Goal: Task Accomplishment & Management: Manage account settings

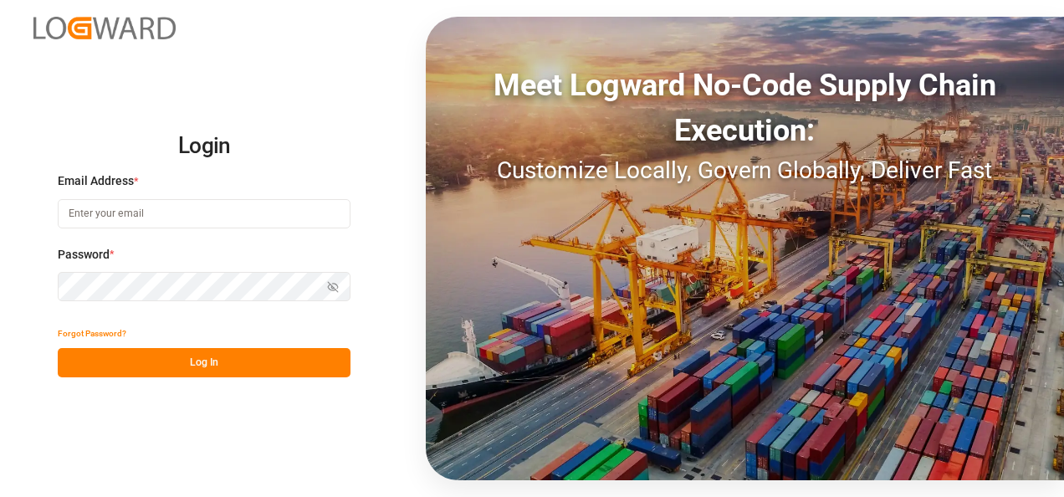
type input "nitin.bhugun@jamindustries.com"
click at [208, 371] on button "Log In" at bounding box center [204, 362] width 293 height 29
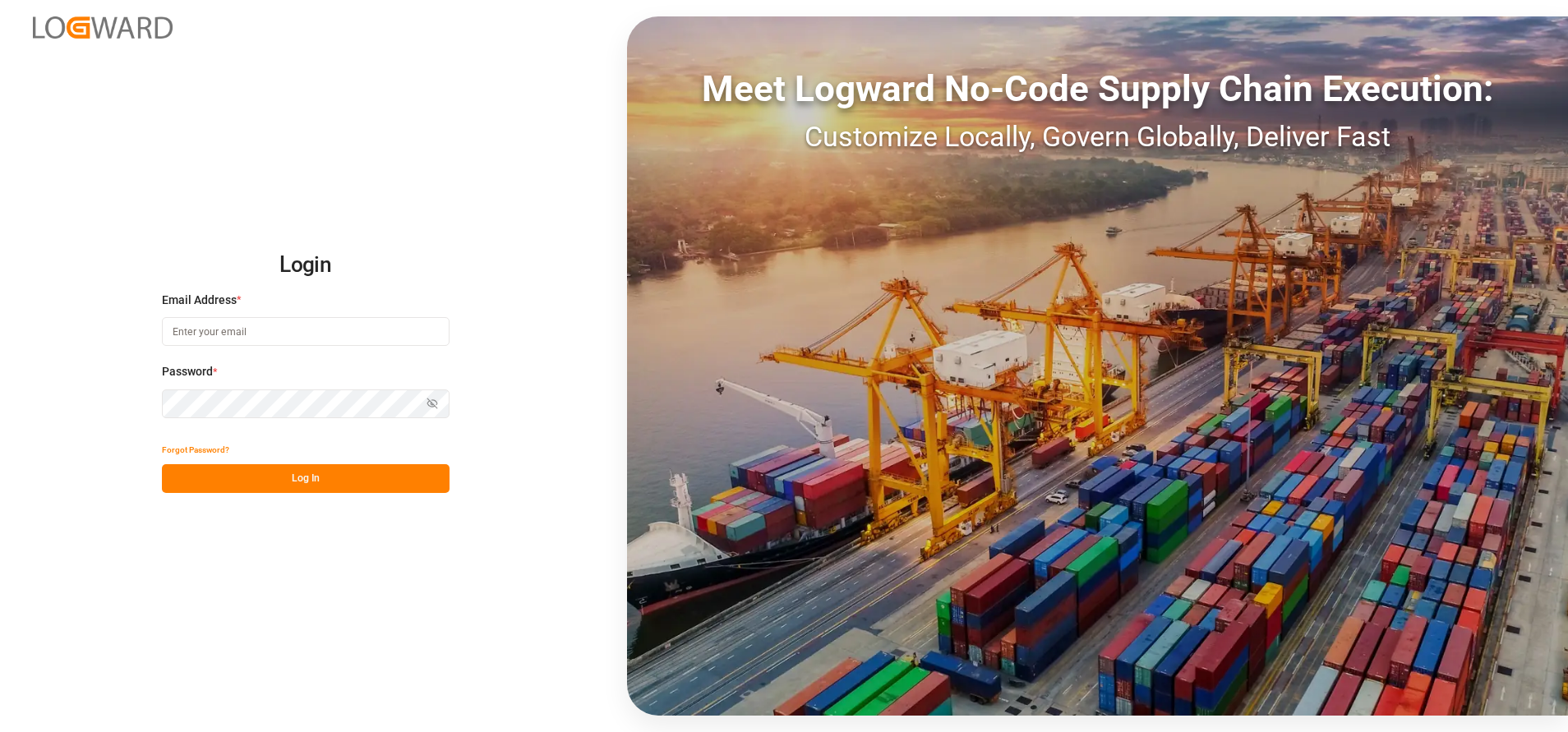
type input "nitin.bhugun@jamindustries.com"
click at [300, 476] on button "Log In" at bounding box center [306, 479] width 288 height 28
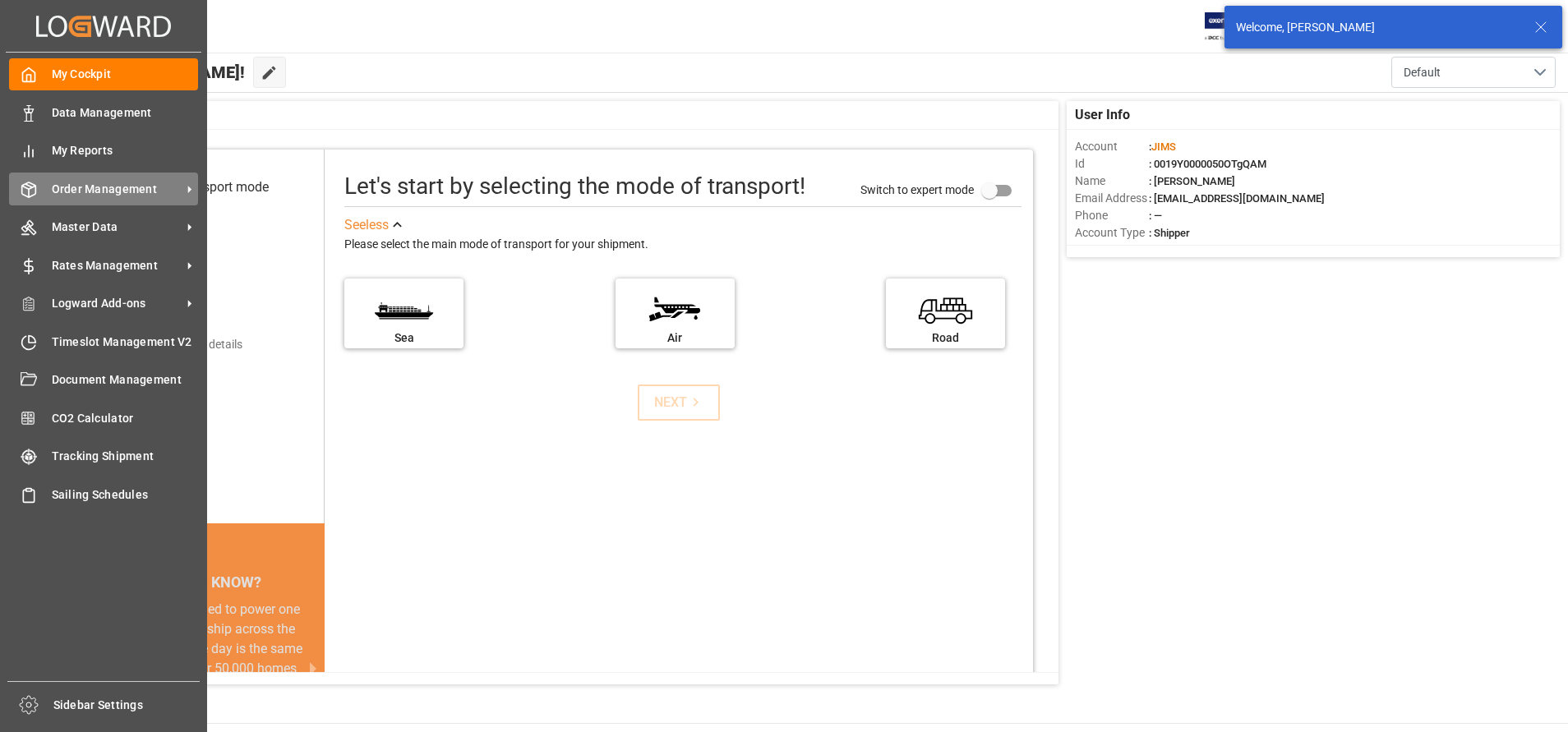
click at [42, 191] on div "Order Management Order Management" at bounding box center [103, 189] width 189 height 32
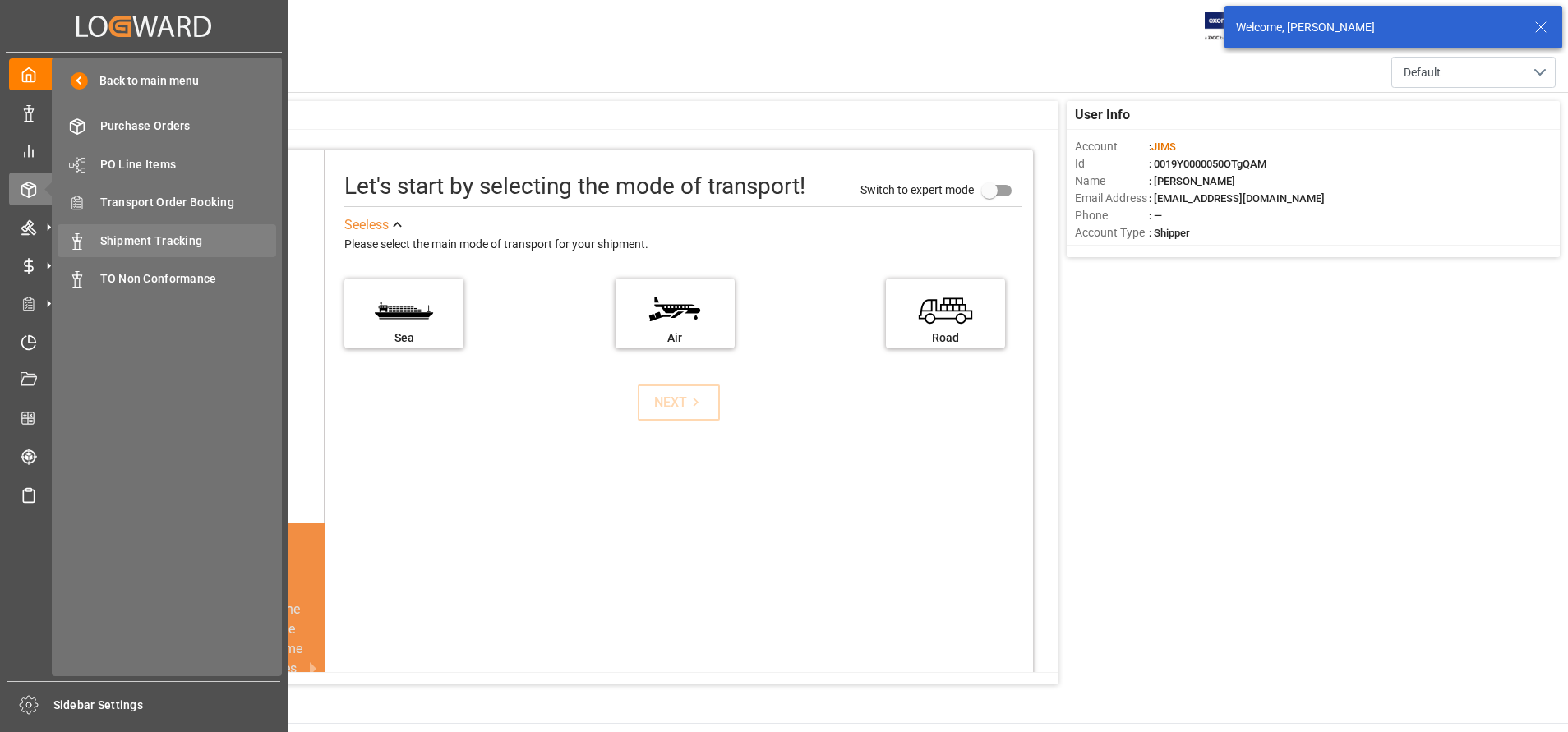
click at [146, 231] on div "Shipment Tracking Shipment Tracking" at bounding box center [167, 240] width 219 height 32
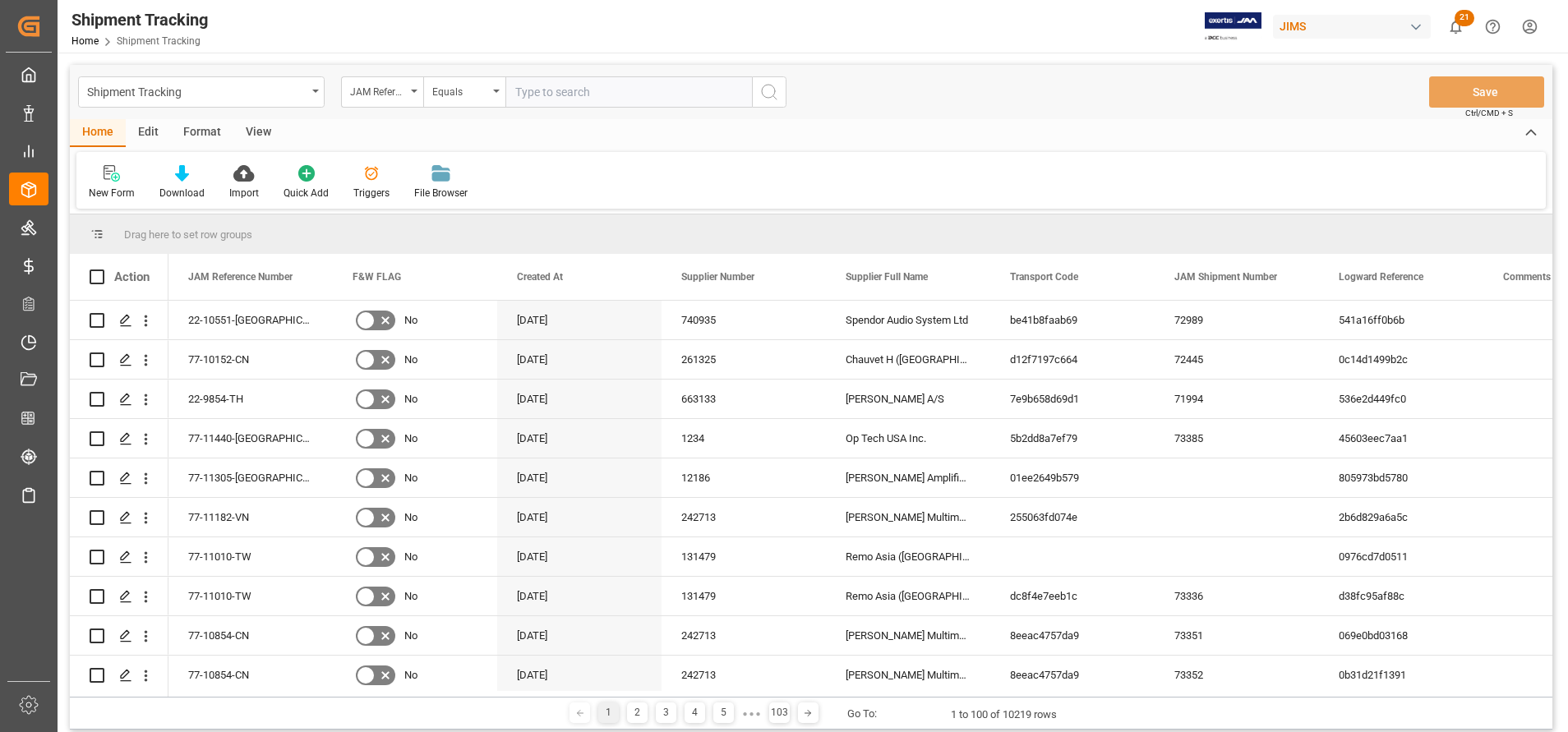
click at [692, 99] on input "text" at bounding box center [628, 92] width 247 height 31
click at [737, 90] on input "v" at bounding box center [628, 92] width 247 height 31
type input "77-11367-FR"
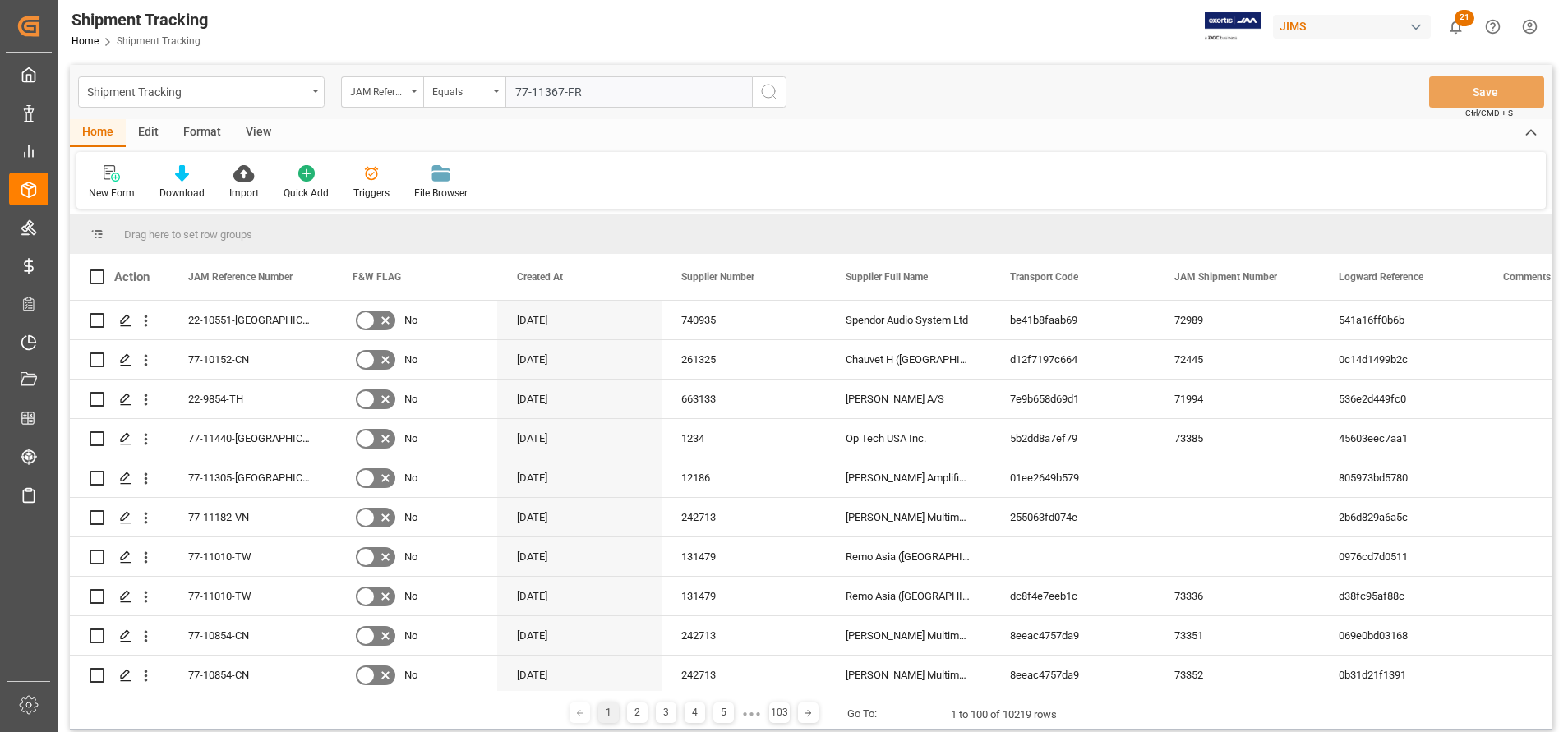
click at [775, 93] on icon "search button" at bounding box center [769, 92] width 20 height 20
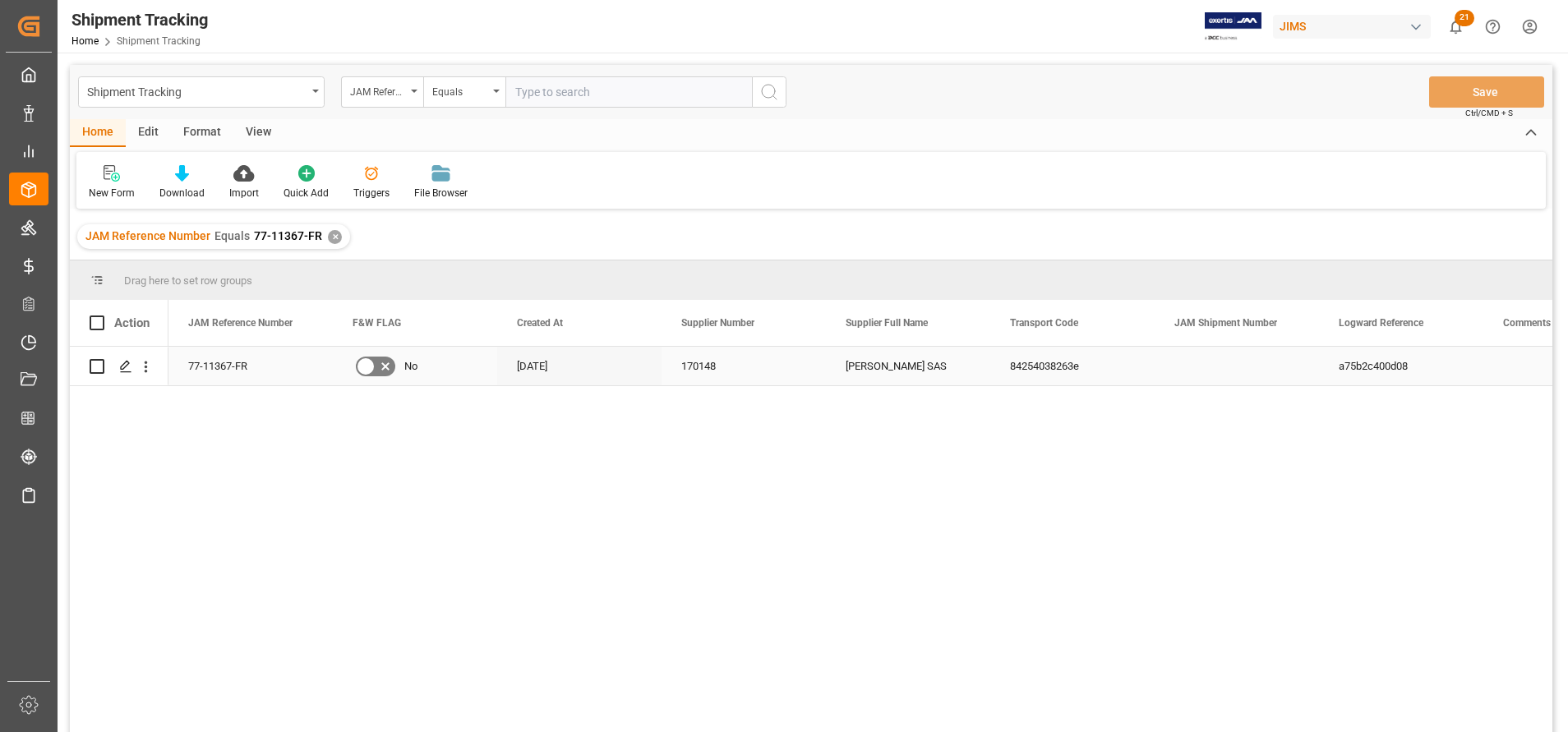
click at [251, 360] on div "77-11367-FR" at bounding box center [250, 366] width 164 height 38
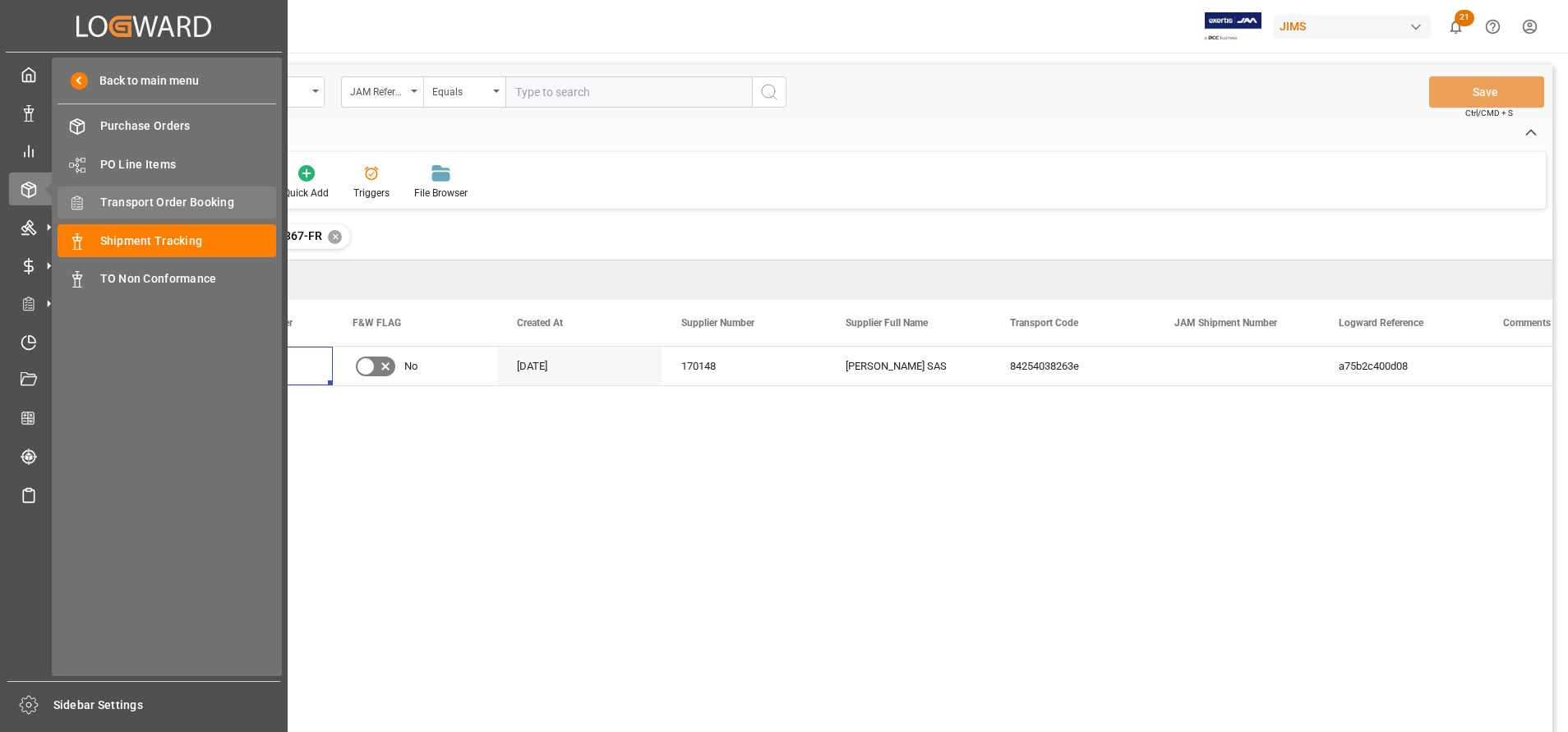
click at [184, 212] on div "Transport Order Booking Transport Order Booking" at bounding box center [167, 202] width 219 height 32
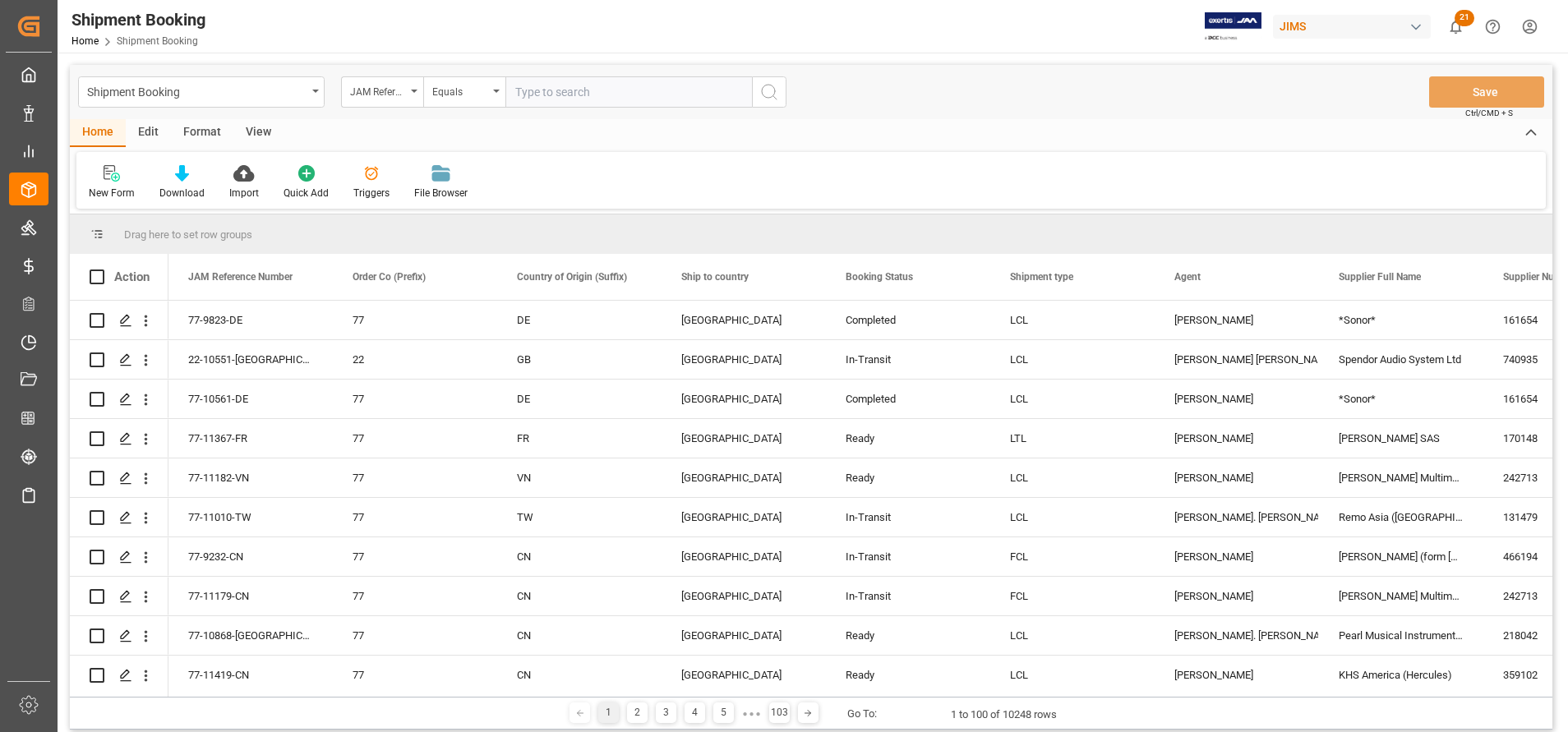
click at [681, 98] on input "text" at bounding box center [628, 92] width 247 height 31
paste input "77-11367-FR"
type input "77-11367-FR"
click at [767, 96] on icon "search button" at bounding box center [769, 92] width 20 height 20
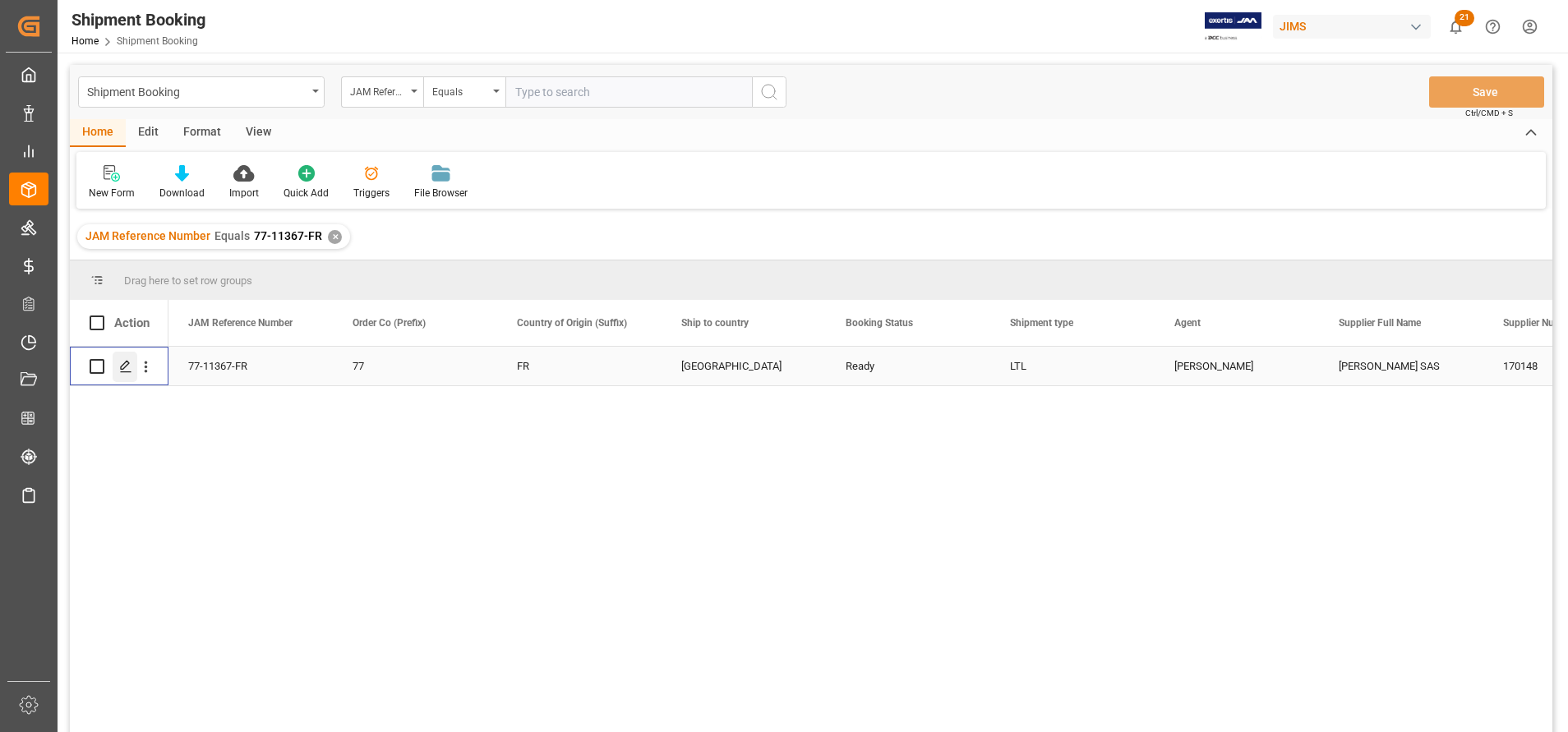
click at [124, 373] on icon "Press SPACE to select this row." at bounding box center [125, 366] width 13 height 13
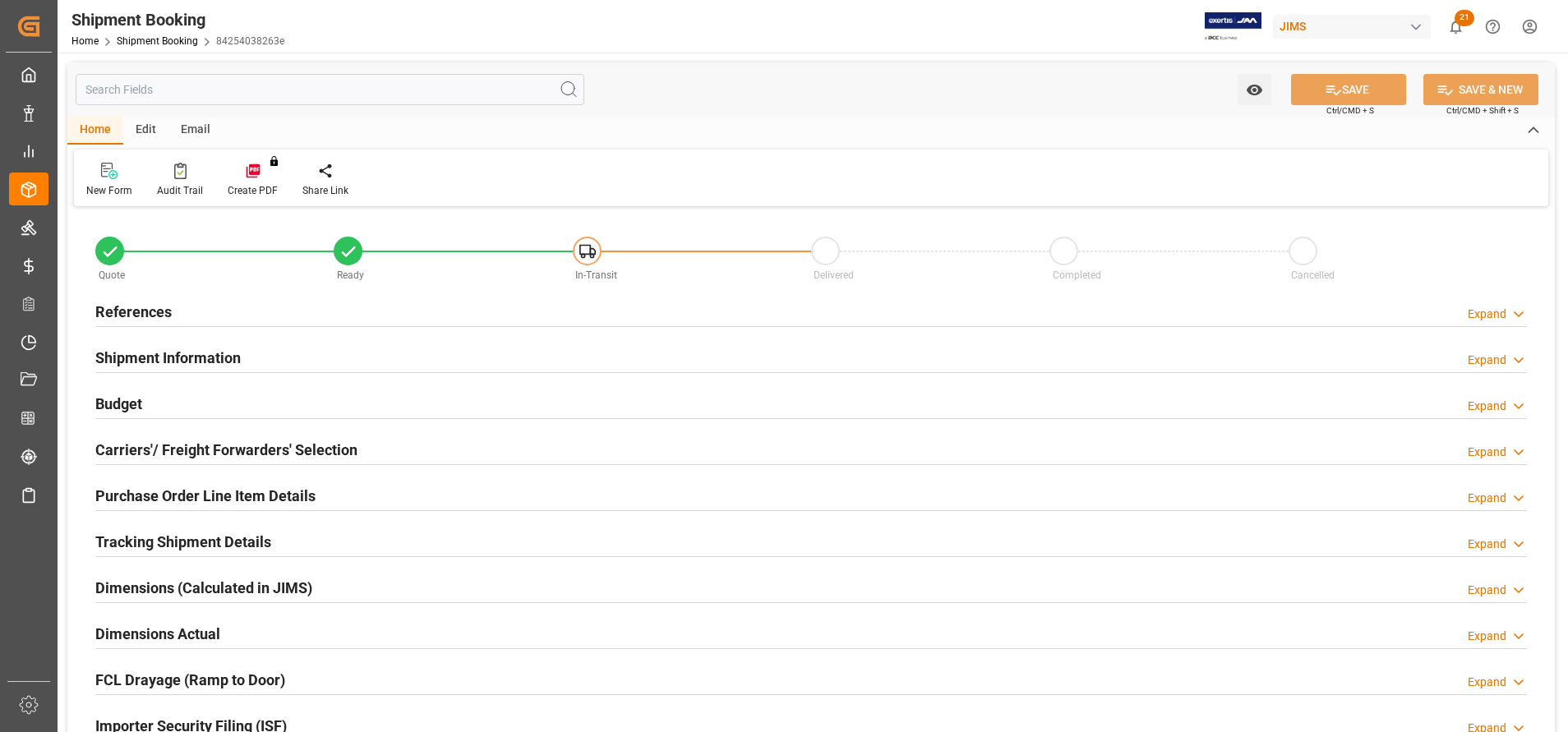
type input "15"
click at [197, 343] on div "Shipment Information" at bounding box center [168, 357] width 145 height 31
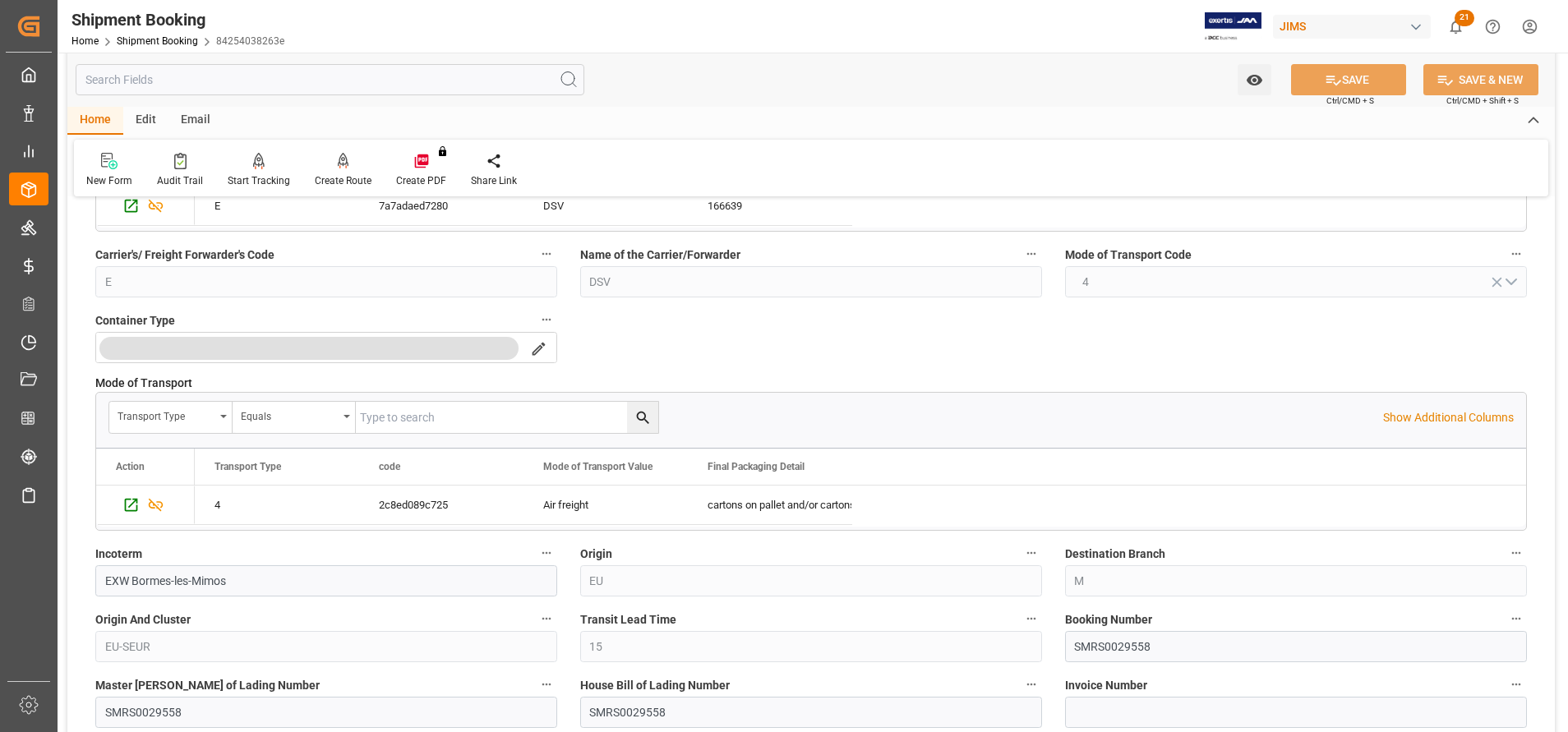
scroll to position [369, 0]
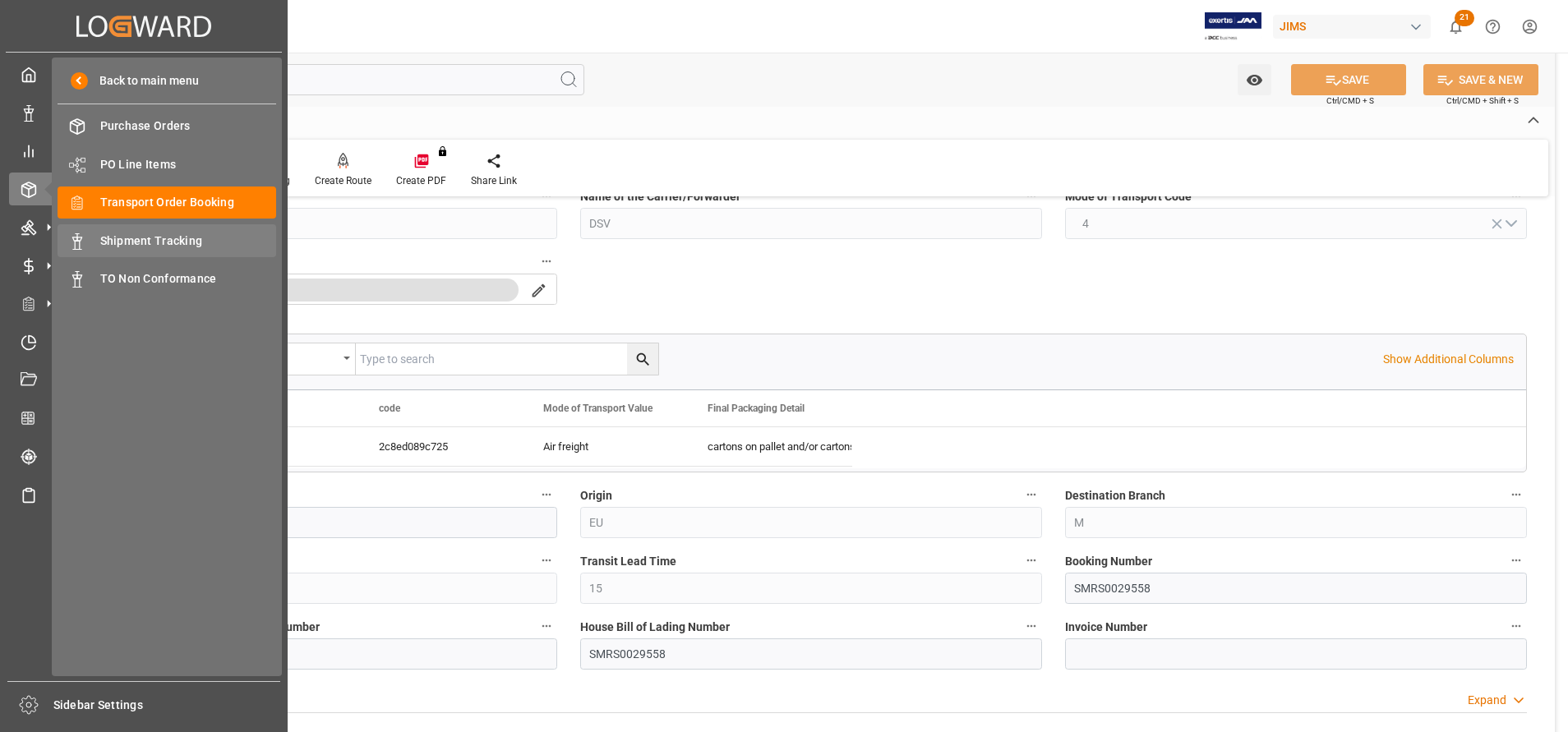
click at [165, 228] on div "Shipment Tracking Shipment Tracking" at bounding box center [167, 240] width 219 height 32
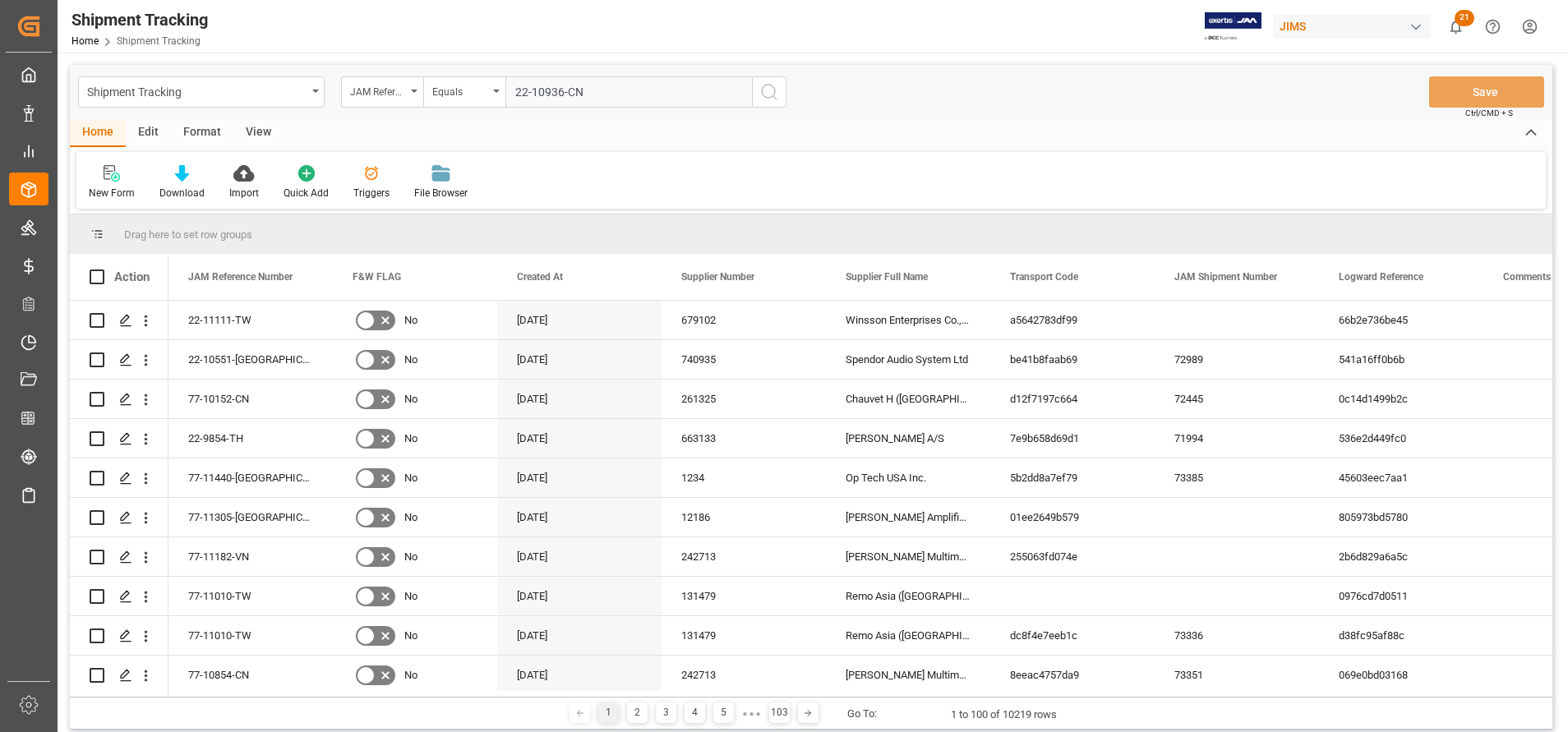
type input "22-10936-CN"
click at [777, 101] on icon "search button" at bounding box center [769, 92] width 20 height 20
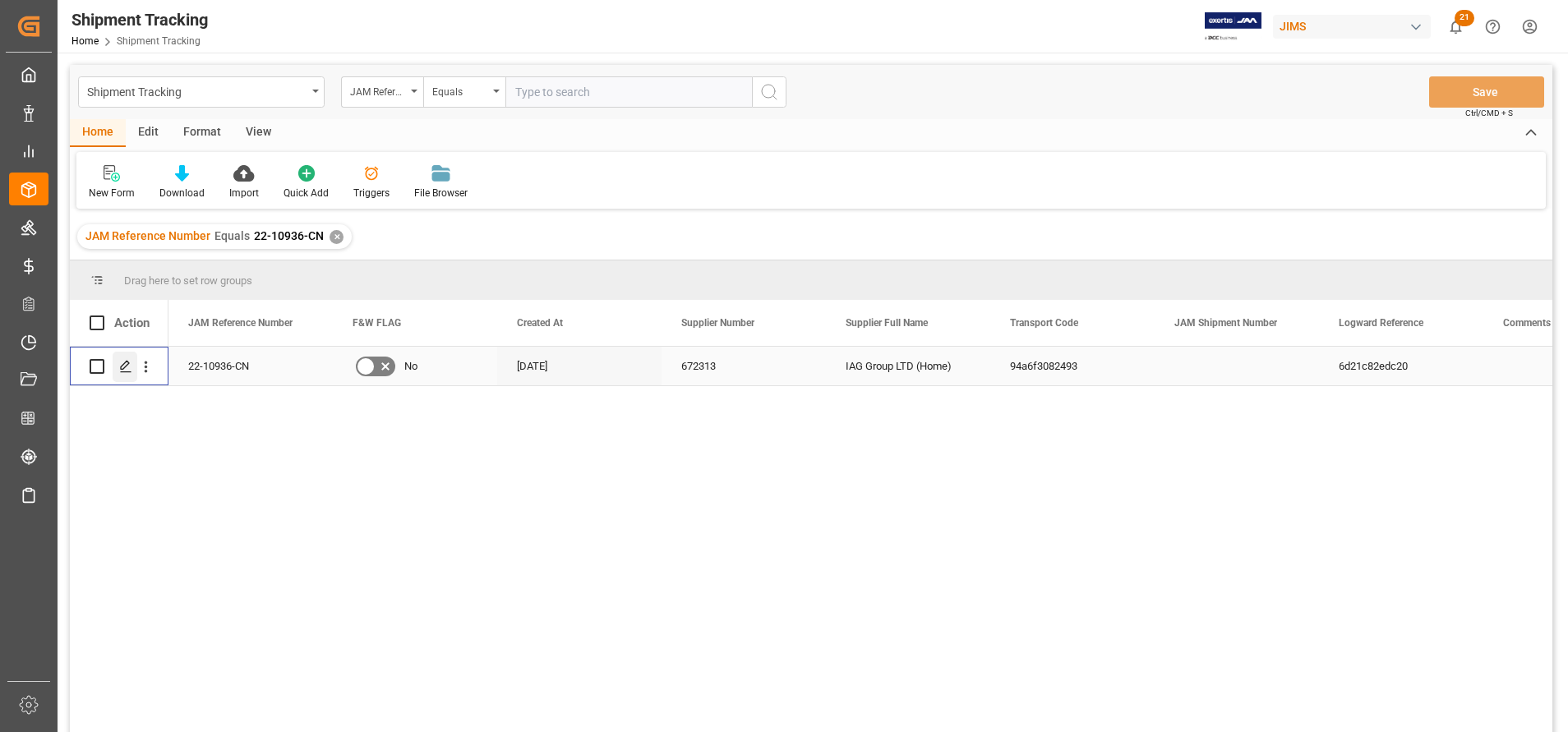
click at [120, 372] on icon "Press SPACE to select this row." at bounding box center [125, 366] width 13 height 13
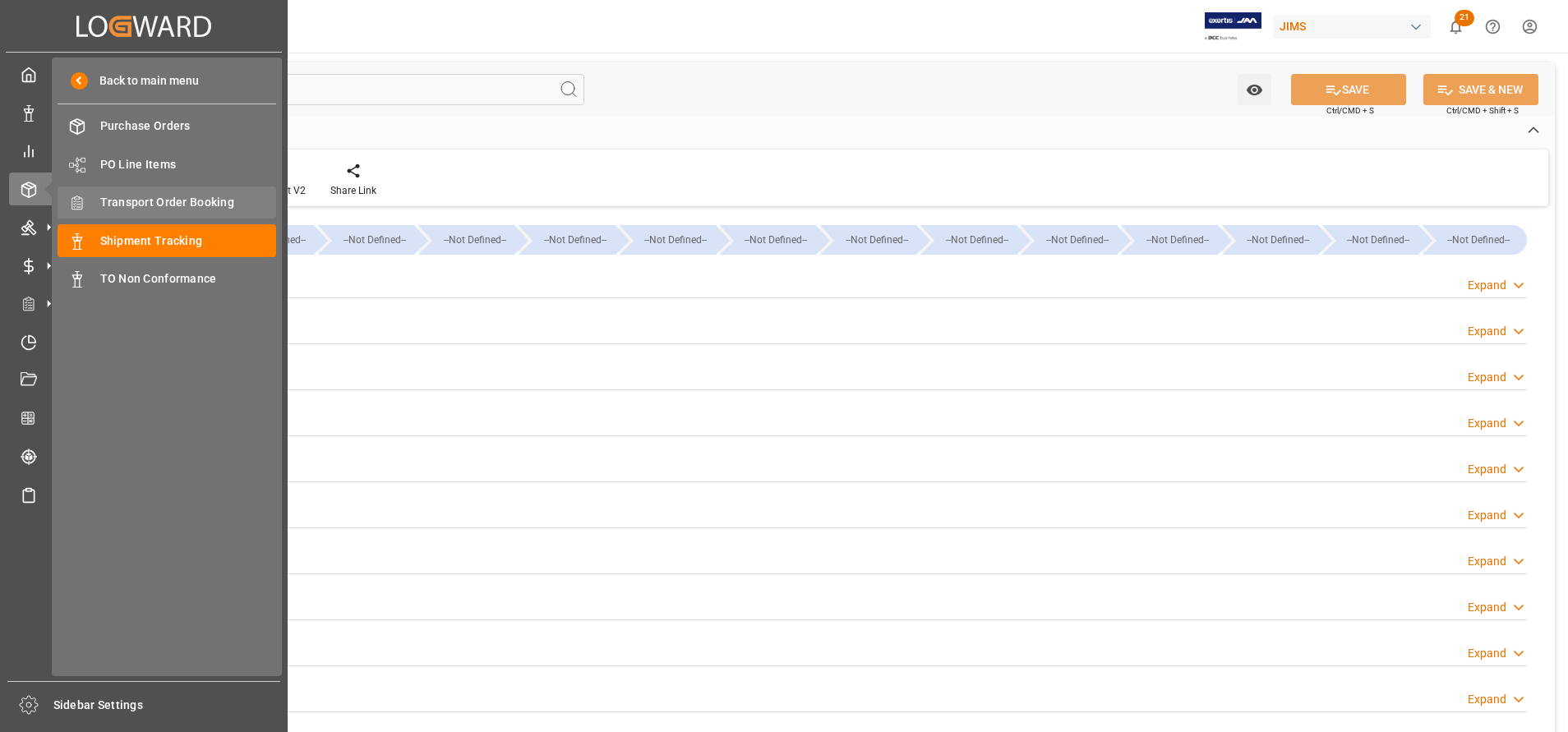
click at [178, 199] on span "Transport Order Booking" at bounding box center [189, 202] width 177 height 18
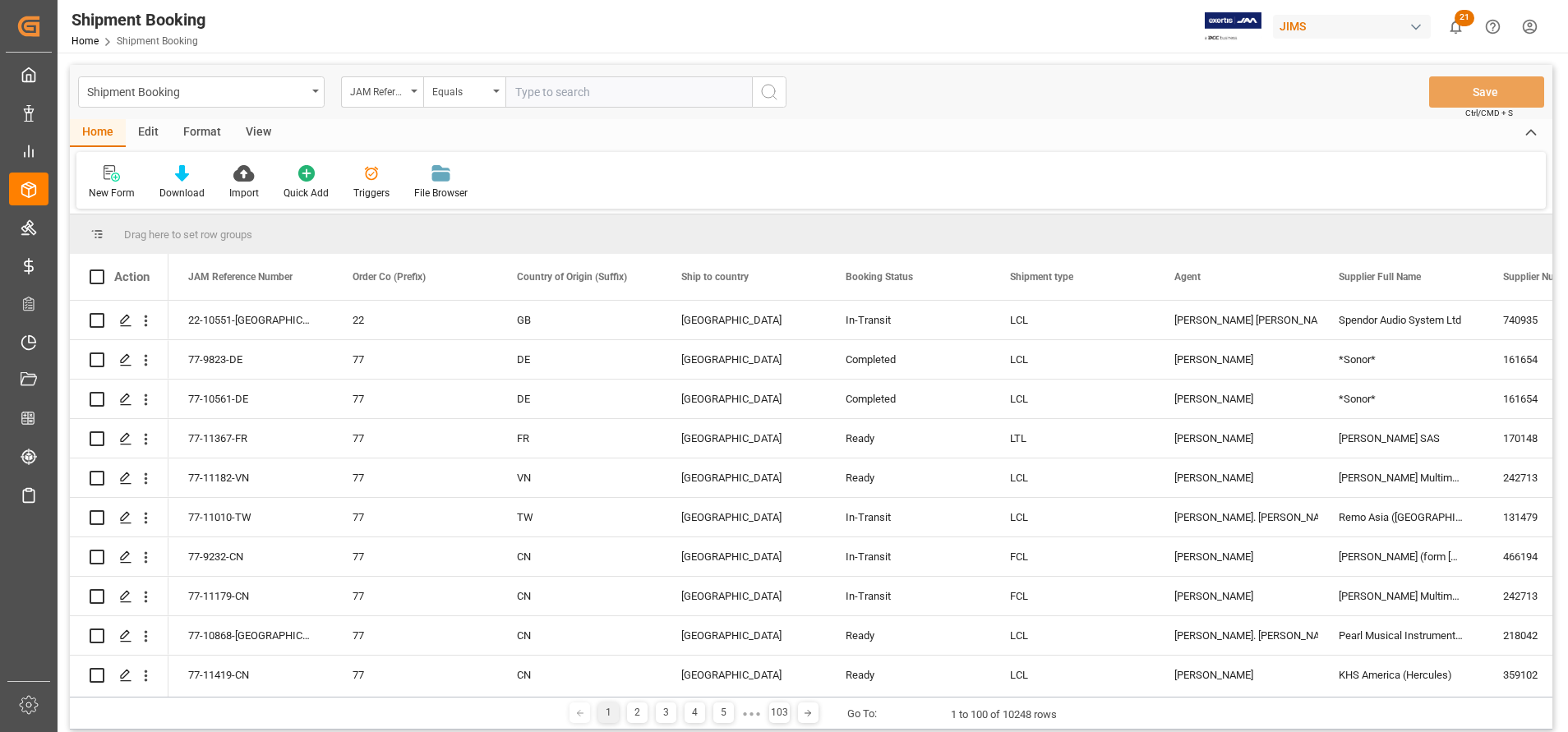
click at [676, 91] on input "text" at bounding box center [628, 92] width 247 height 31
type input "22-10936-CN"
click at [770, 88] on icon "search button" at bounding box center [769, 92] width 20 height 20
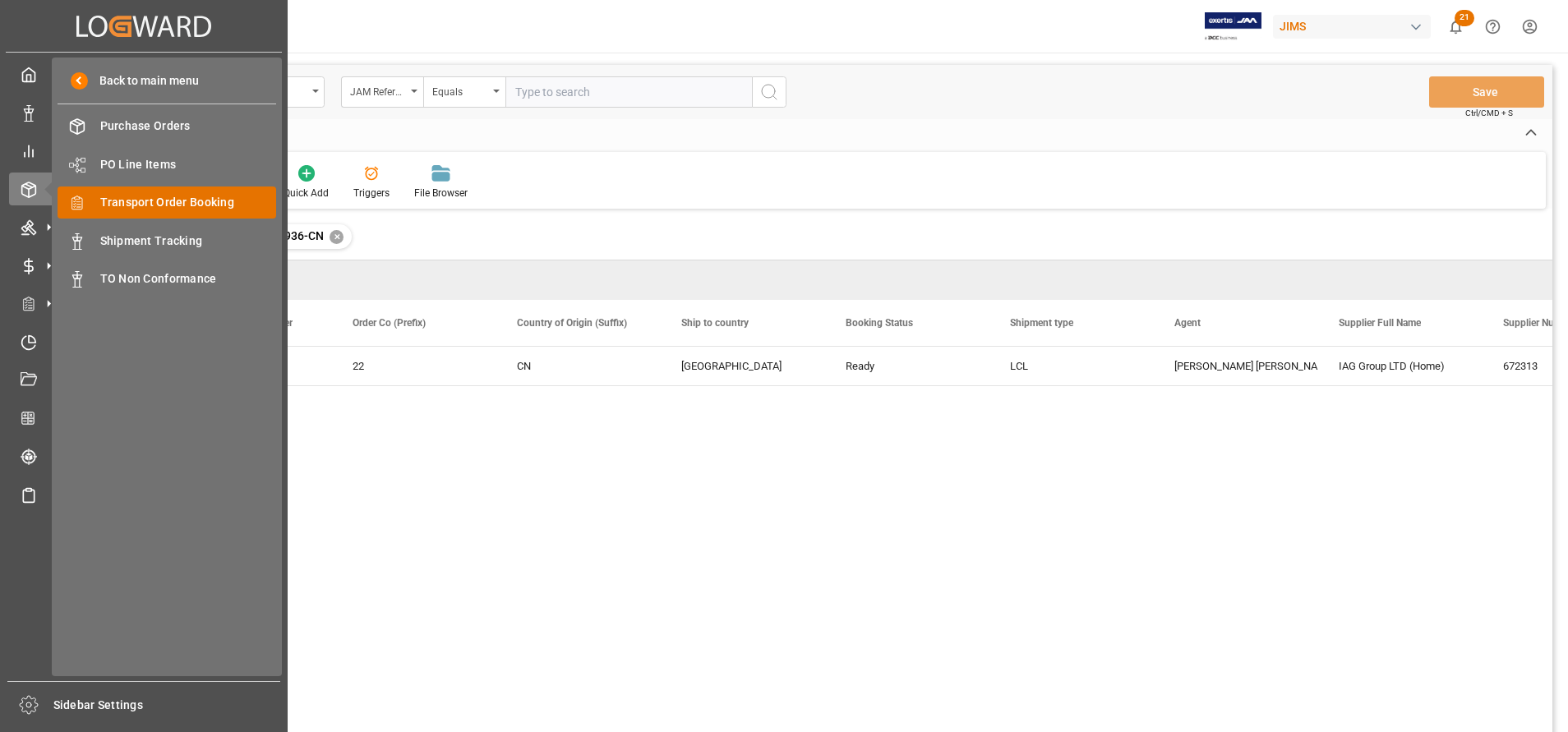
click at [137, 199] on span "Transport Order Booking" at bounding box center [189, 202] width 177 height 18
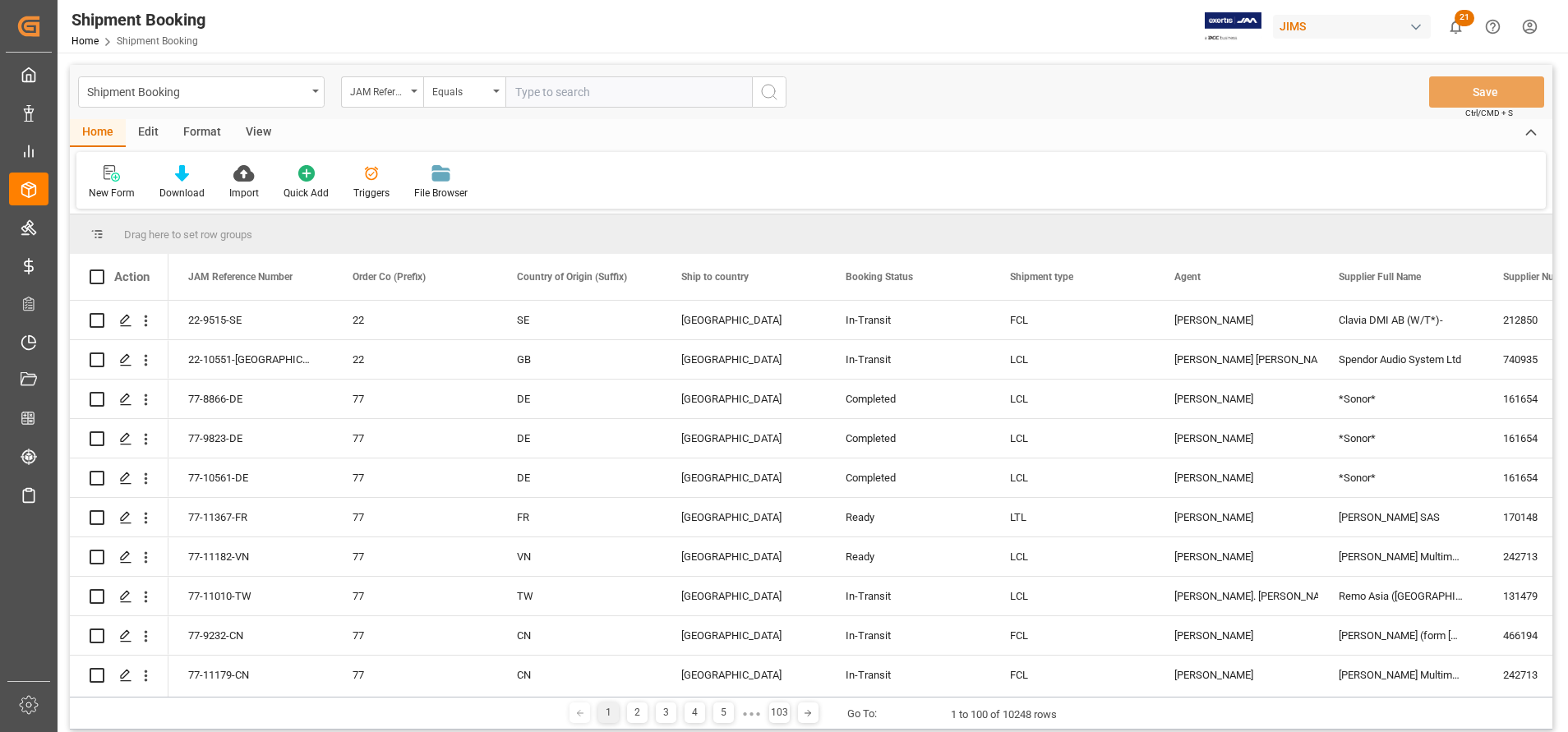
click at [598, 88] on input "text" at bounding box center [628, 92] width 247 height 31
paste input "22-10426-CN"
type input "22-10426-CN"
click at [770, 95] on icon "search button" at bounding box center [769, 92] width 20 height 20
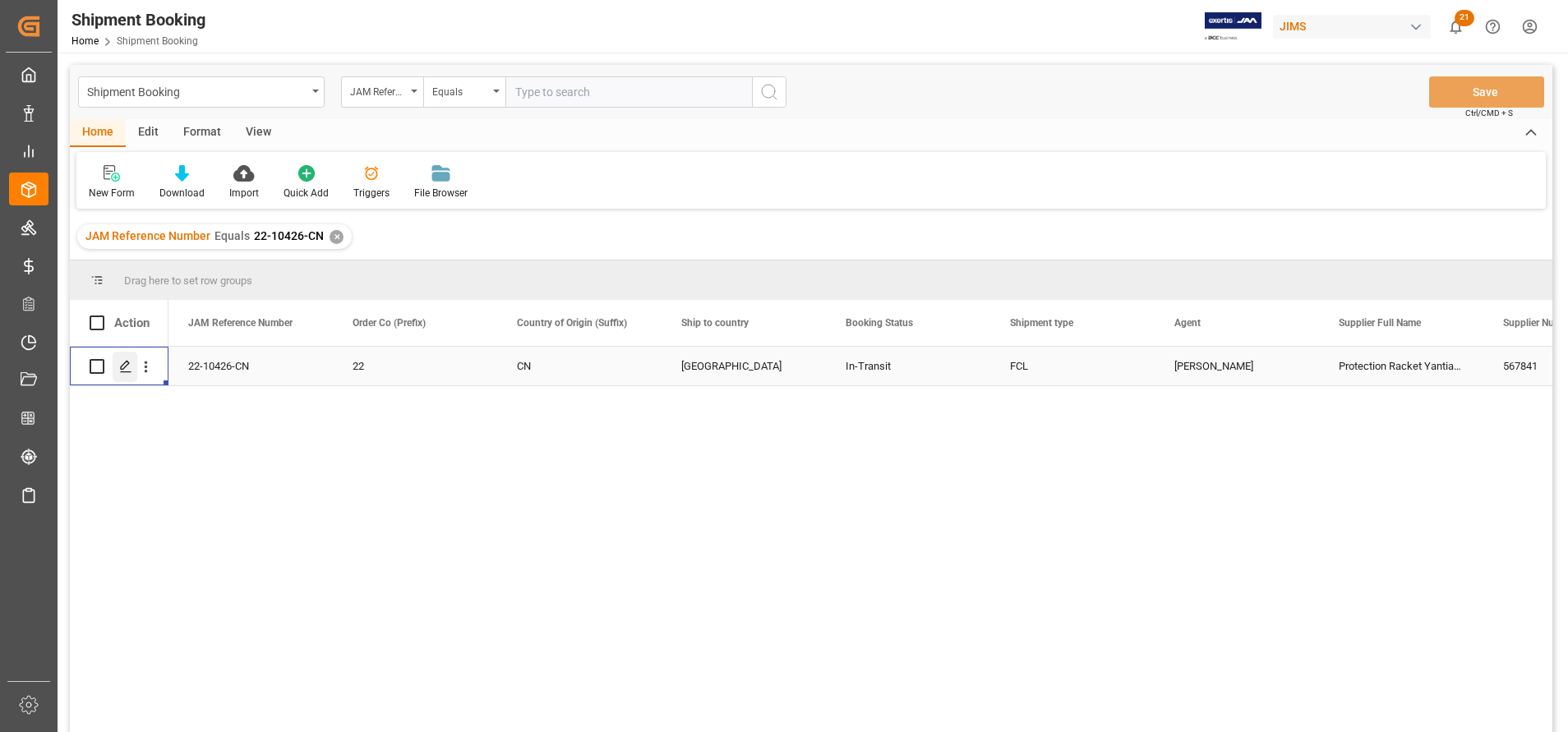
click at [133, 369] on div "Press SPACE to select this row." at bounding box center [125, 366] width 25 height 30
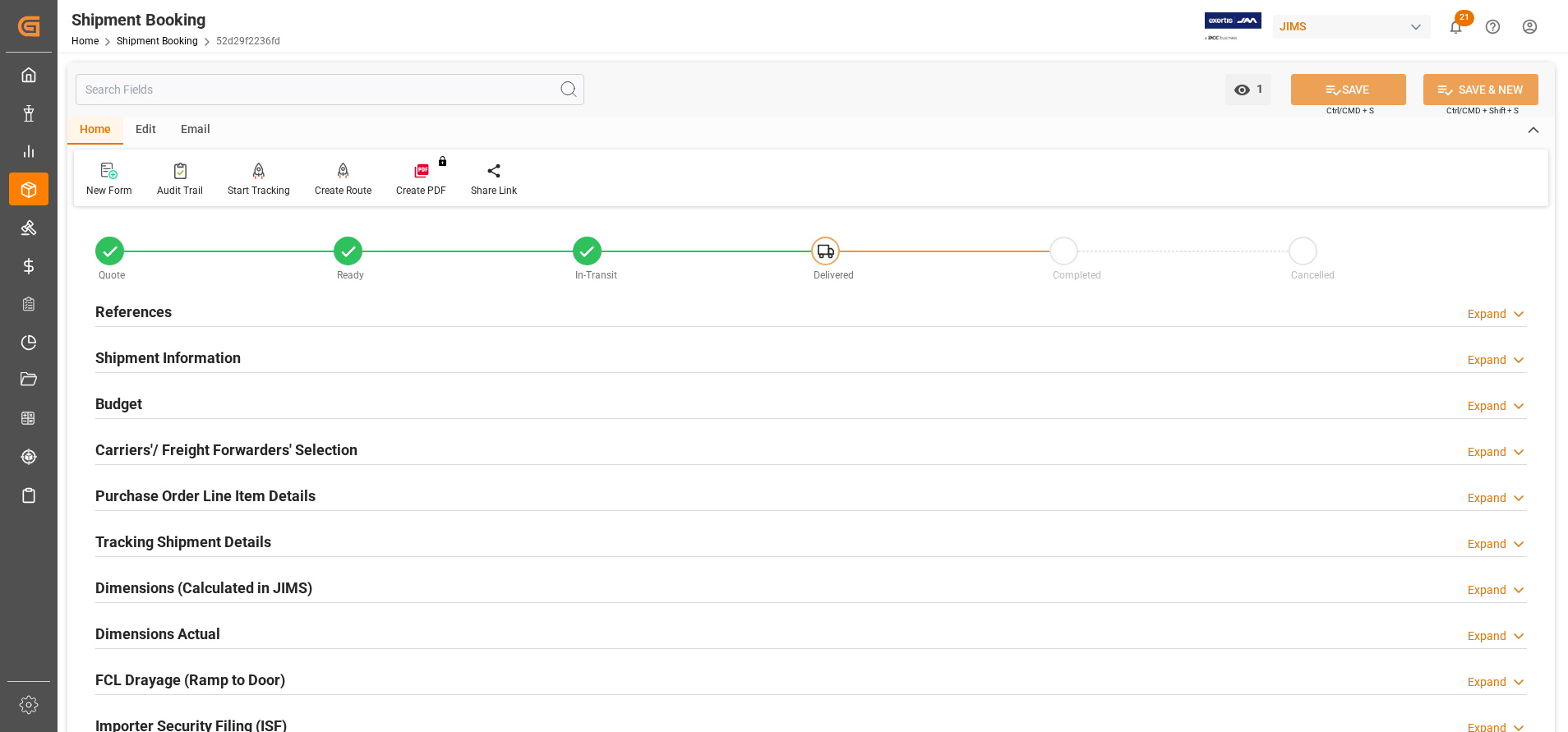
type input "146"
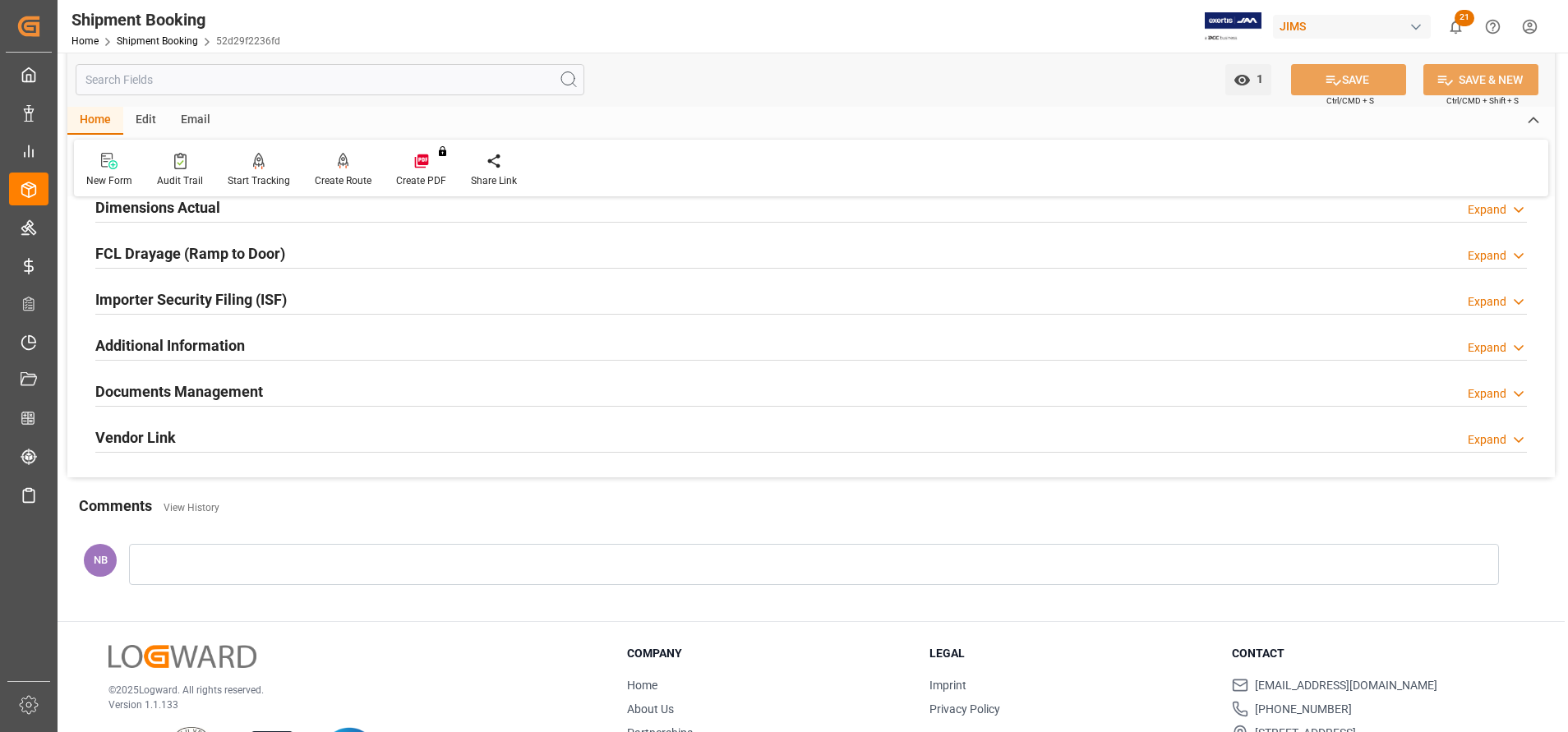
scroll to position [369, 0]
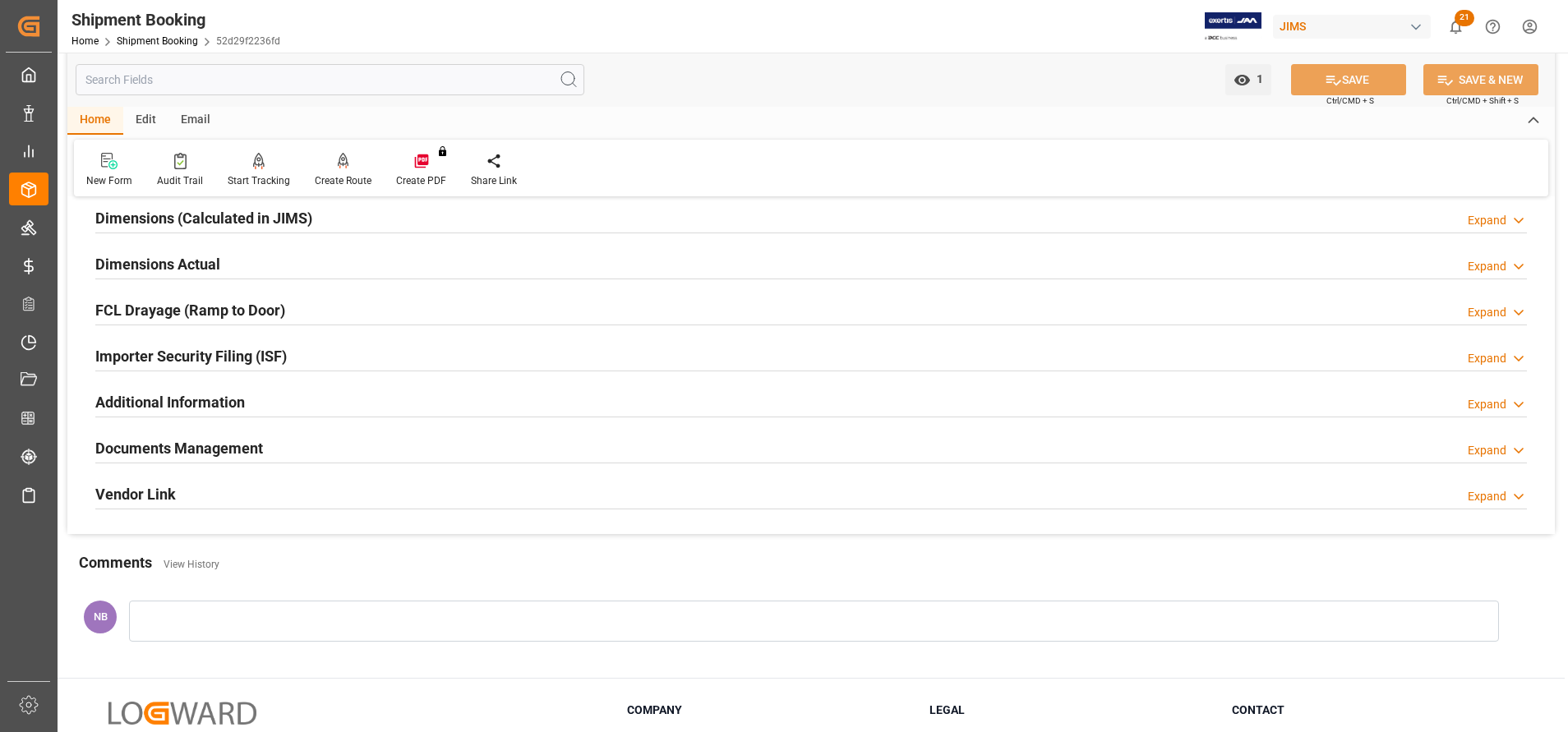
click at [215, 445] on h2 "Documents Management" at bounding box center [179, 448] width 168 height 23
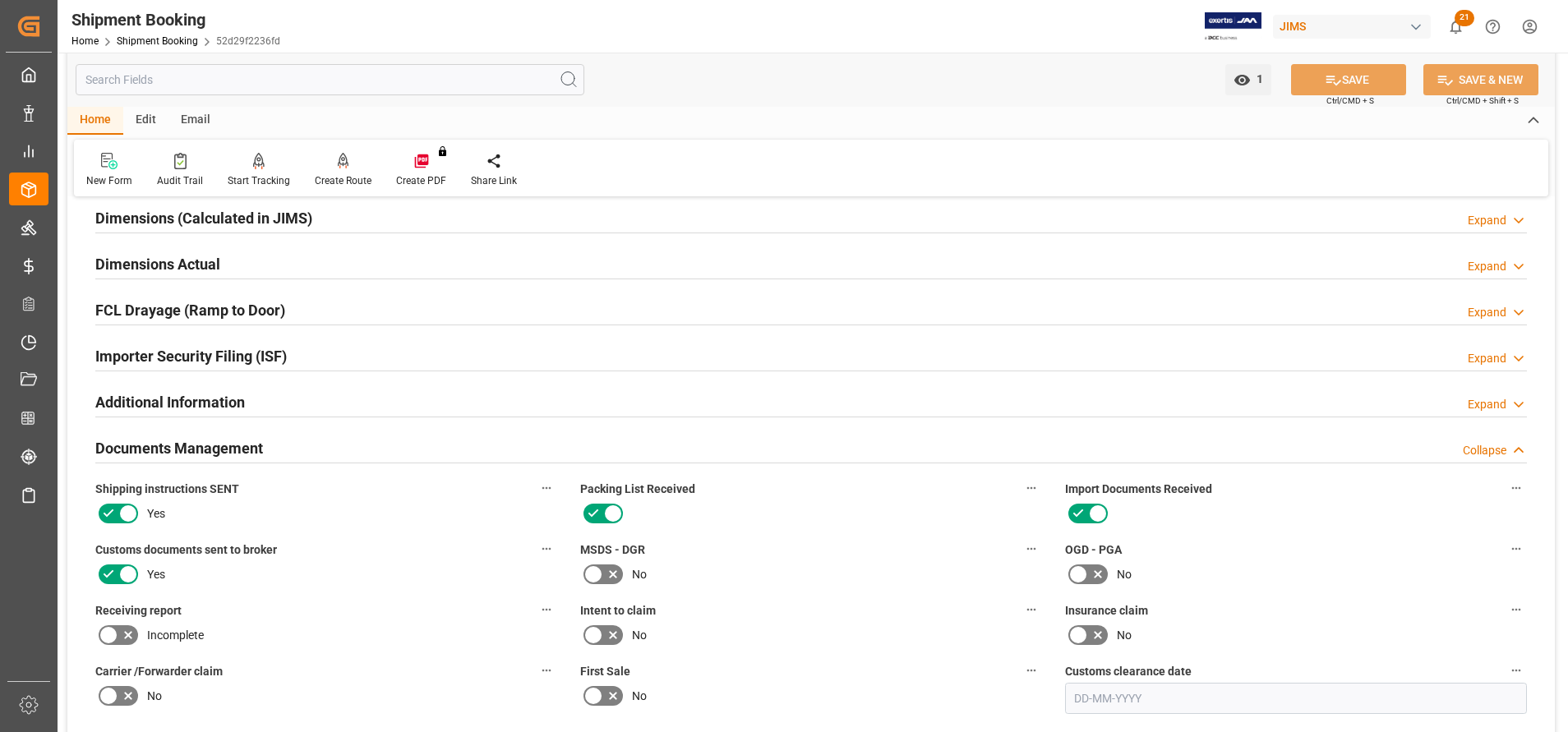
click at [215, 445] on h2 "Documents Management" at bounding box center [179, 448] width 168 height 23
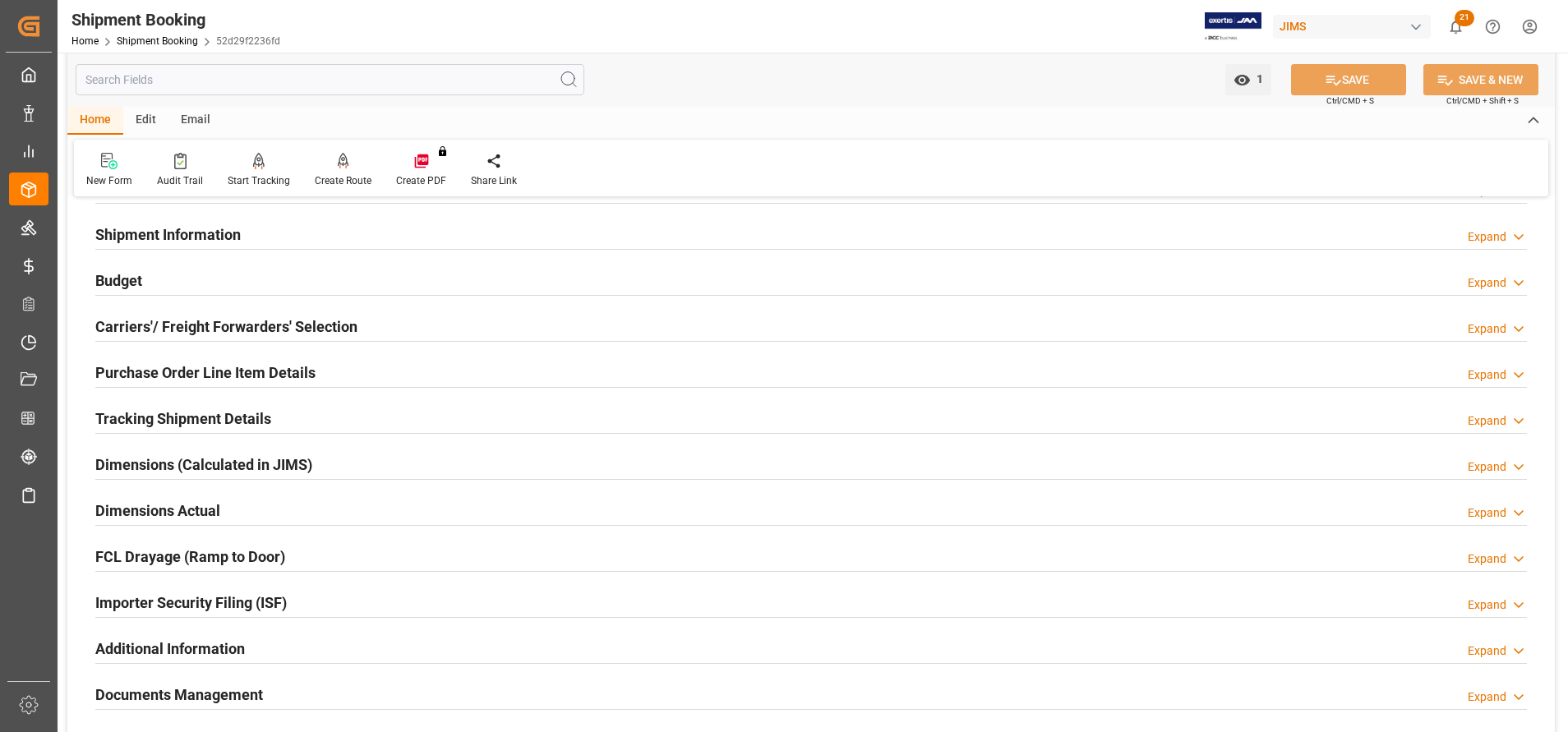
scroll to position [0, 0]
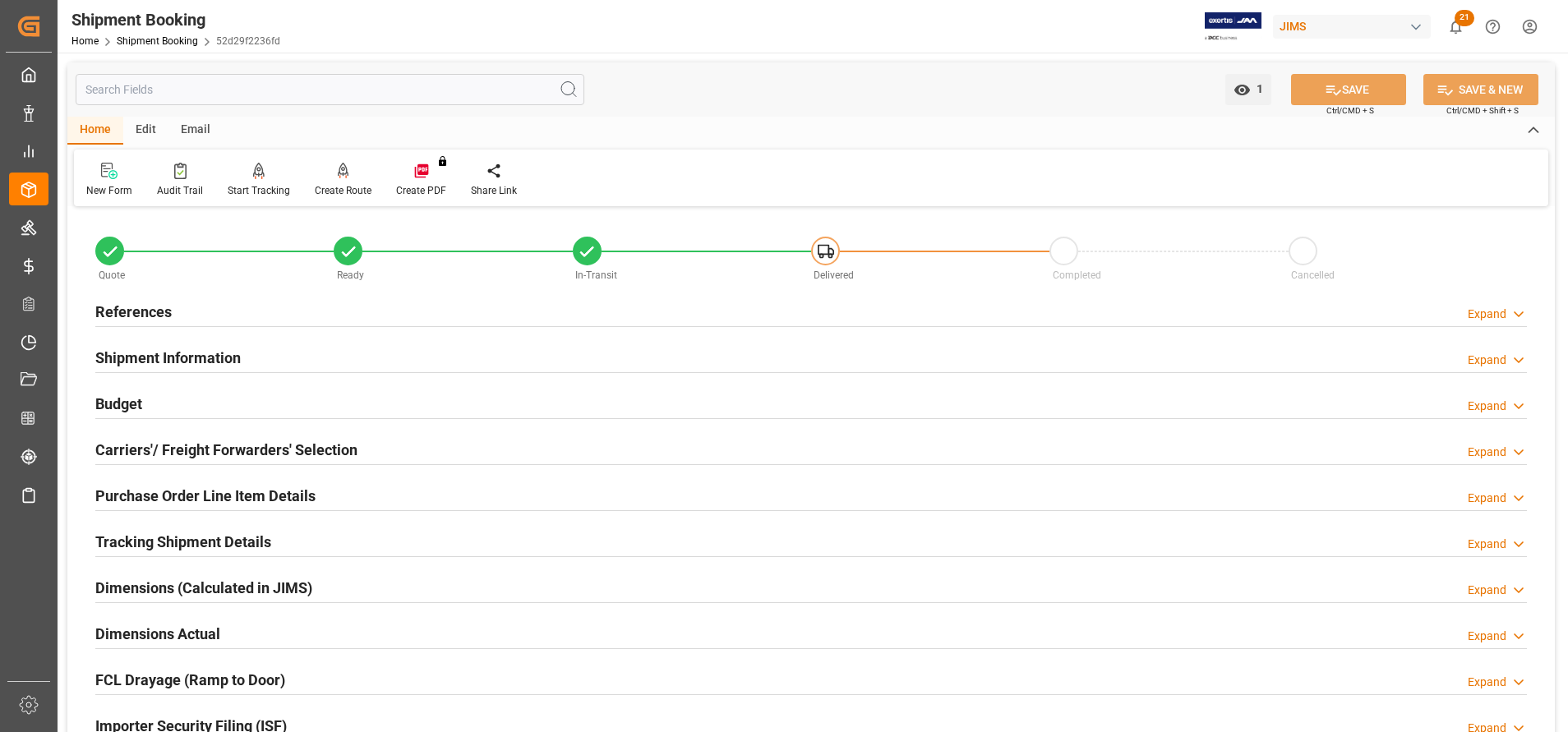
click at [184, 347] on h2 "Shipment Information" at bounding box center [168, 358] width 145 height 23
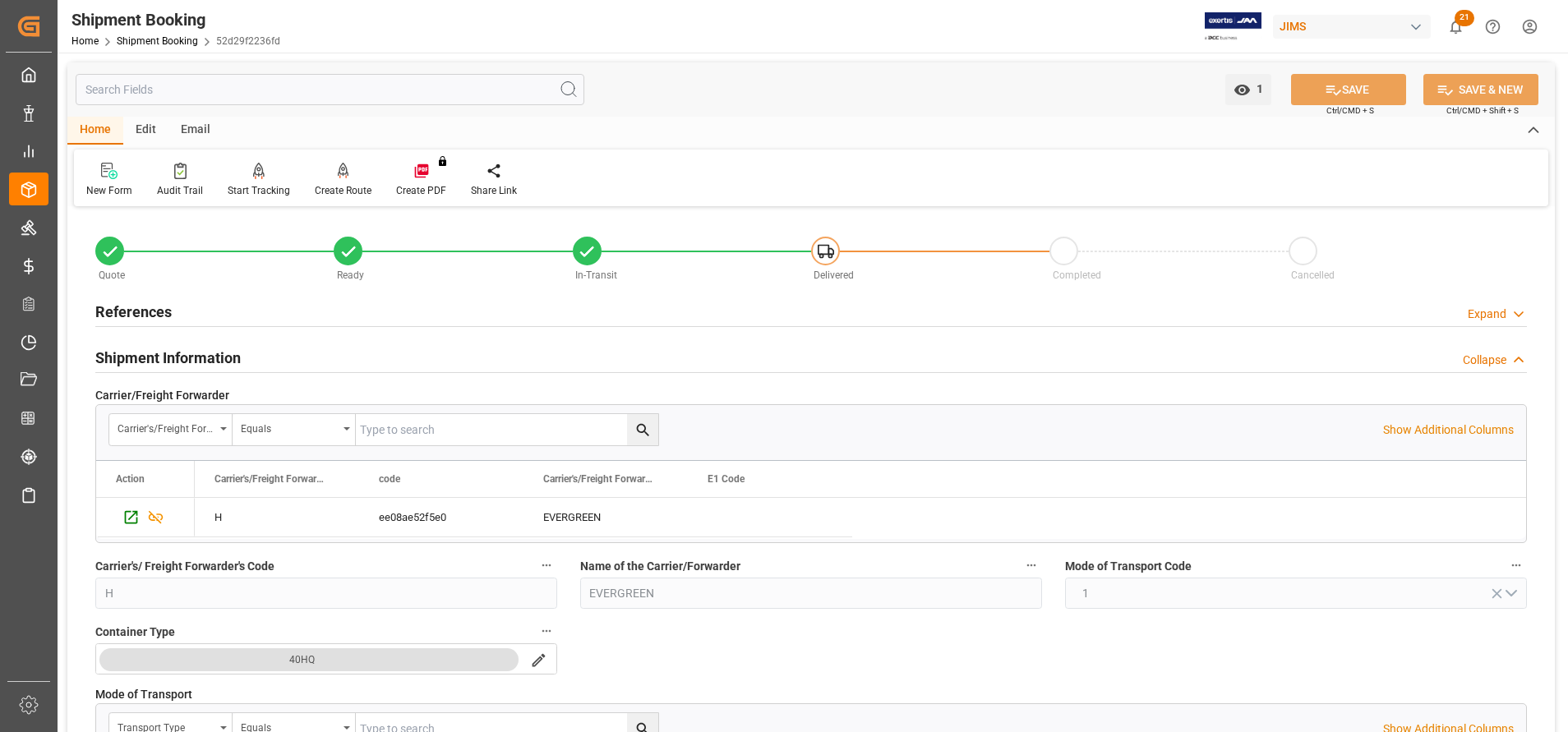
click at [184, 347] on h2 "Shipment Information" at bounding box center [168, 358] width 145 height 23
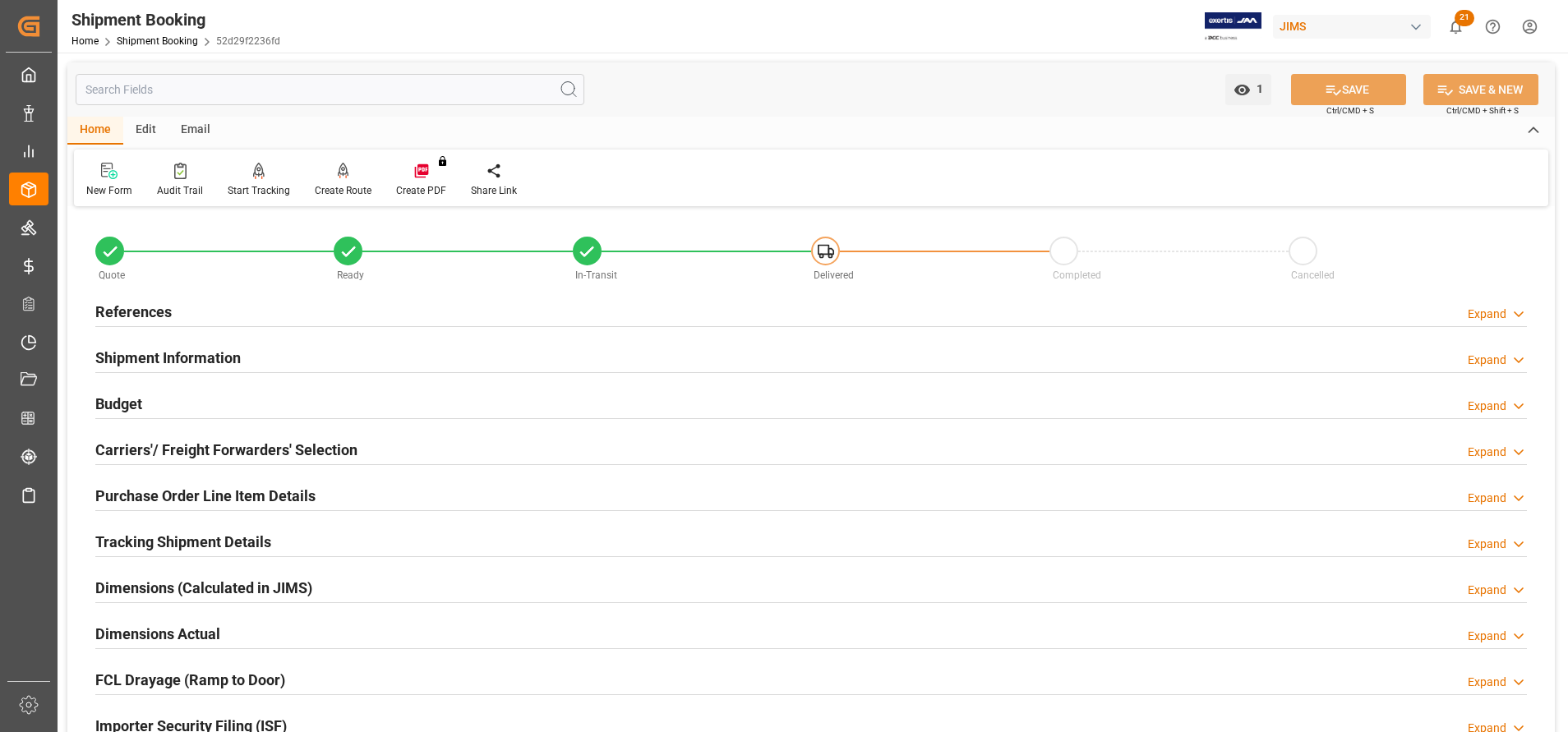
click at [145, 392] on div "Budget Expand" at bounding box center [811, 403] width 1431 height 31
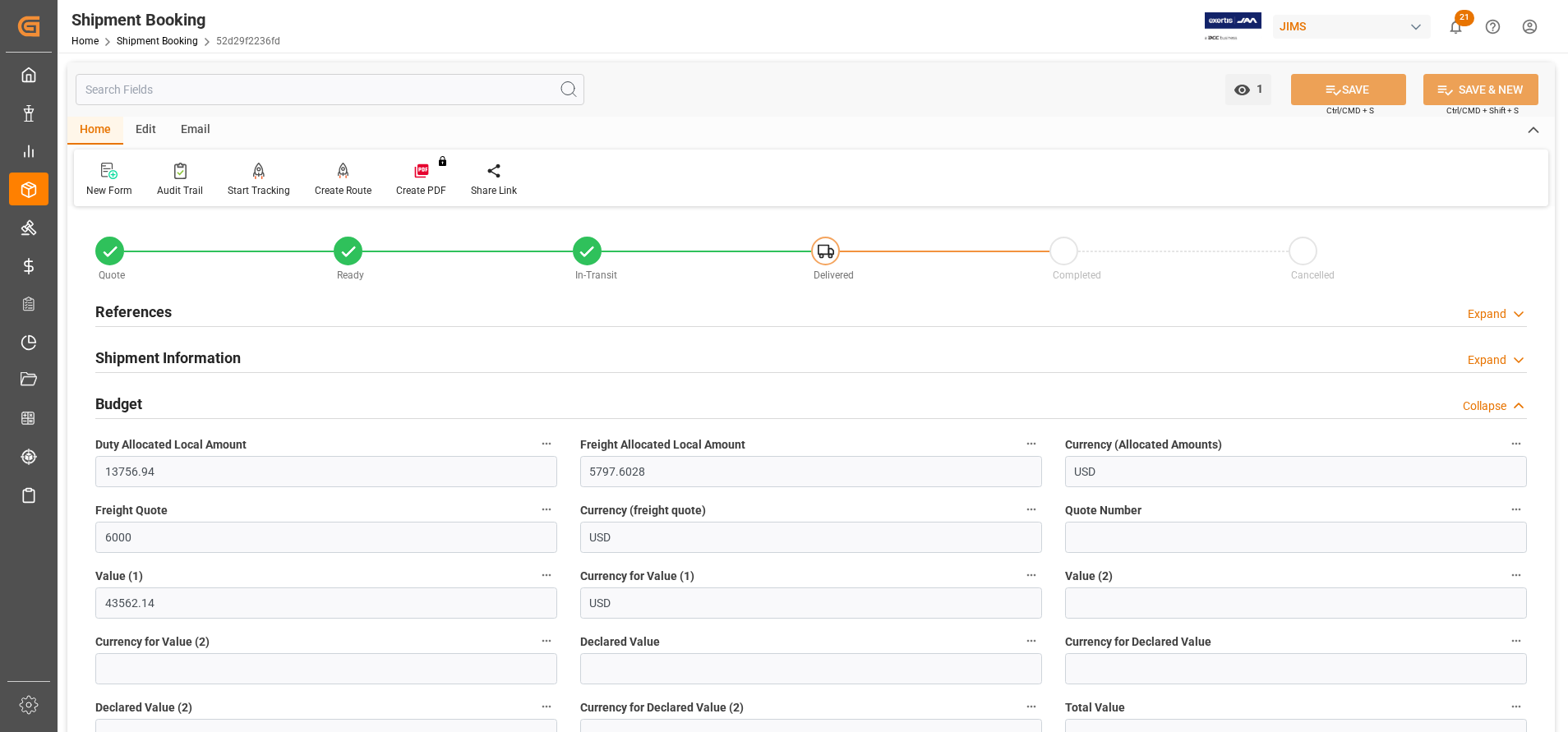
click at [144, 392] on div "Budget Collapse" at bounding box center [811, 403] width 1431 height 31
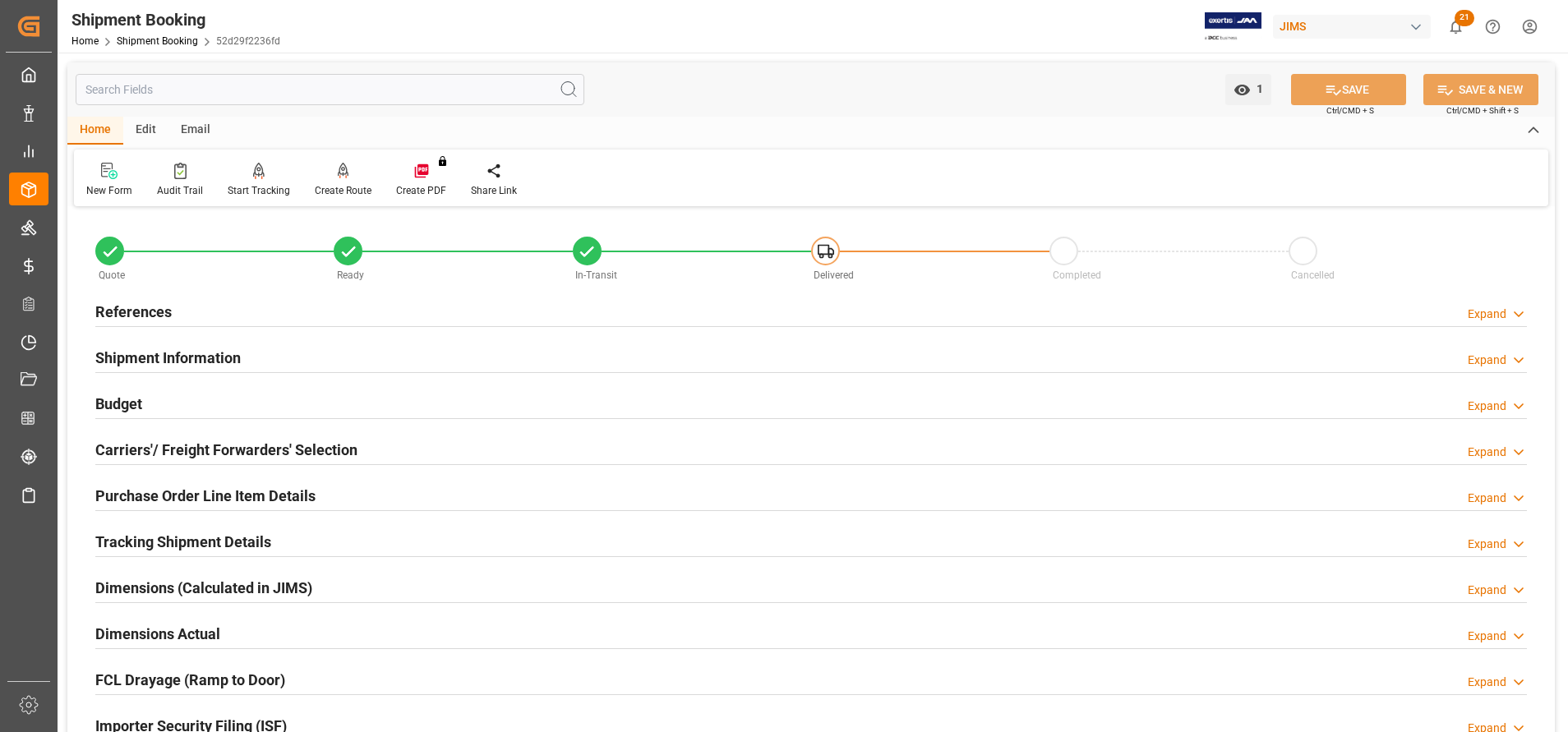
click at [193, 451] on h2 "Carriers'/ Freight Forwarders' Selection" at bounding box center [226, 450] width 262 height 23
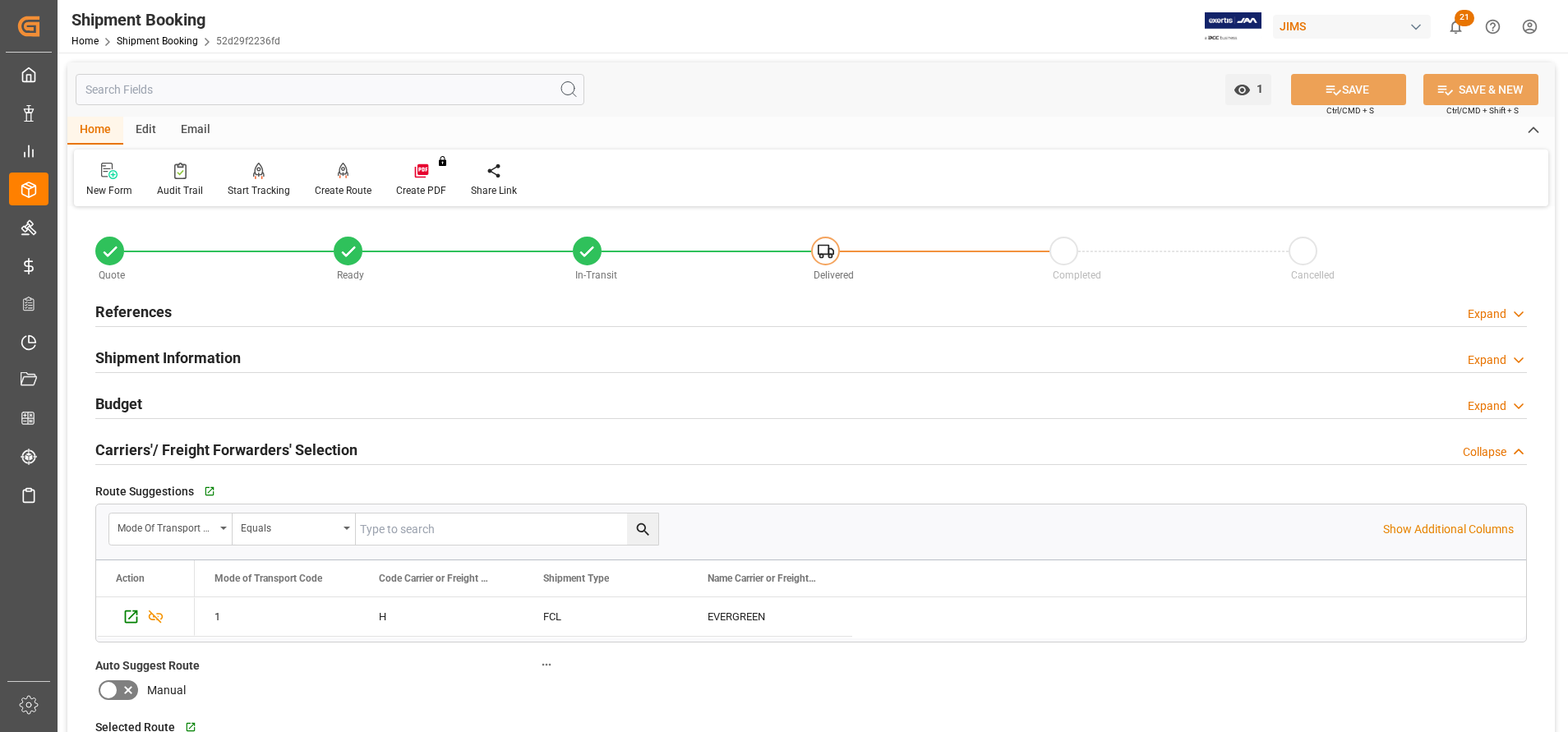
click at [193, 451] on h2 "Carriers'/ Freight Forwarders' Selection" at bounding box center [226, 450] width 262 height 23
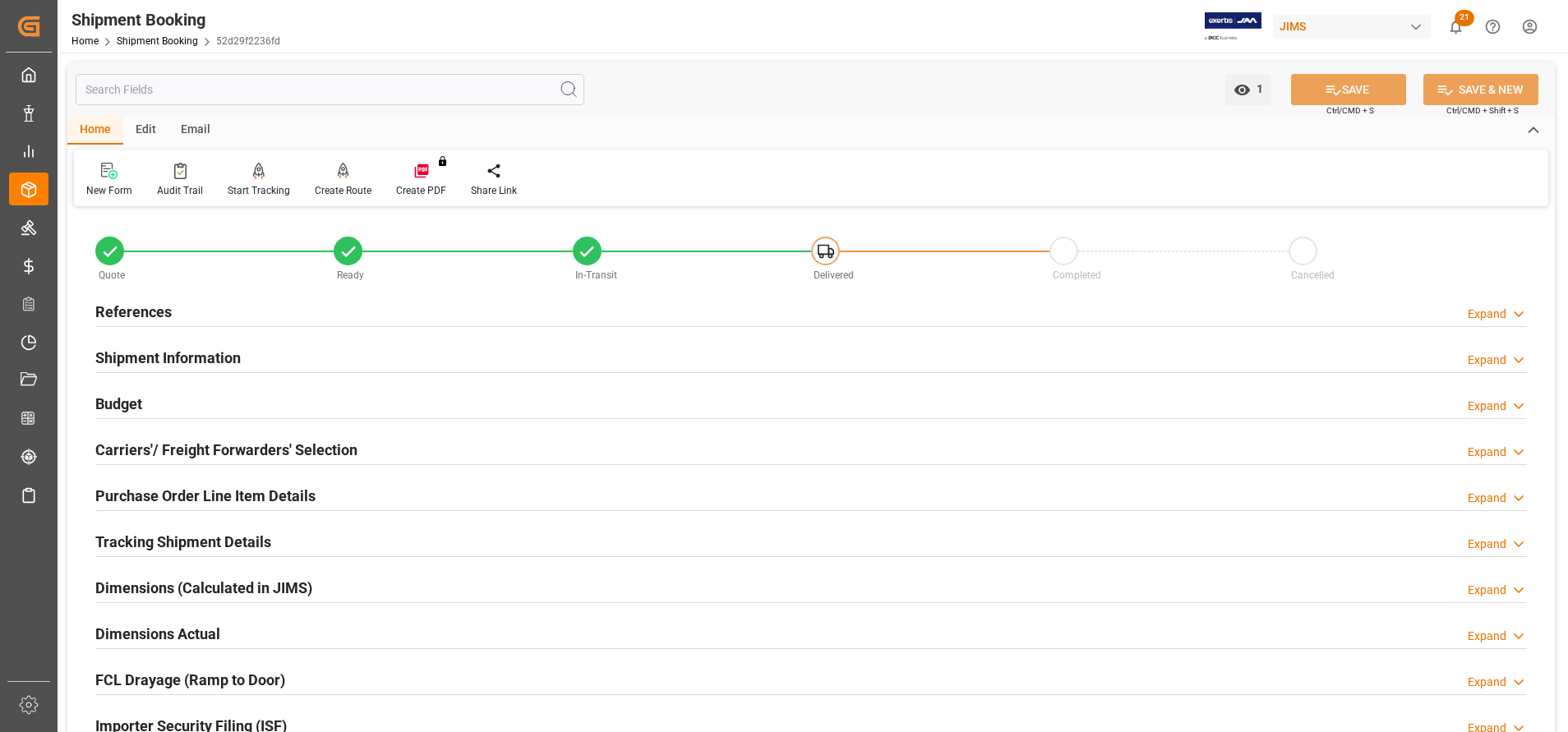
click at [205, 490] on h2 "Purchase Order Line Item Details" at bounding box center [205, 496] width 220 height 23
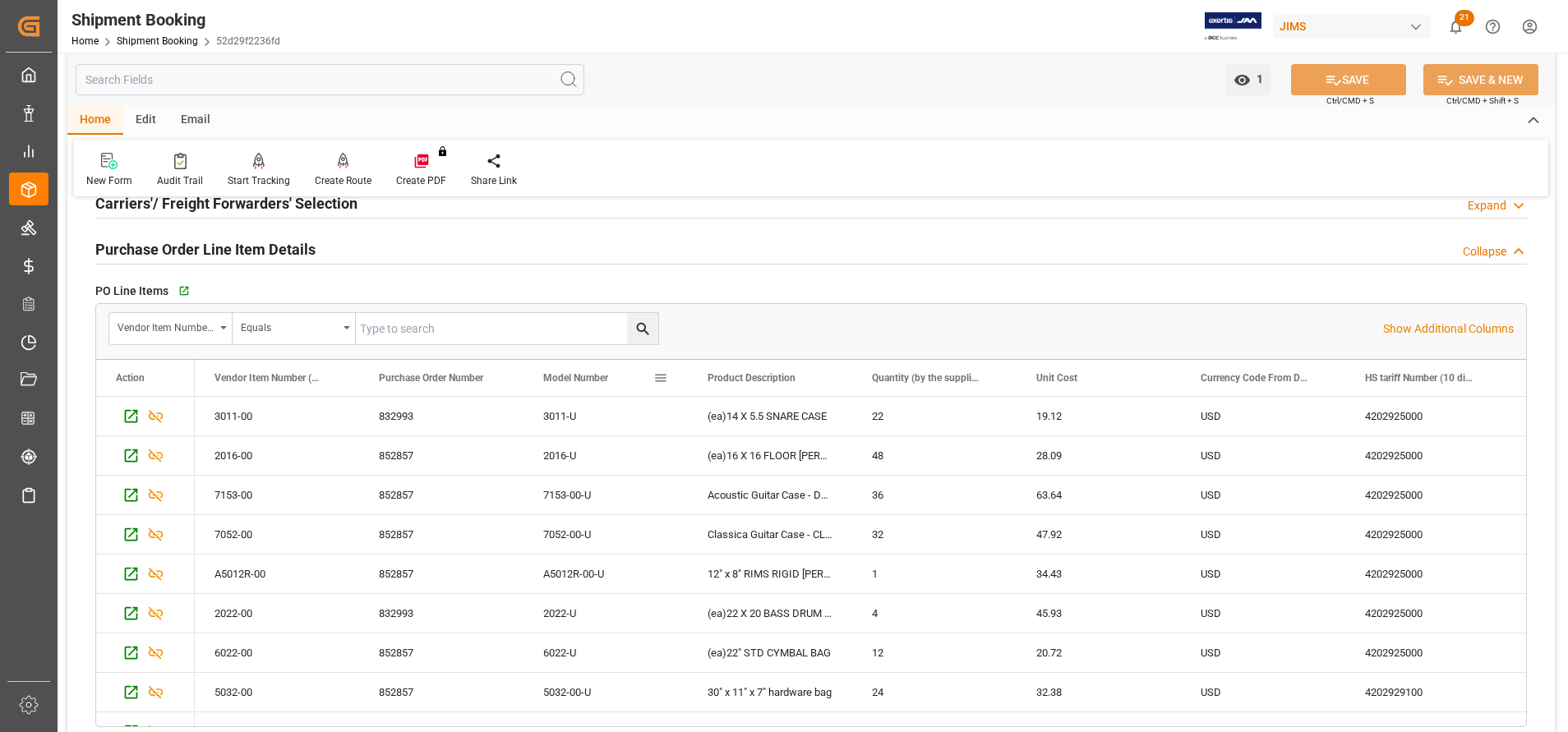
scroll to position [123, 0]
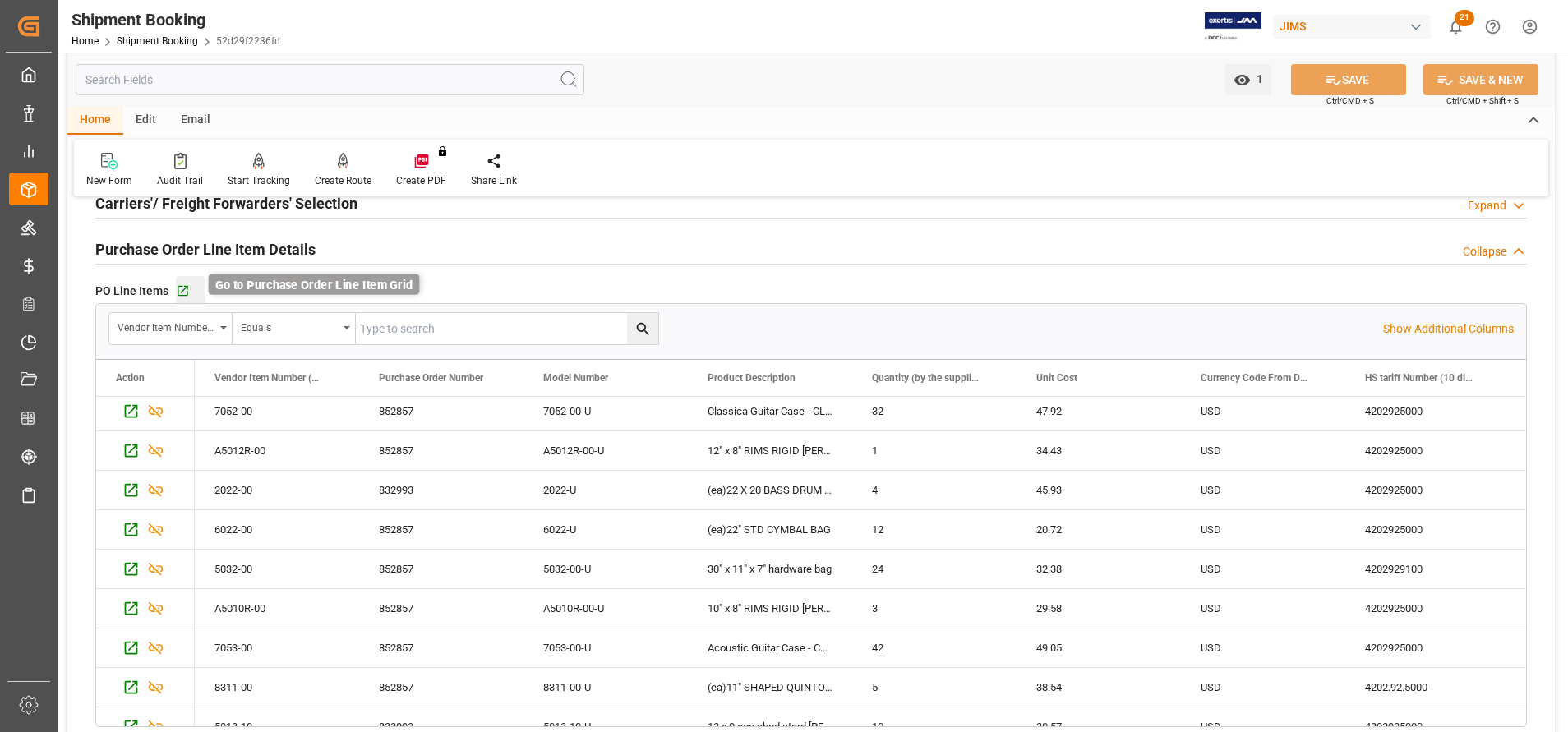
click at [184, 289] on icon "button" at bounding box center [183, 291] width 11 height 11
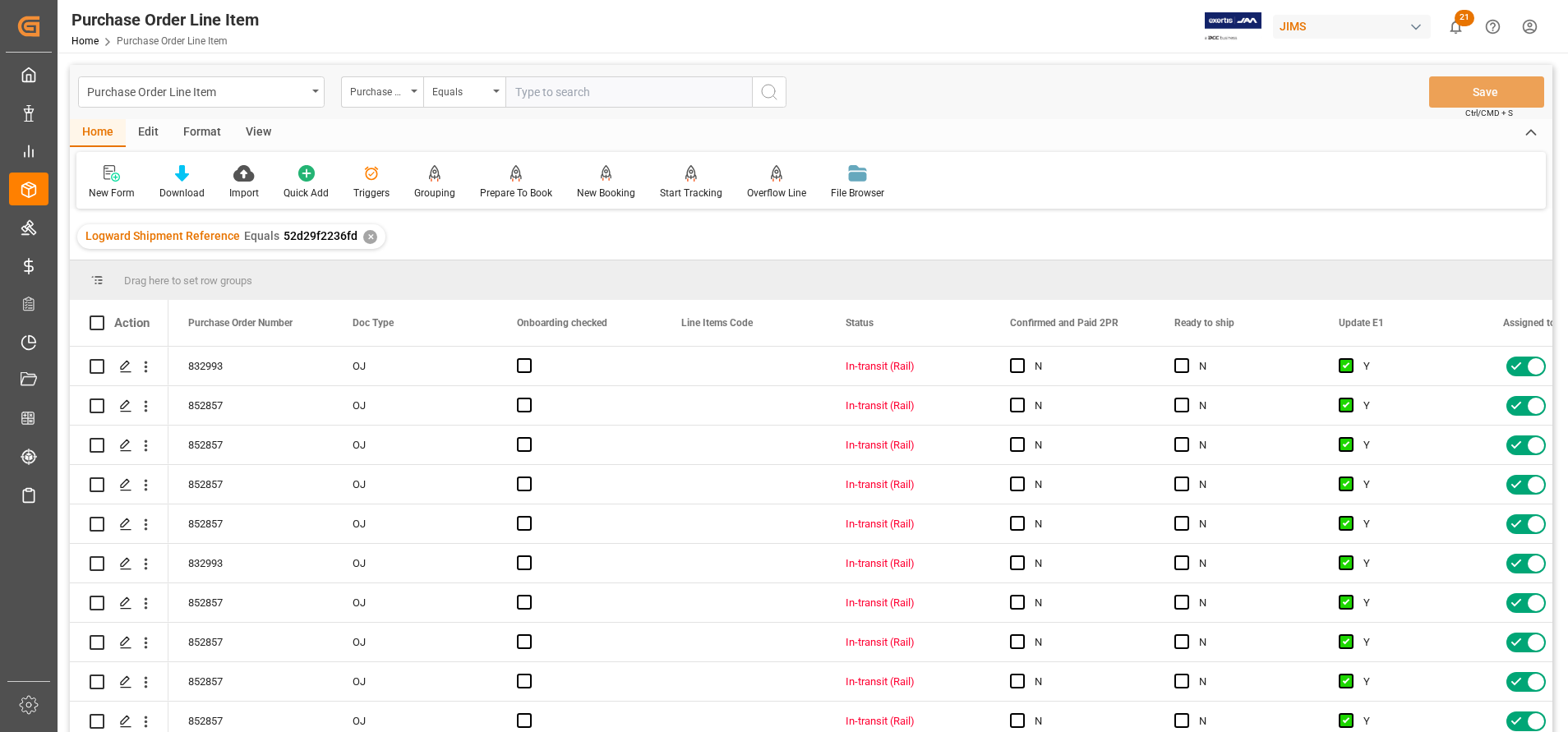
click at [258, 134] on div "View" at bounding box center [258, 133] width 50 height 28
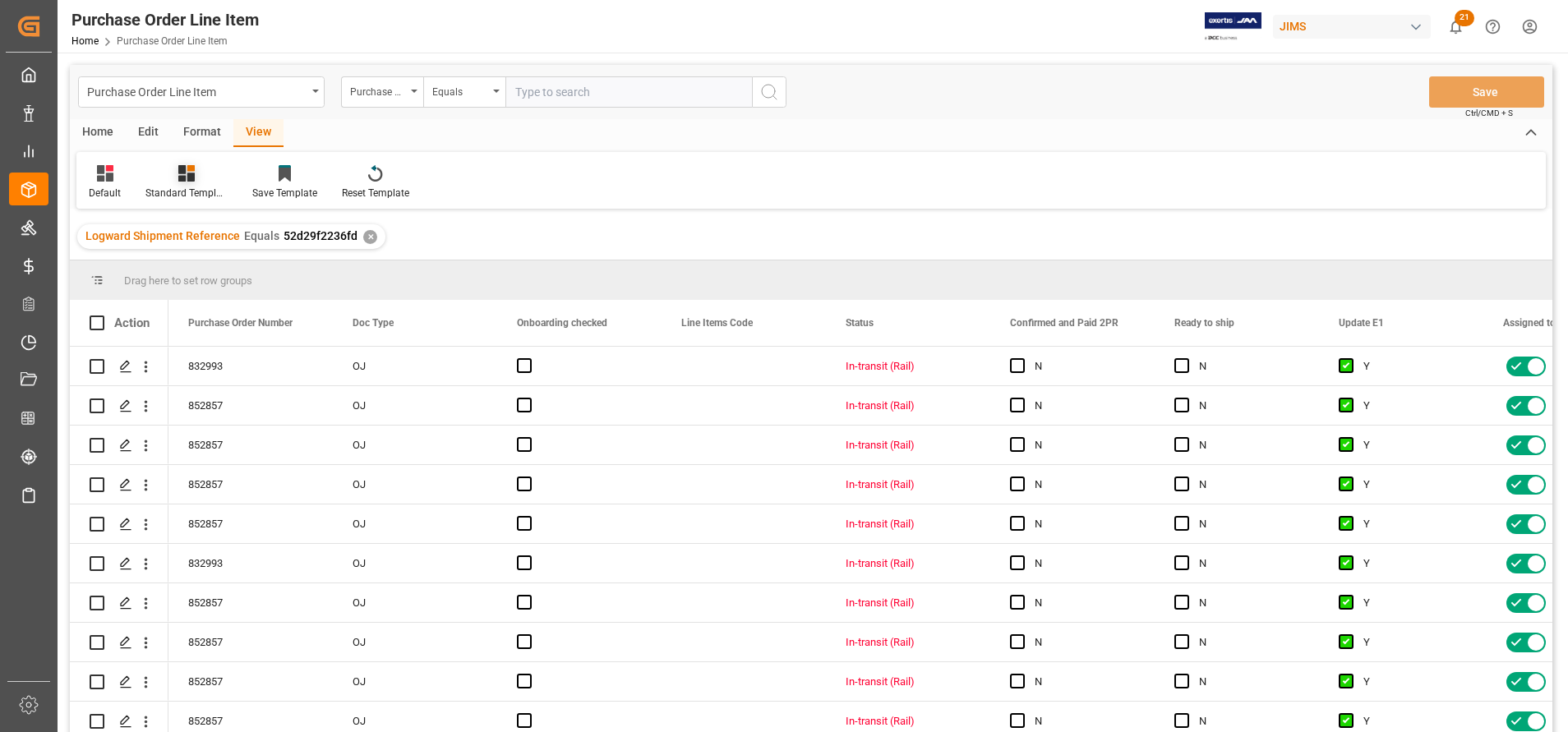
click at [191, 170] on icon at bounding box center [192, 168] width 8 height 7
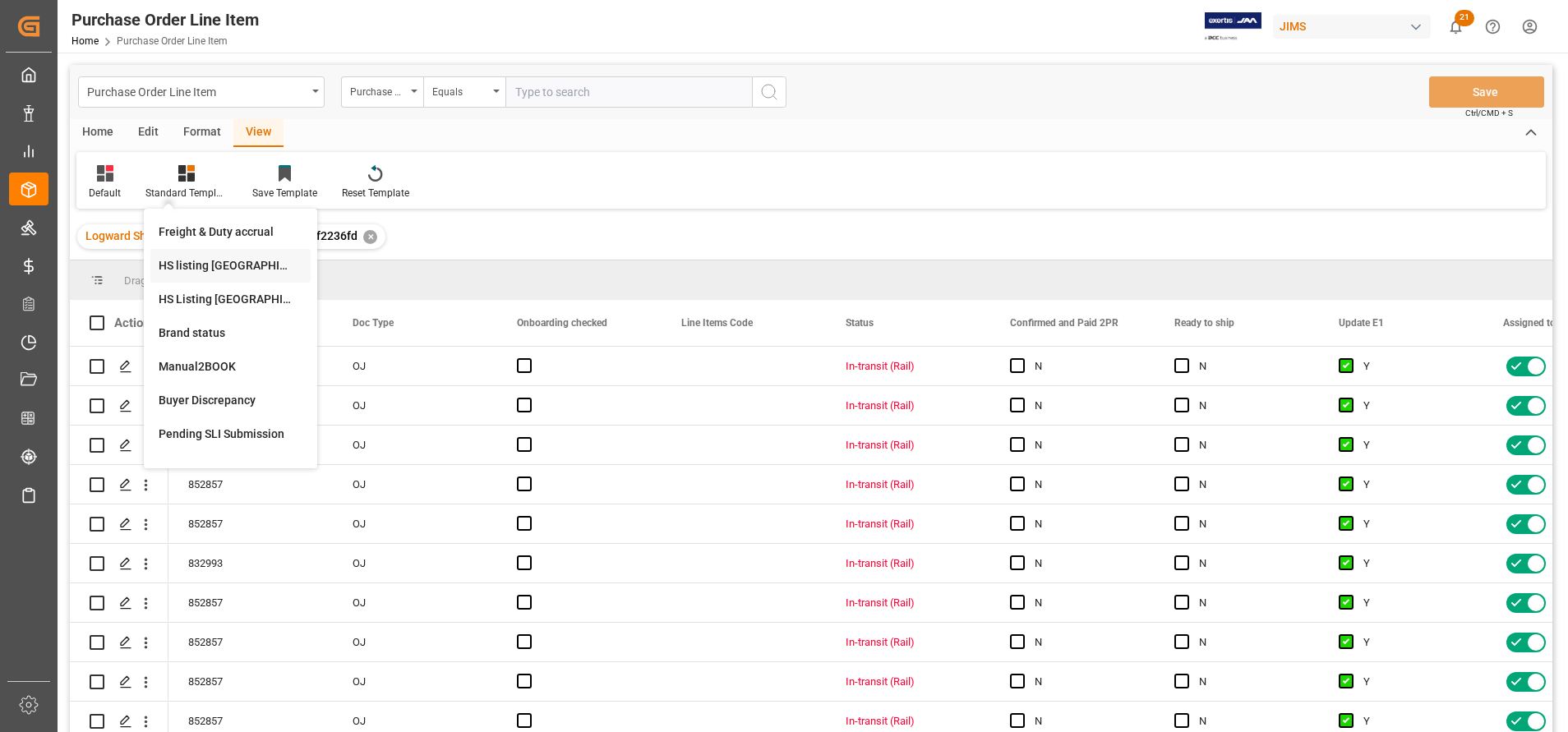
click at [227, 266] on div "HS listing [GEOGRAPHIC_DATA]" at bounding box center [230, 266] width 143 height 18
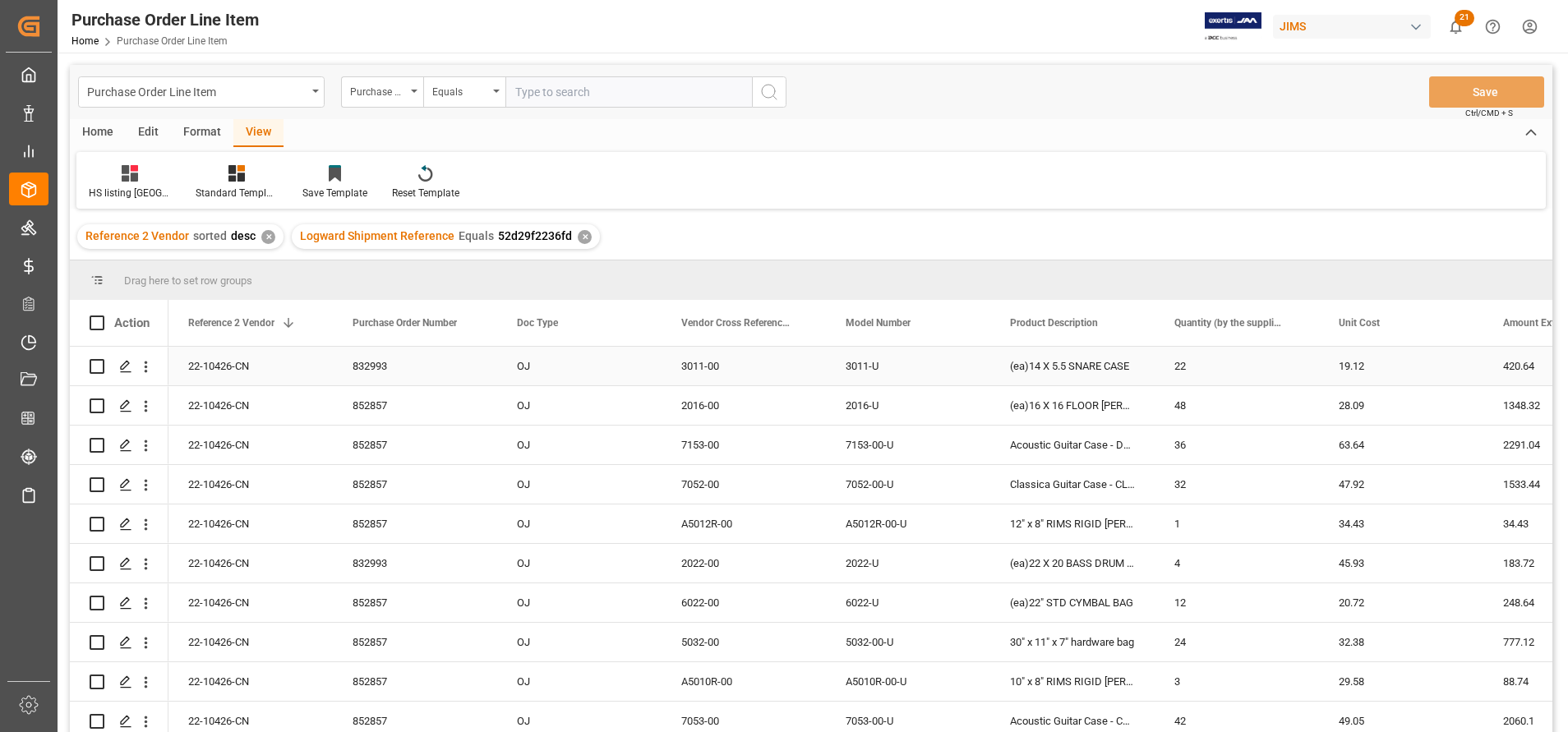
click at [393, 367] on div "832993" at bounding box center [415, 366] width 164 height 38
click at [767, 390] on div "2016-00" at bounding box center [743, 405] width 164 height 38
click at [933, 374] on div "3011-U" at bounding box center [908, 366] width 164 height 38
click at [1105, 385] on div "(ea)14 X 5.5 SNARE CASE" at bounding box center [1072, 366] width 164 height 38
click at [1278, 387] on div "48" at bounding box center [1236, 405] width 164 height 38
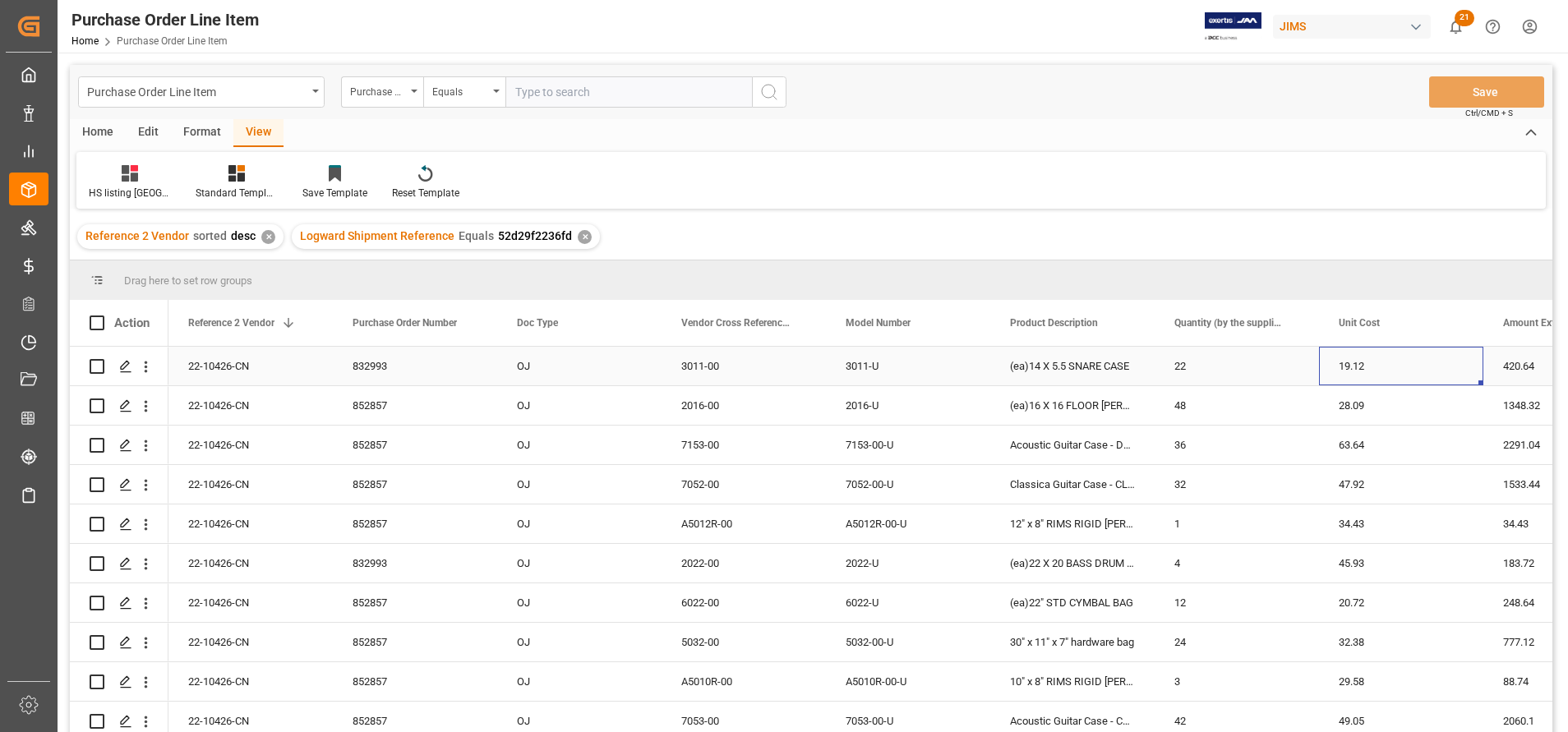
click at [1367, 368] on div "19.12" at bounding box center [1401, 366] width 164 height 38
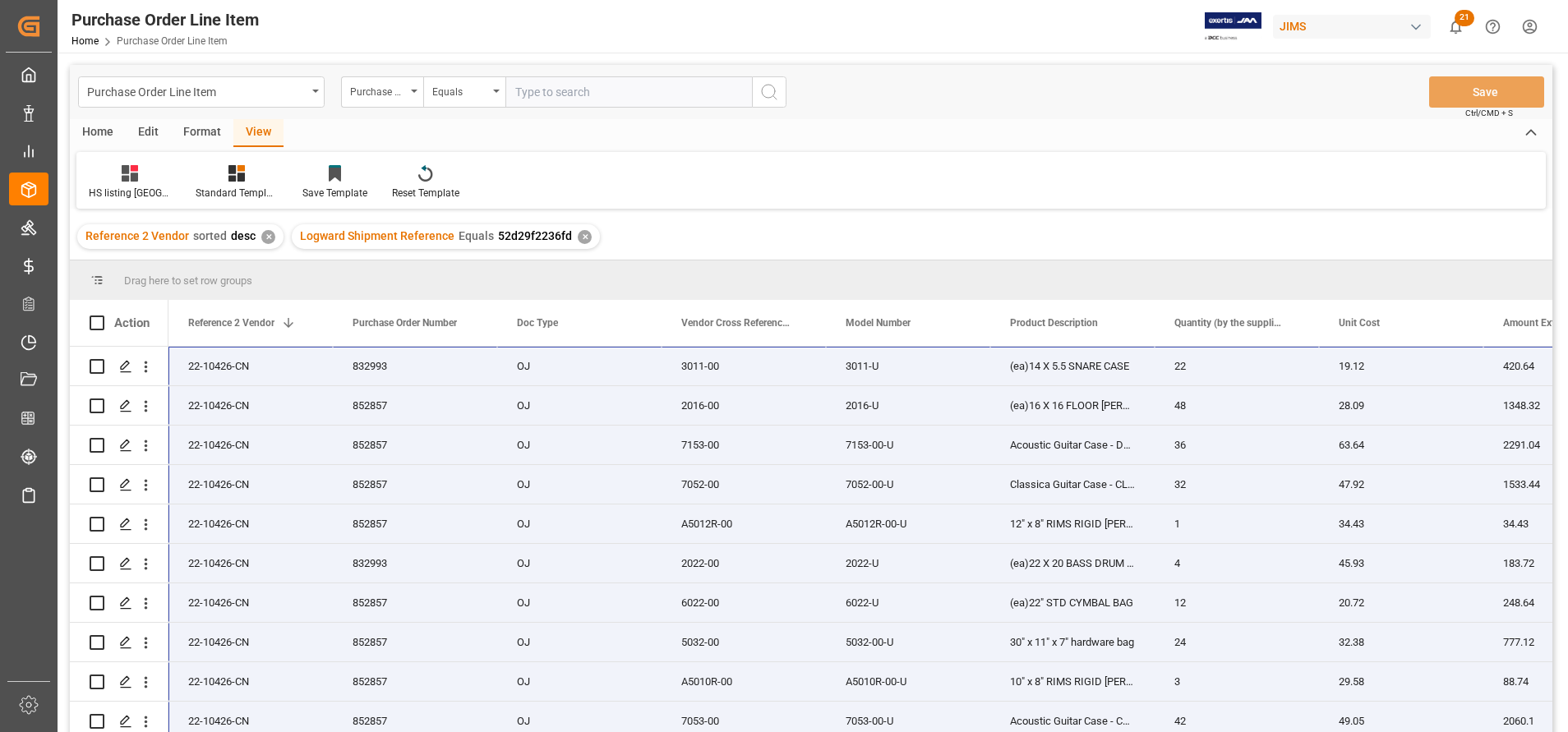
drag, startPoint x: 1259, startPoint y: 724, endPoint x: 231, endPoint y: 292, distance: 1115.1
click at [231, 292] on div "Drag here to set row groups Drag here to set column labels Action Quantity (by …" at bounding box center [811, 501] width 1483 height 482
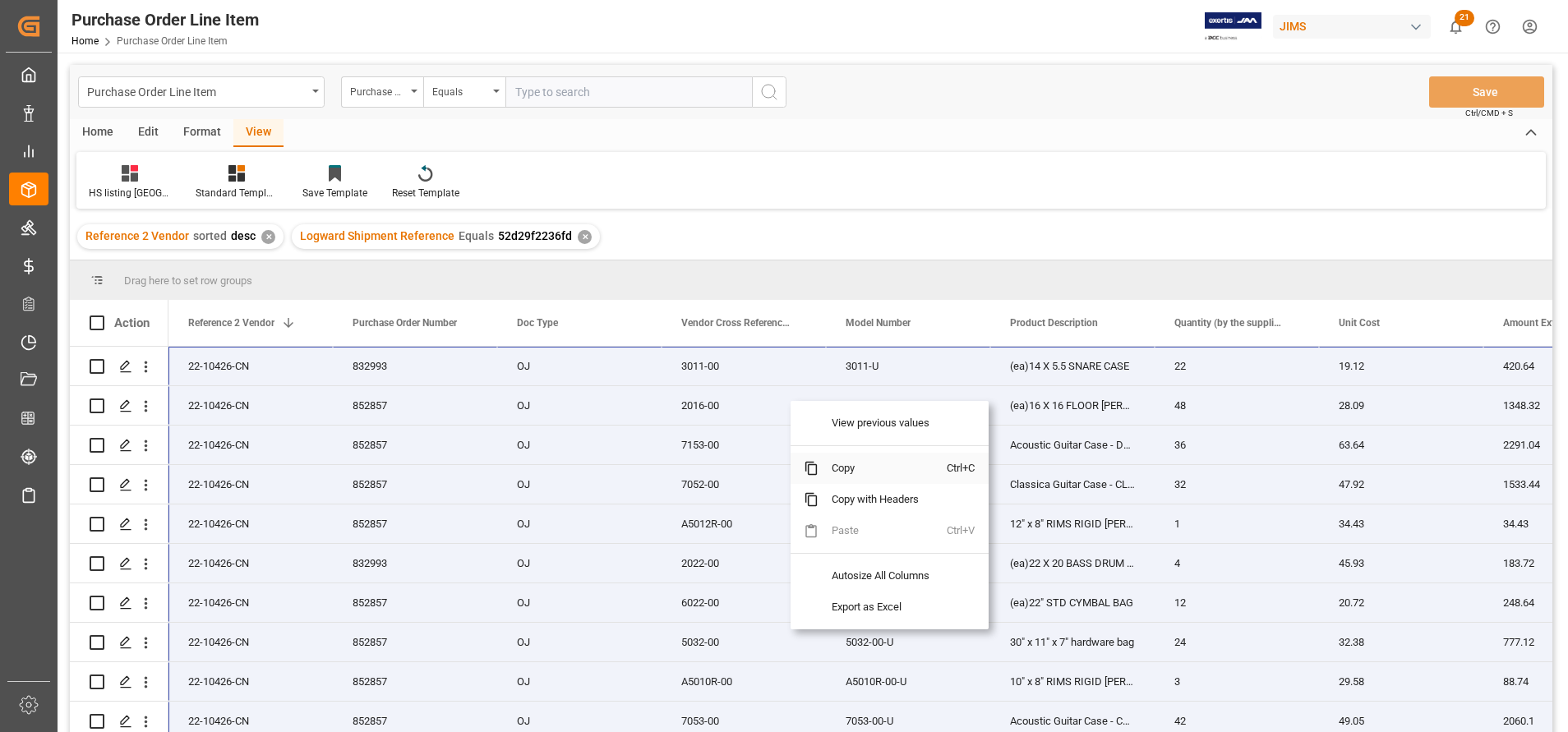
click at [875, 477] on span "Copy" at bounding box center [882, 469] width 129 height 31
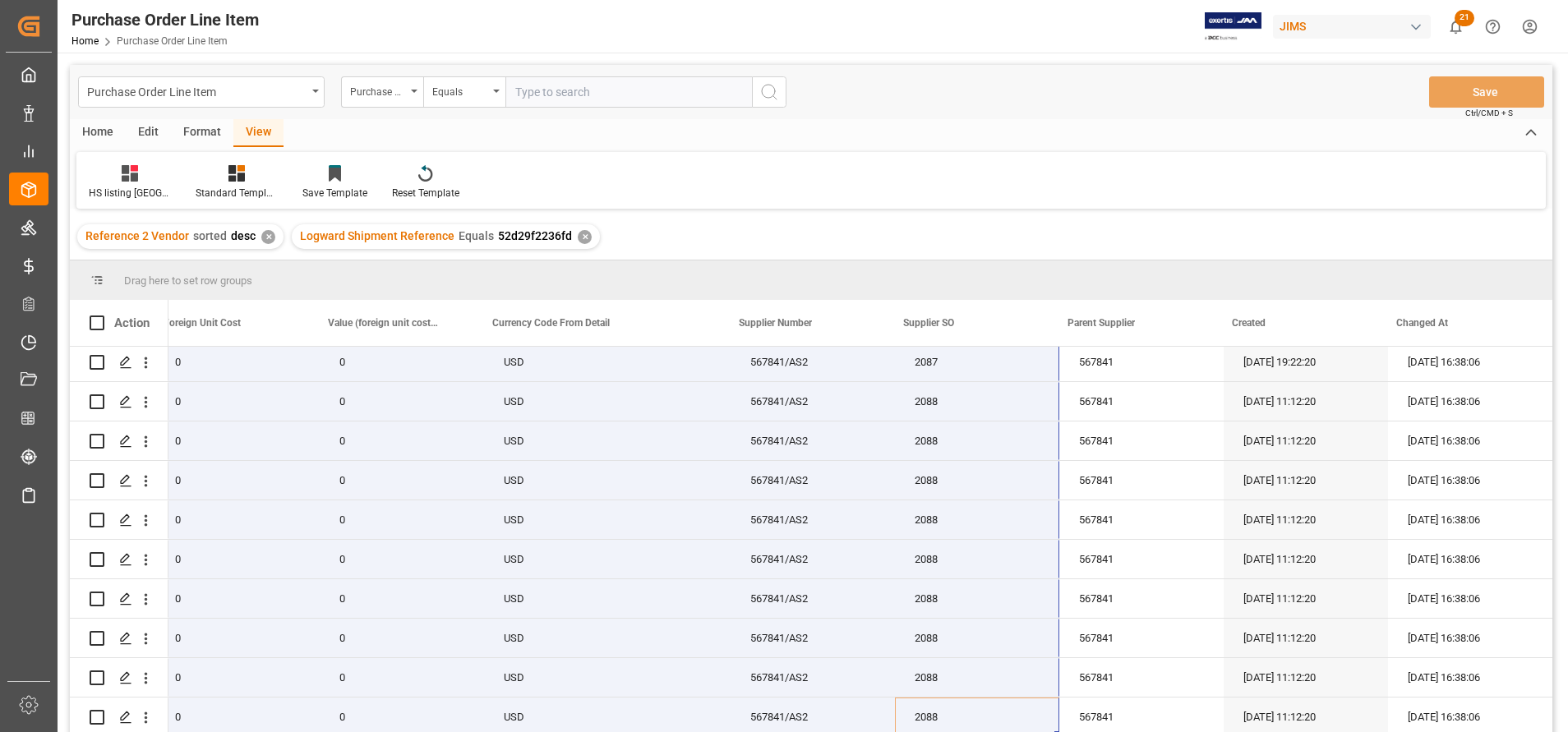
scroll to position [2101, 0]
click at [813, 599] on div "567841/AS2" at bounding box center [812, 598] width 164 height 38
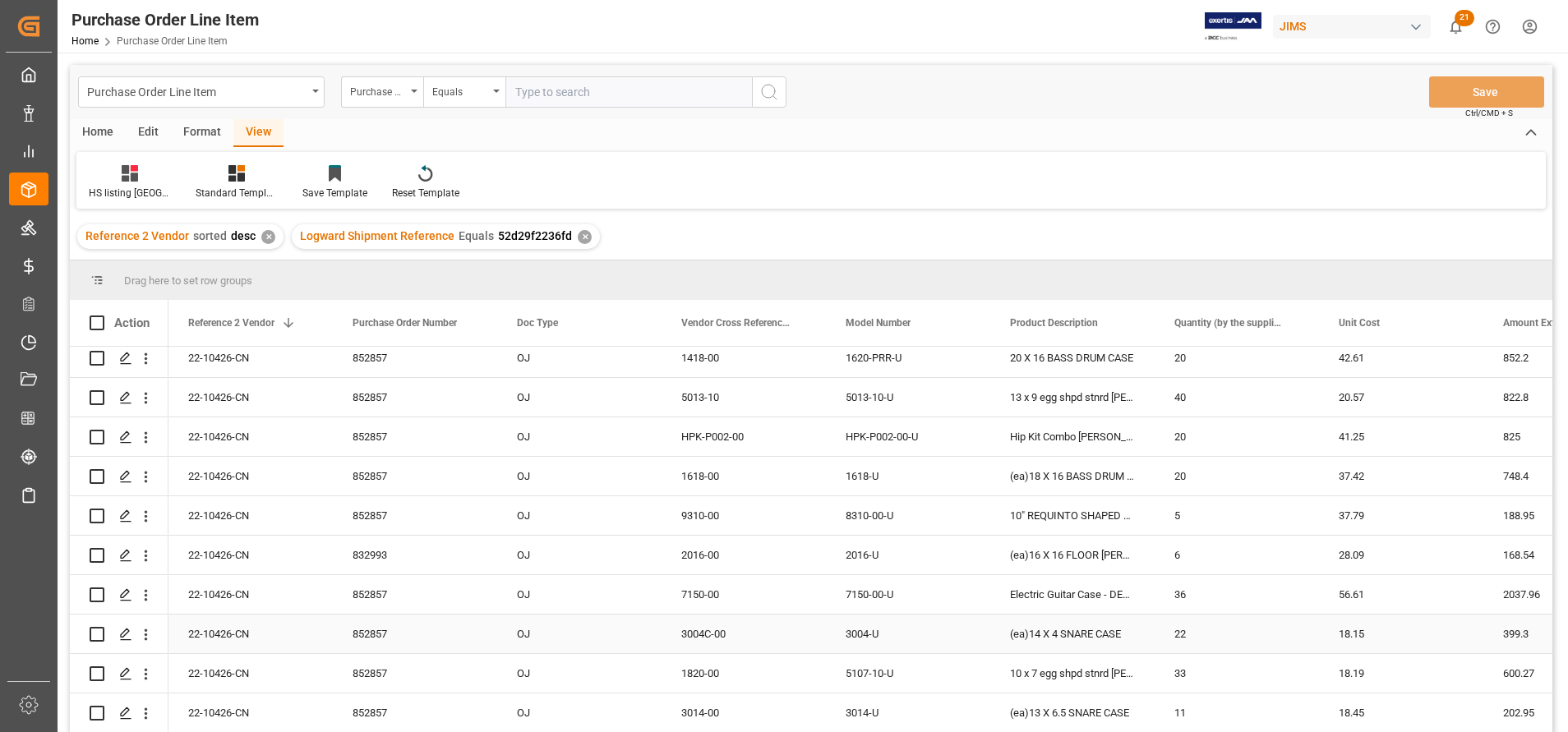
scroll to position [2100, 0]
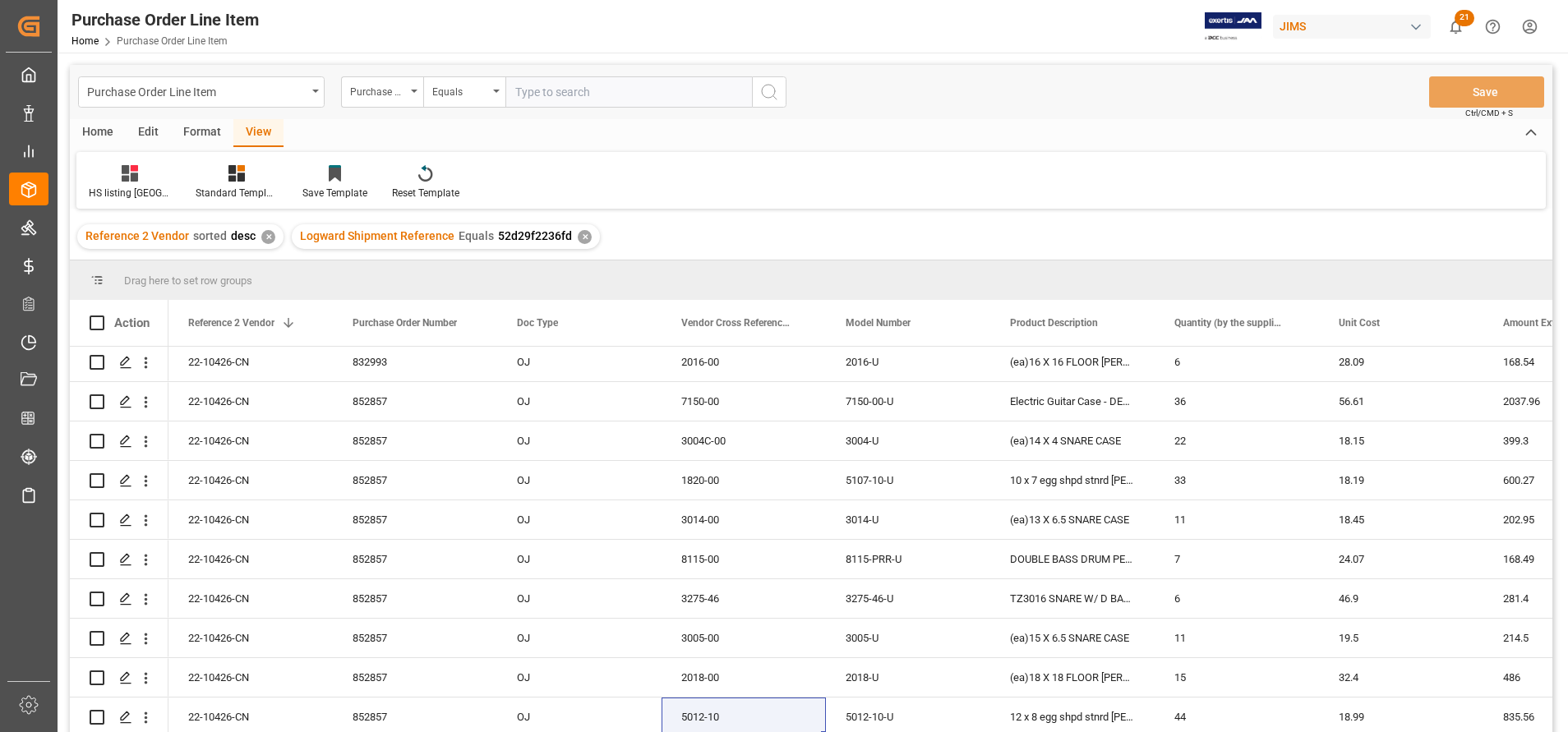
click at [580, 232] on div "✕" at bounding box center [585, 237] width 14 height 14
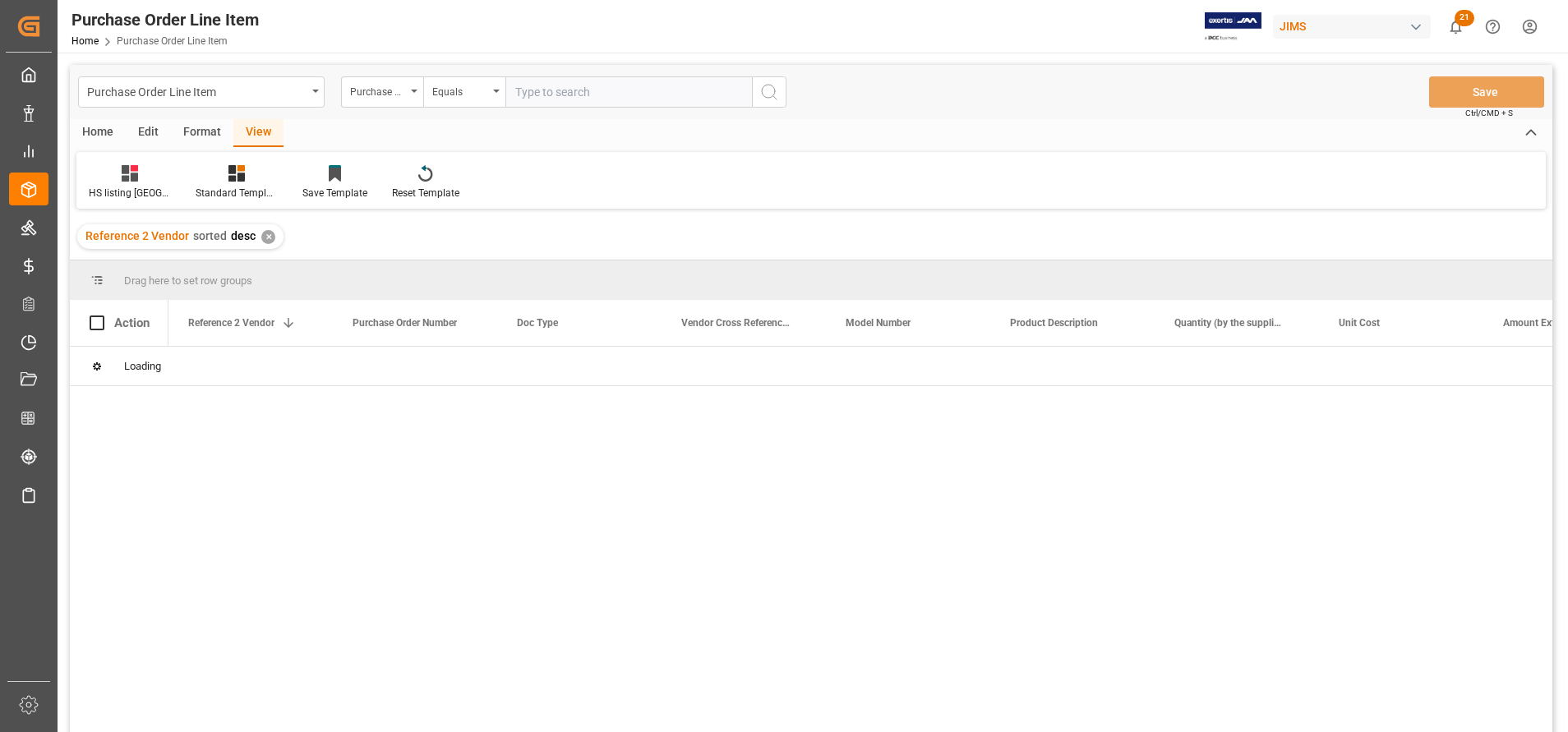
click at [272, 238] on div "✕" at bounding box center [268, 237] width 14 height 14
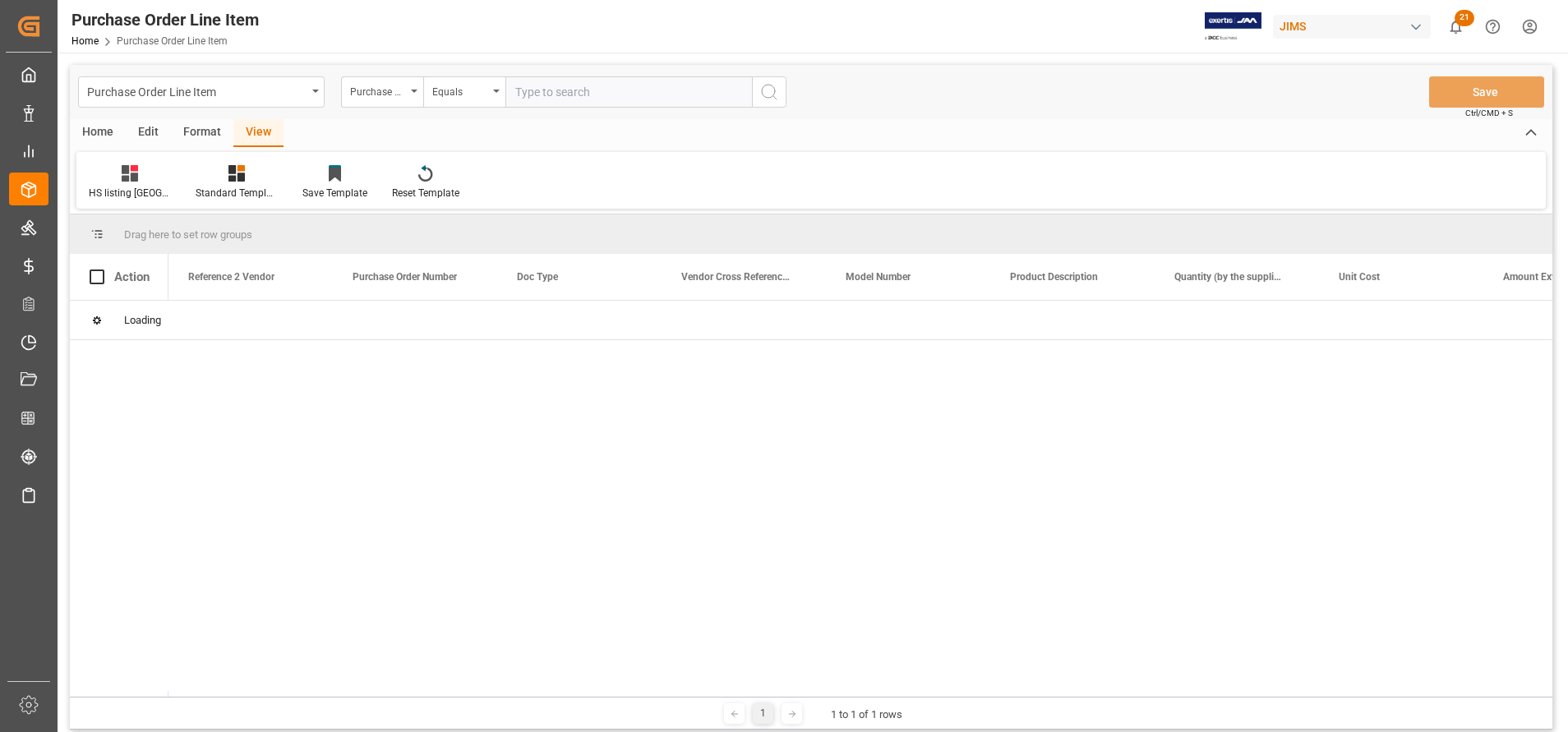
click at [644, 85] on input "text" at bounding box center [628, 92] width 247 height 31
paste input "22-10943-GB"
type input "22-10943-GB"
click at [757, 97] on button "search button" at bounding box center [768, 92] width 34 height 31
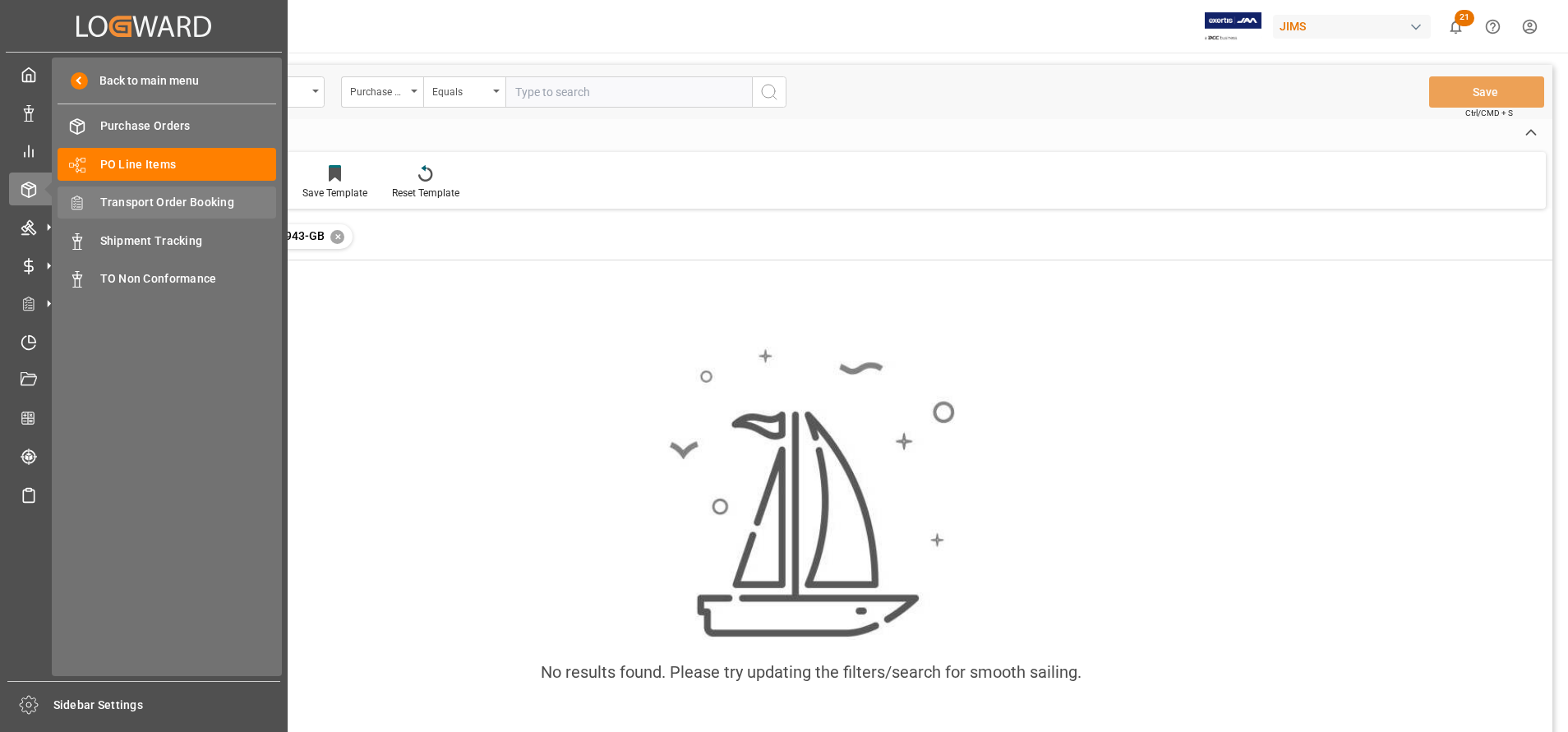
click at [168, 194] on div "Transport Order Booking Transport Order Booking" at bounding box center [167, 202] width 219 height 32
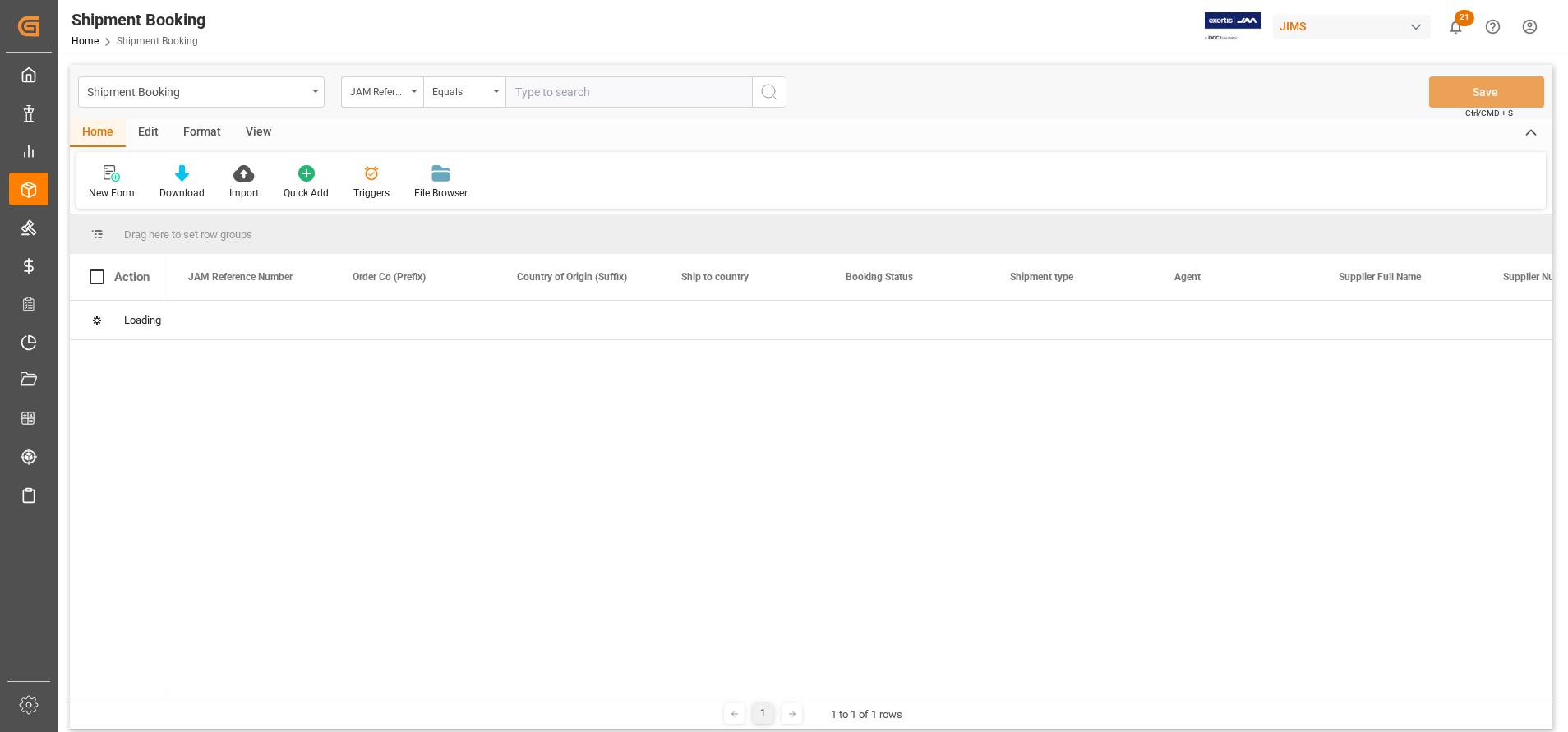
click at [651, 98] on input "text" at bounding box center [628, 92] width 247 height 31
paste input "22-10943-GB"
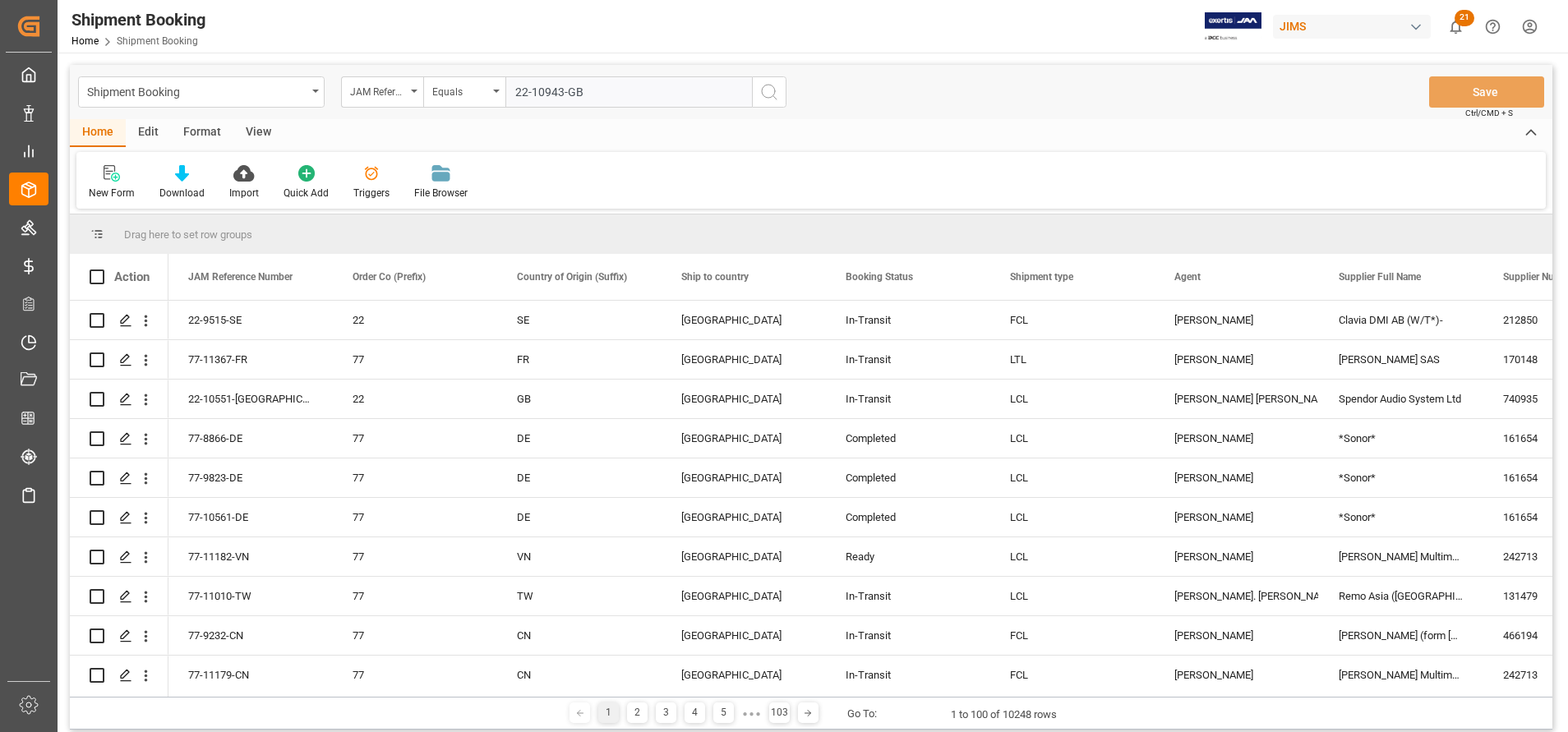
type input "22-10943-GB"
click at [782, 93] on button "search button" at bounding box center [768, 92] width 34 height 31
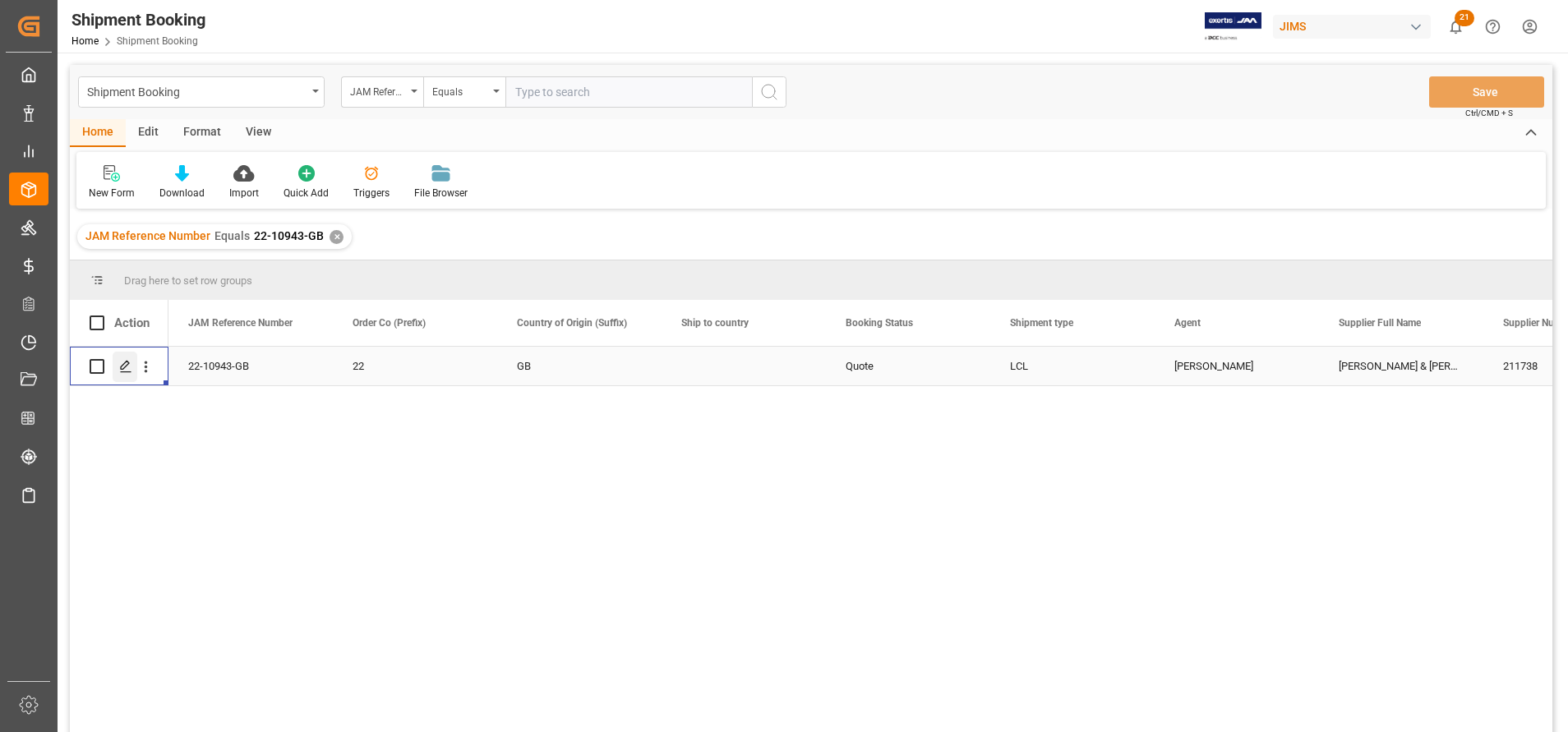
click at [124, 365] on polygon "Press SPACE to select this row." at bounding box center [125, 366] width 8 height 8
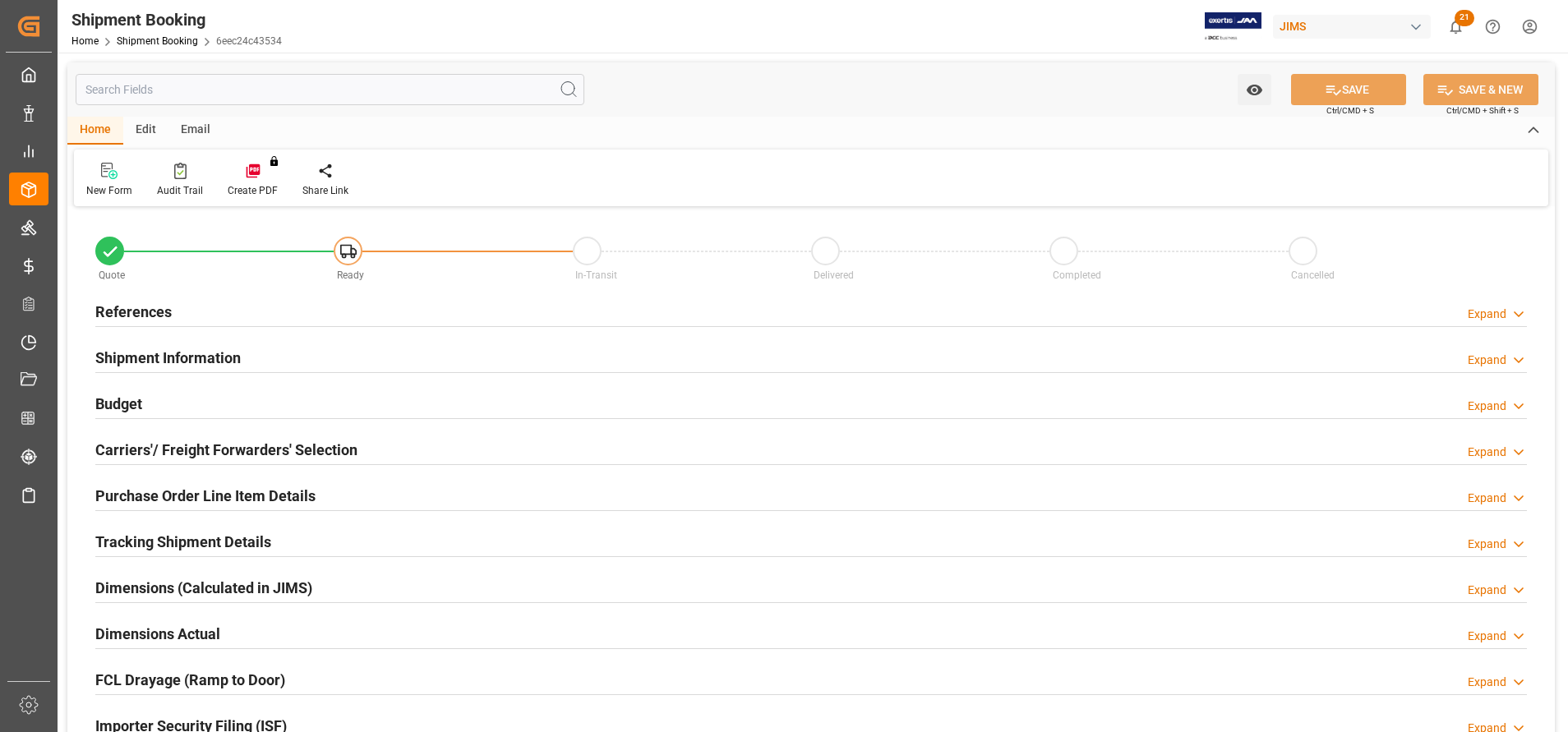
type input "0"
type input "[DATE]"
click at [153, 312] on h2 "References" at bounding box center [134, 311] width 77 height 23
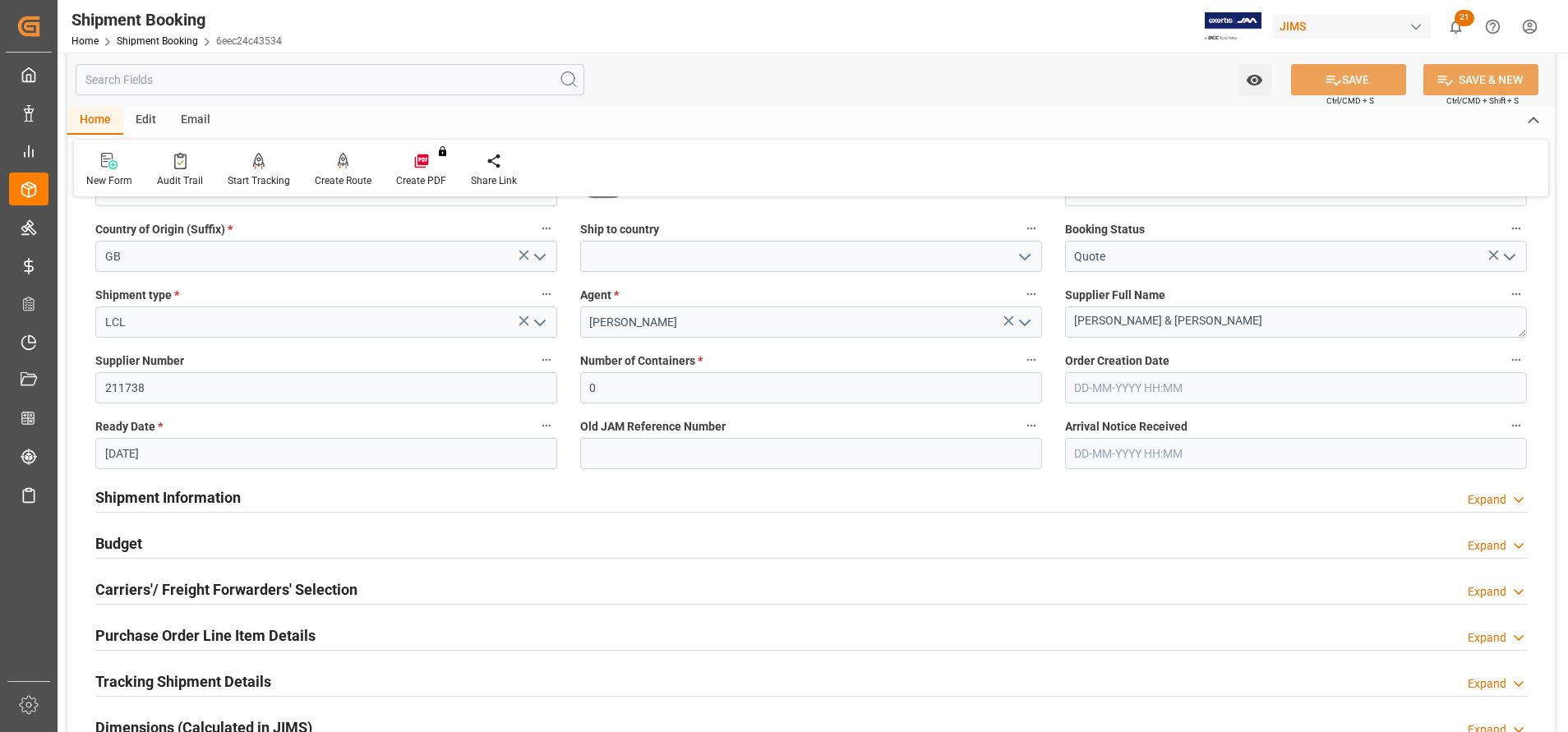
scroll to position [247, 0]
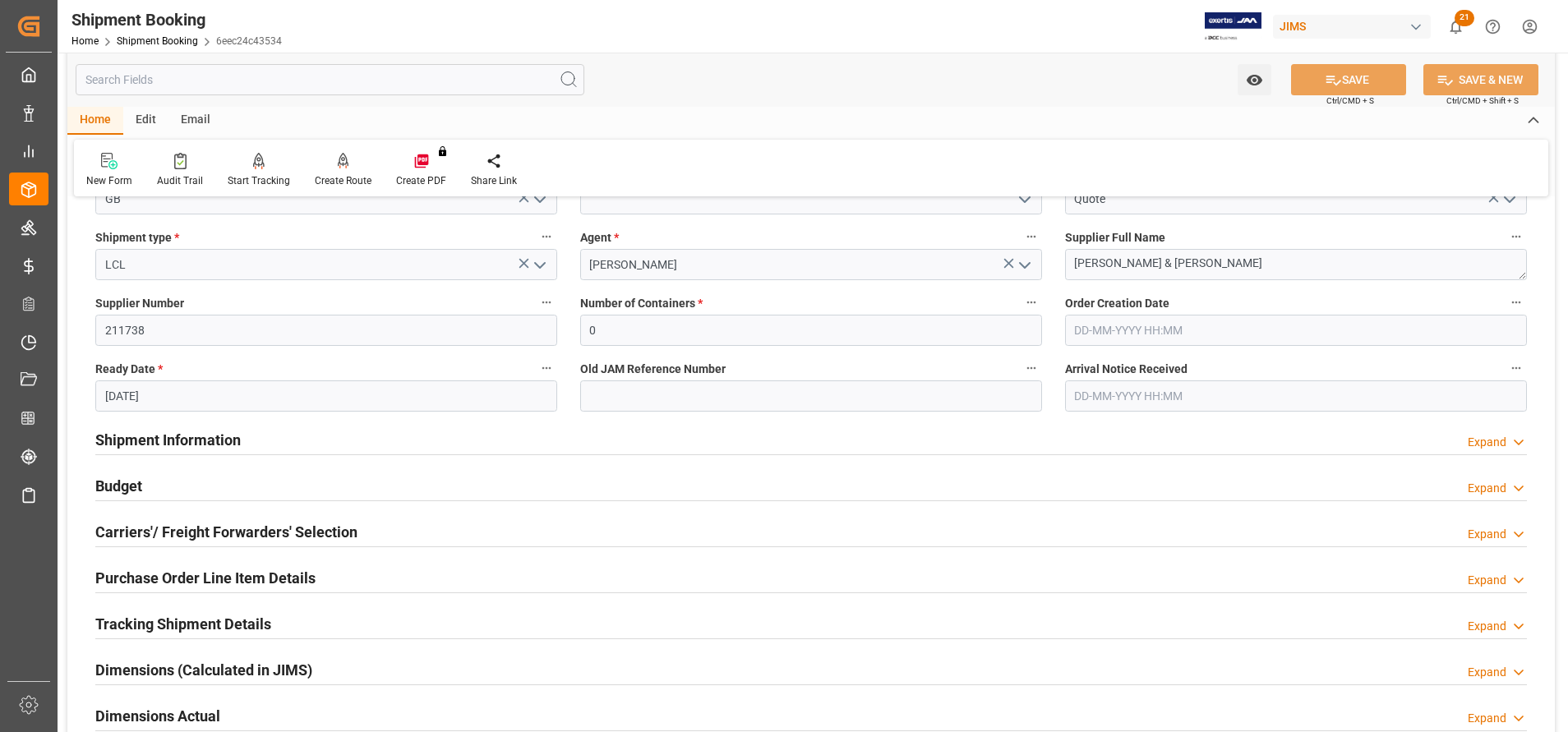
click at [226, 441] on h2 "Shipment Information" at bounding box center [168, 440] width 145 height 23
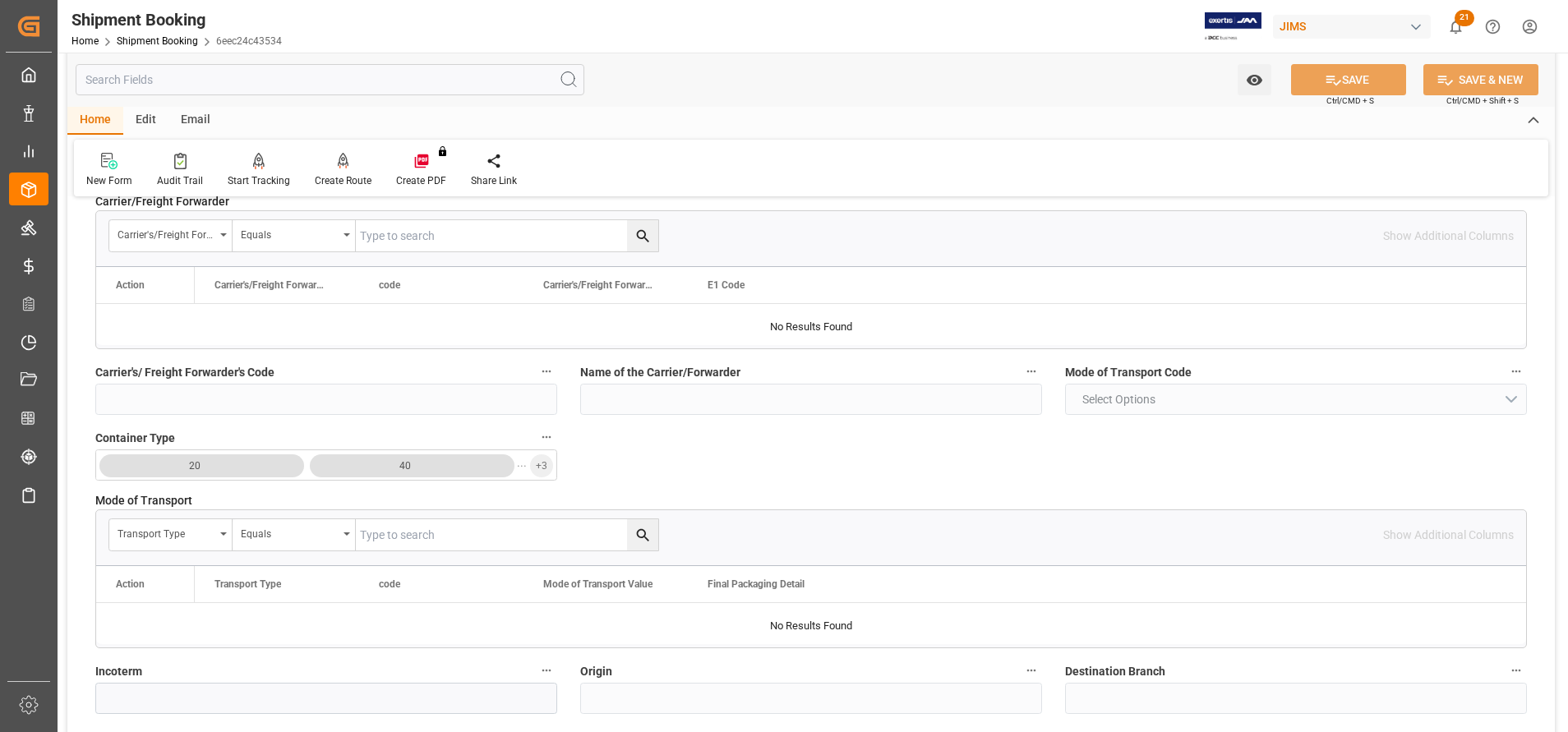
scroll to position [740, 0]
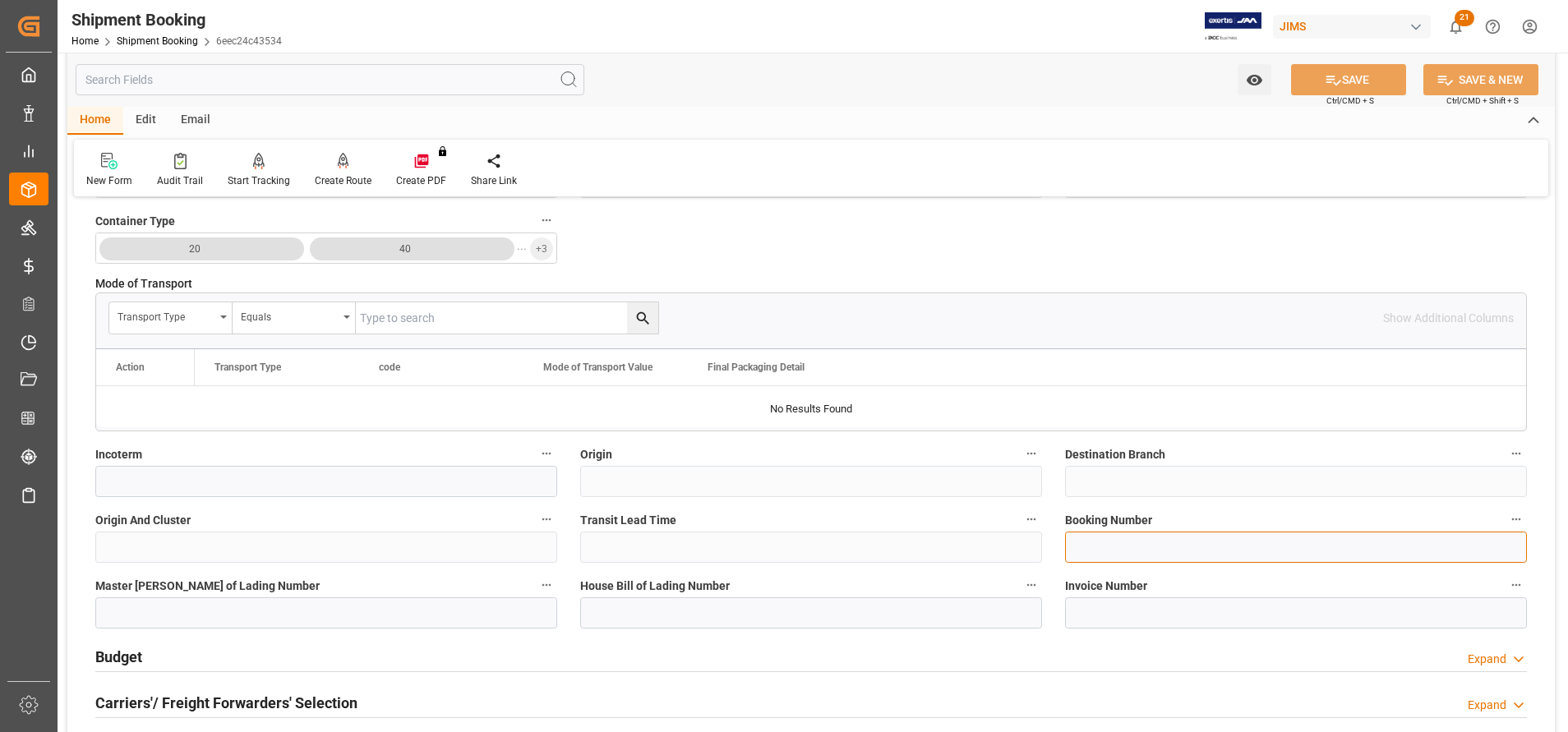
click at [1147, 554] on input at bounding box center [1296, 547] width 462 height 31
paste input "3543140053"
type input "3543140053"
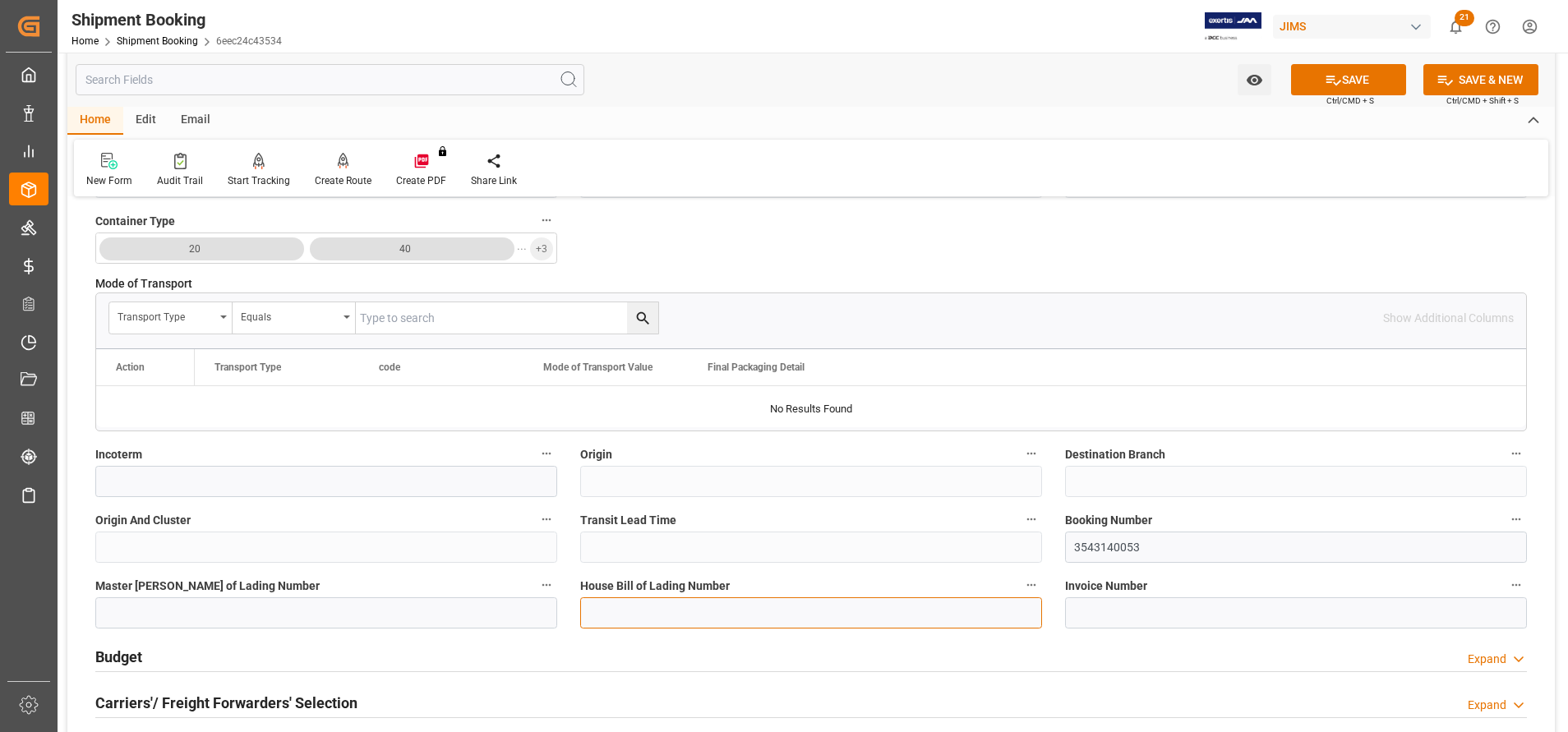
click at [893, 623] on input at bounding box center [812, 613] width 462 height 31
paste input "3543140053"
type input "3543140053"
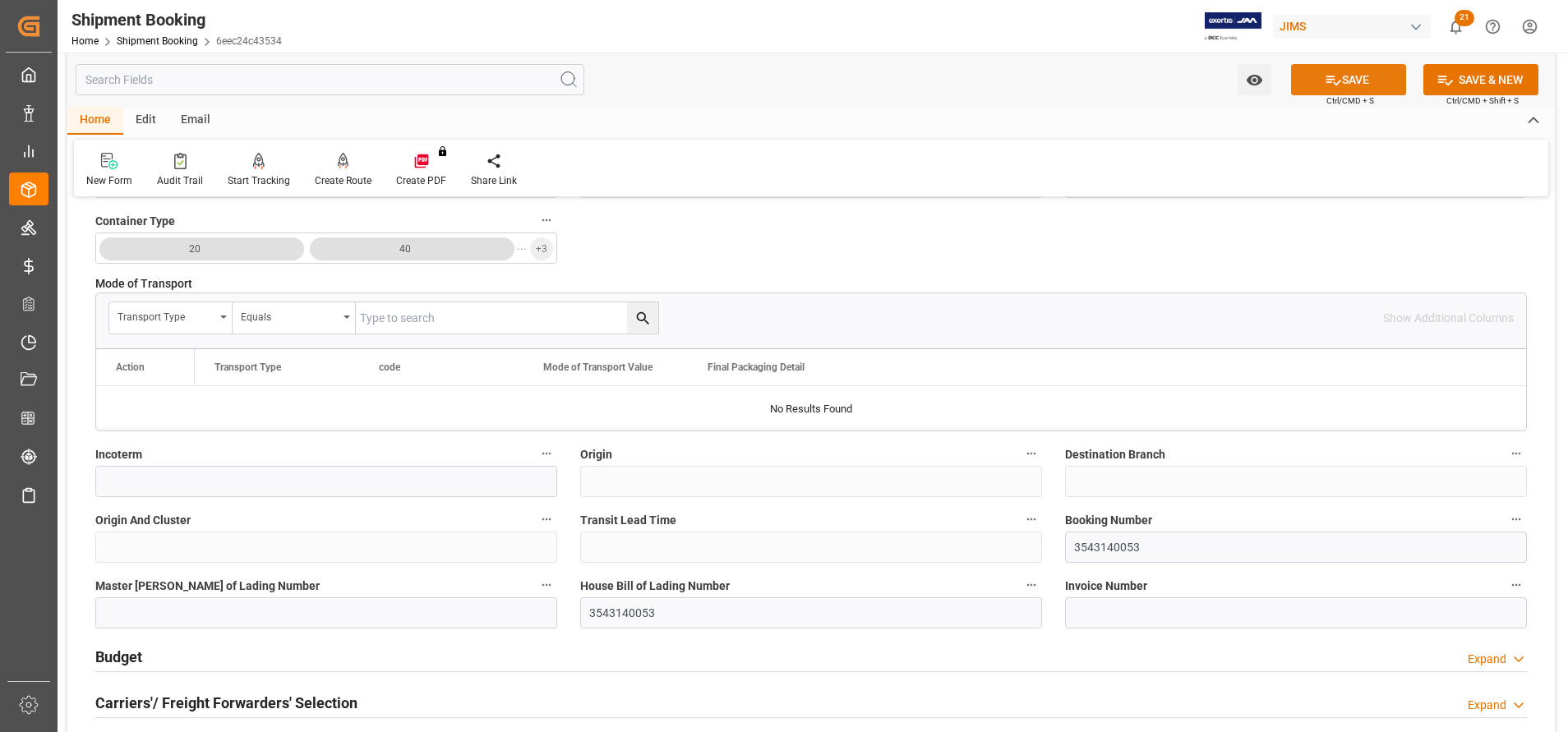
click at [1331, 84] on icon at bounding box center [1334, 81] width 18 height 18
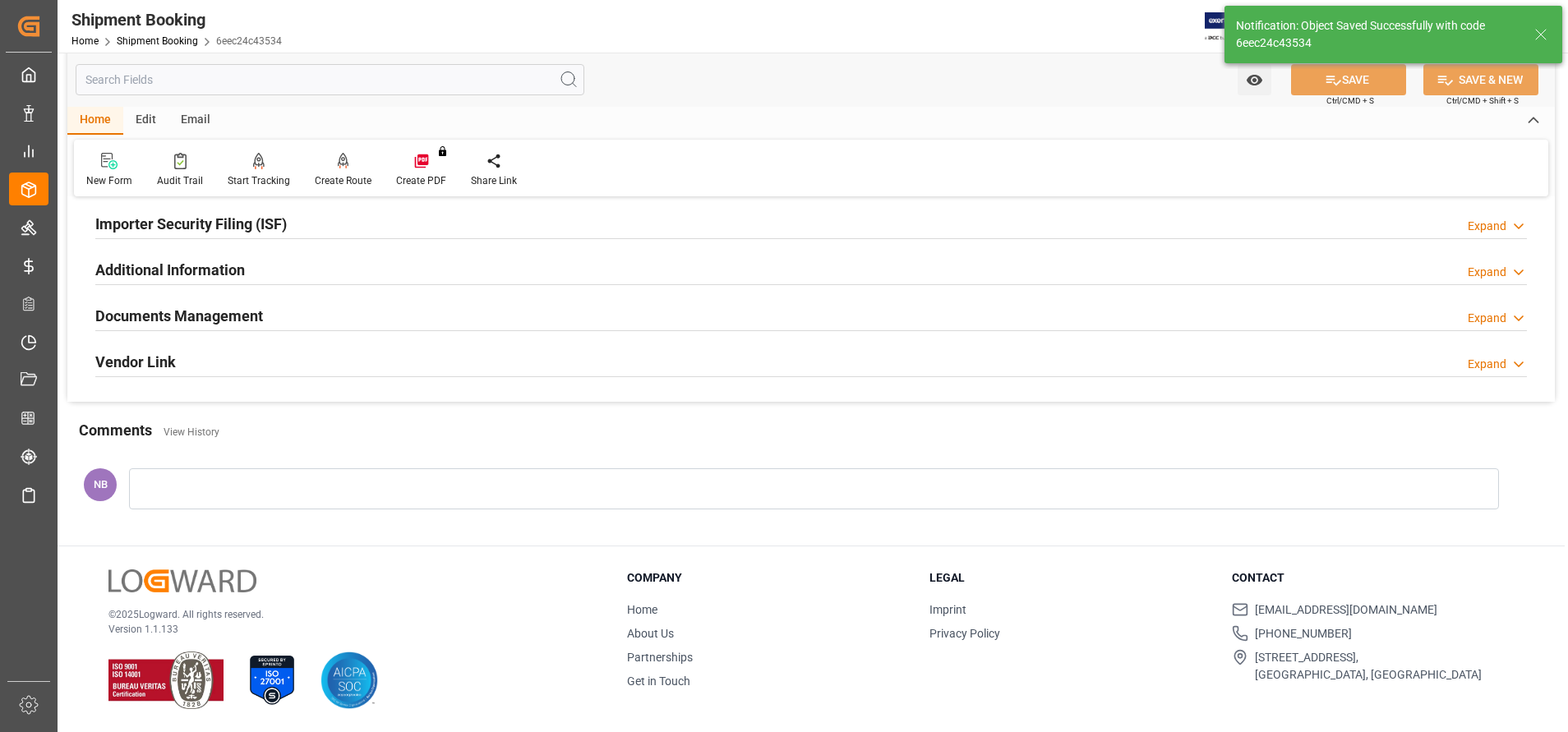
scroll to position [0, 0]
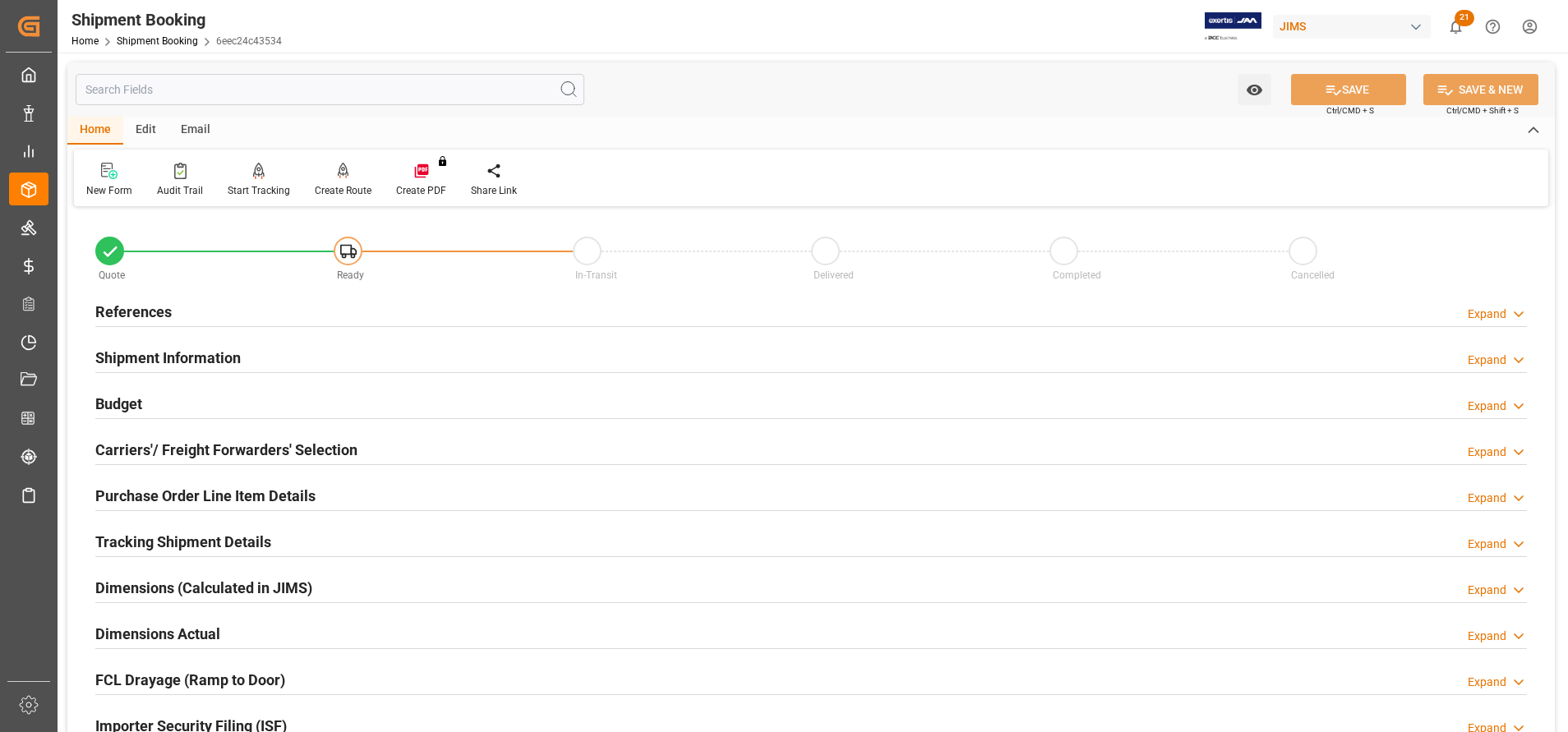
click at [332, 429] on div "Carriers'/ Freight Forwarders' Selection Expand" at bounding box center [811, 450] width 1455 height 46
click at [321, 454] on h2 "Carriers'/ Freight Forwarders' Selection" at bounding box center [226, 450] width 262 height 23
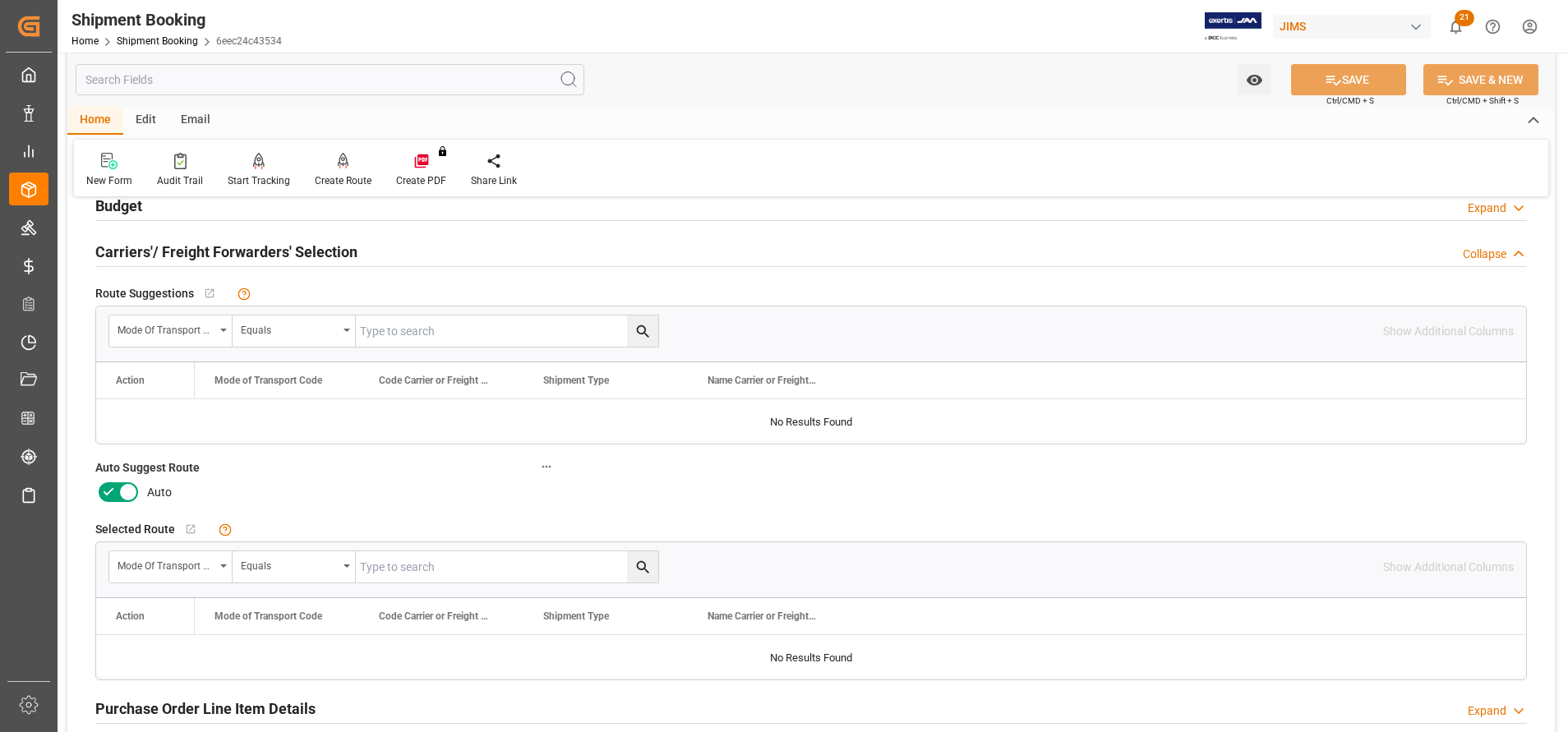
scroll to position [247, 0]
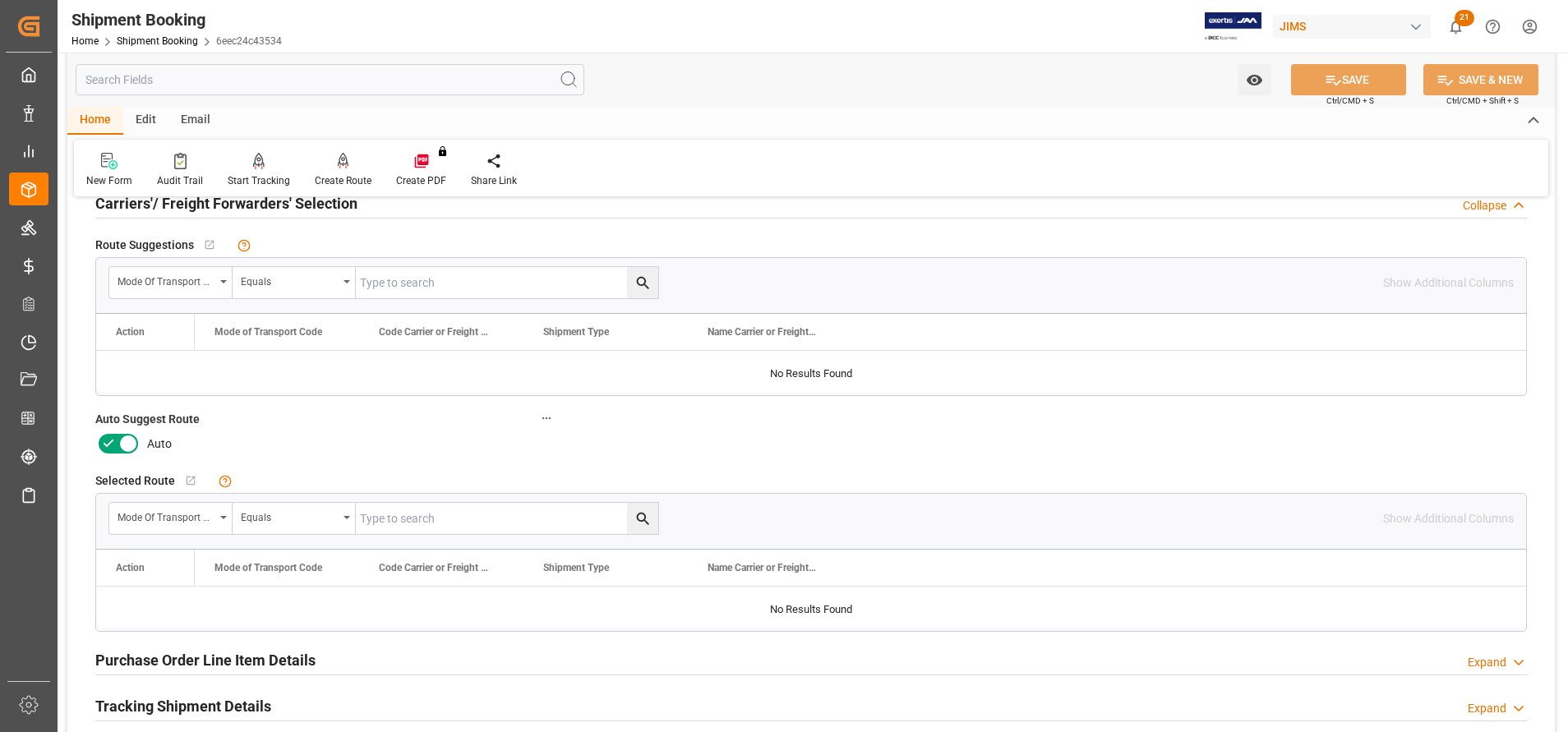
click at [133, 431] on label at bounding box center [118, 443] width 46 height 27
click at [0, 0] on input "checkbox" at bounding box center [0, 0] width 0 height 0
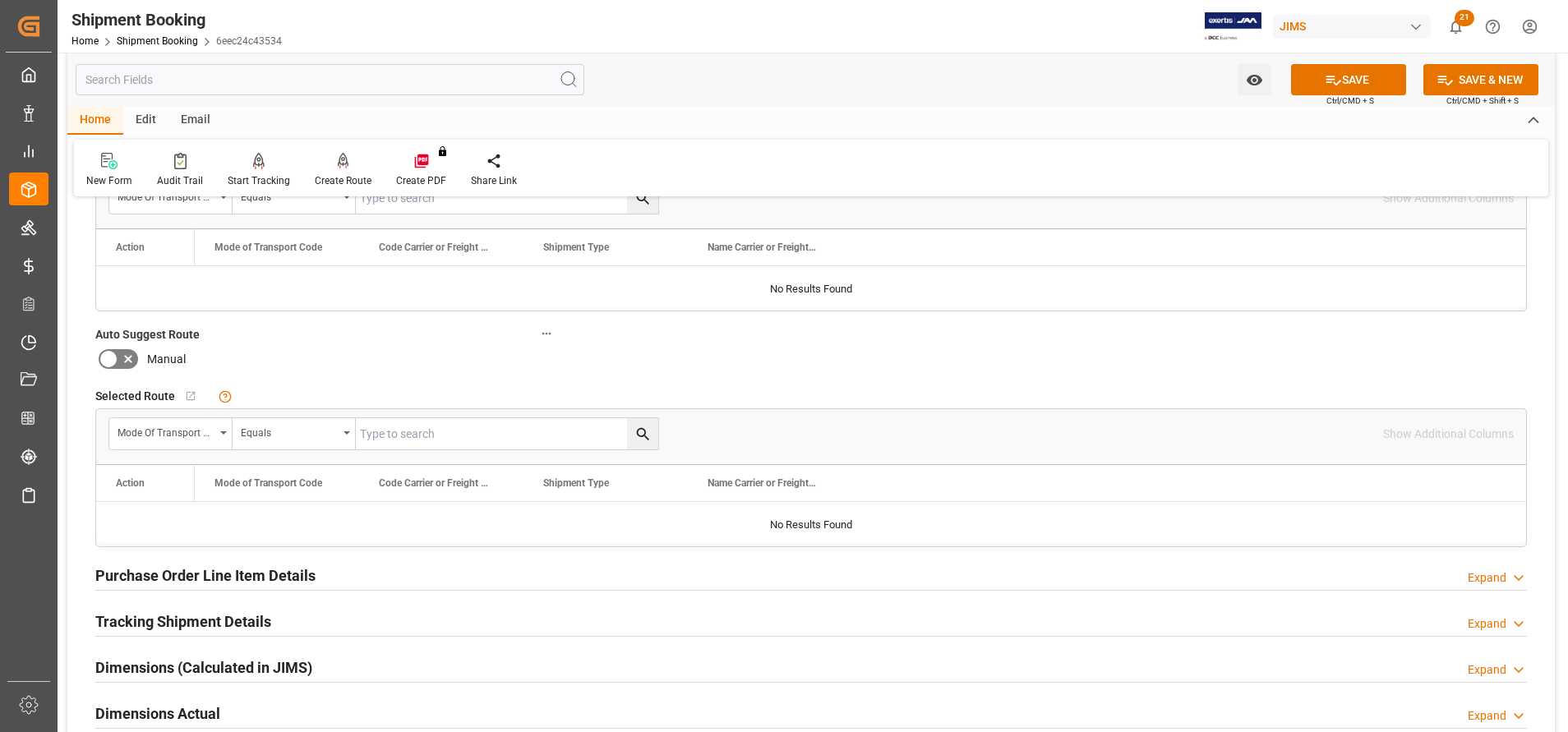
scroll to position [369, 0]
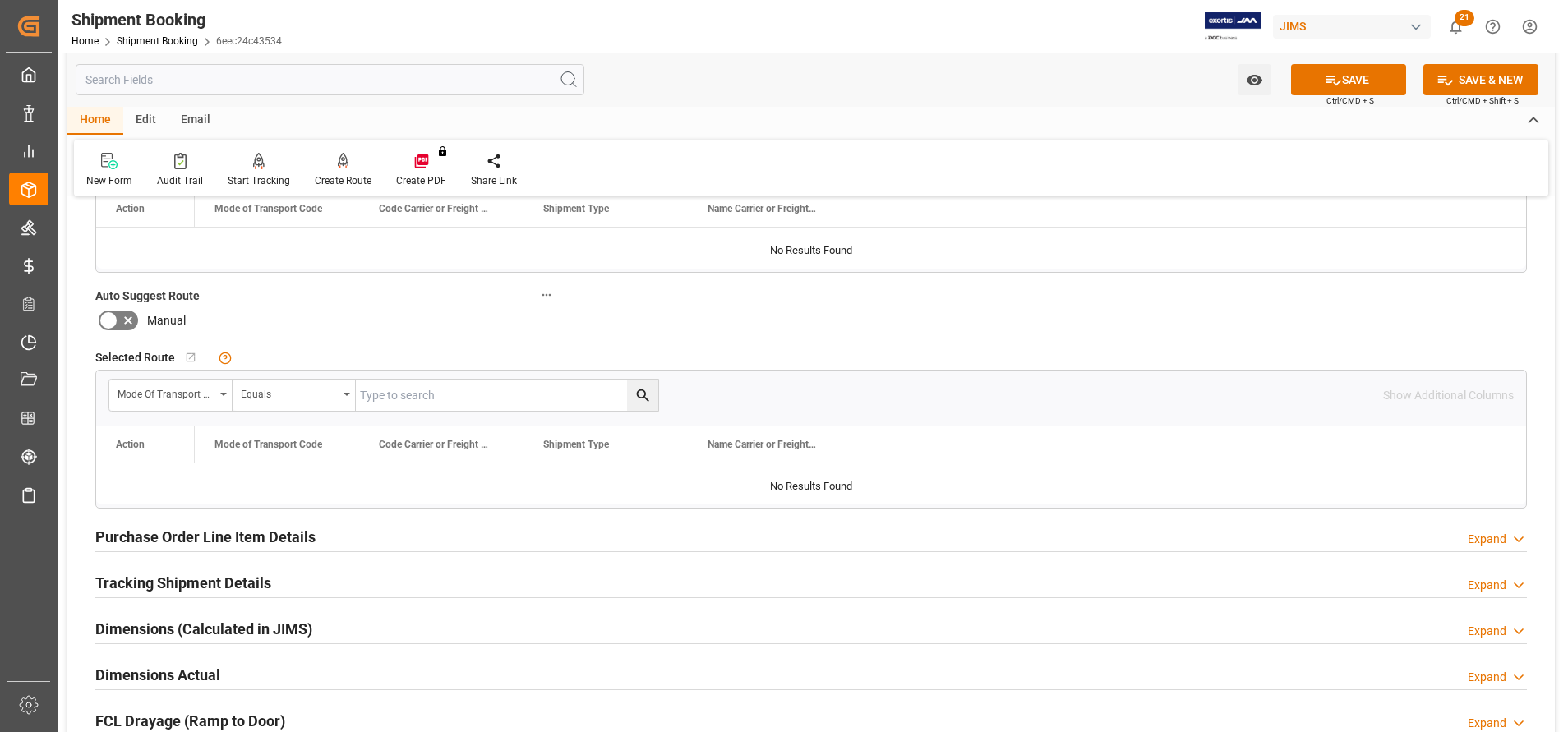
click at [273, 538] on h2 "Purchase Order Line Item Details" at bounding box center [205, 536] width 220 height 23
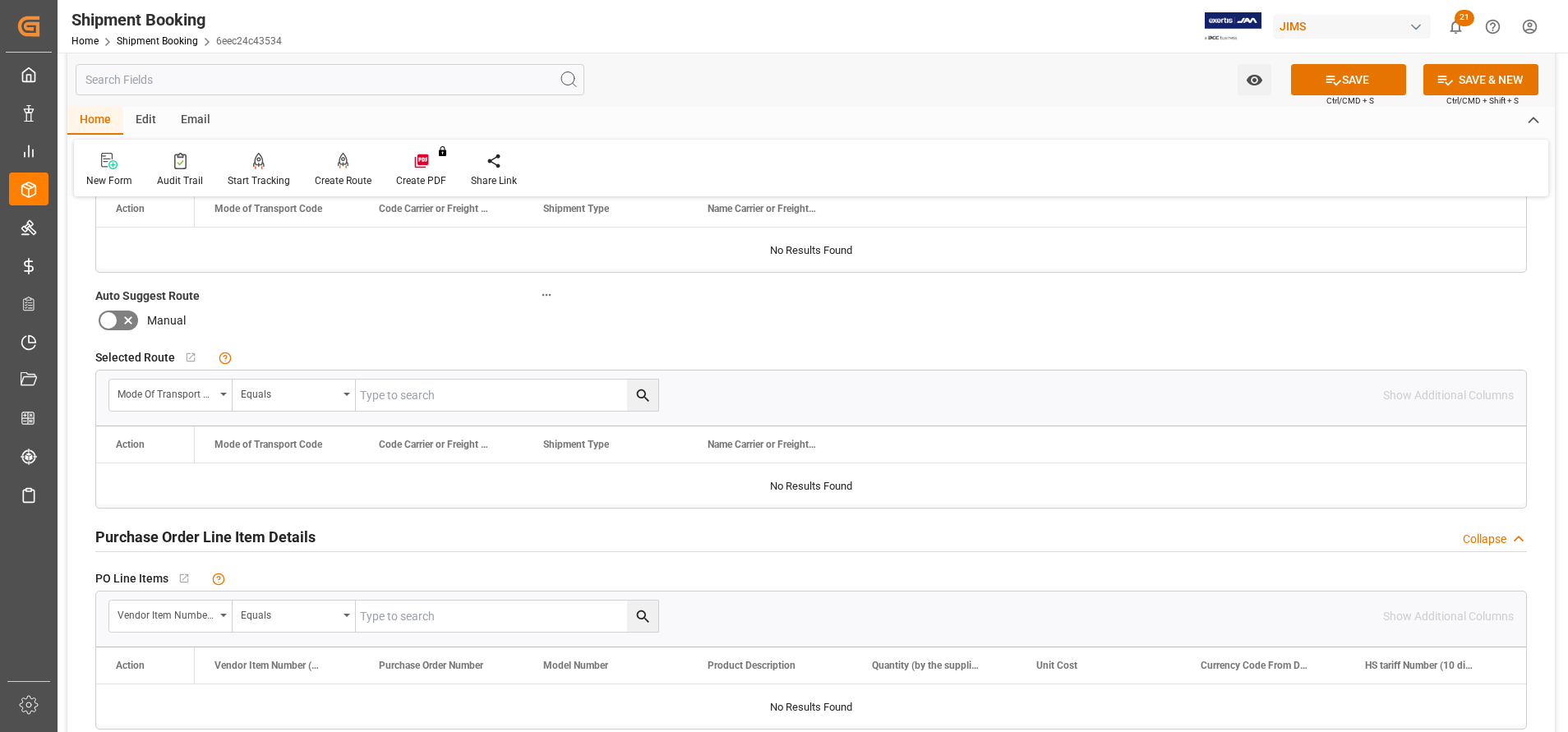
click at [273, 538] on h2 "Purchase Order Line Item Details" at bounding box center [205, 536] width 220 height 23
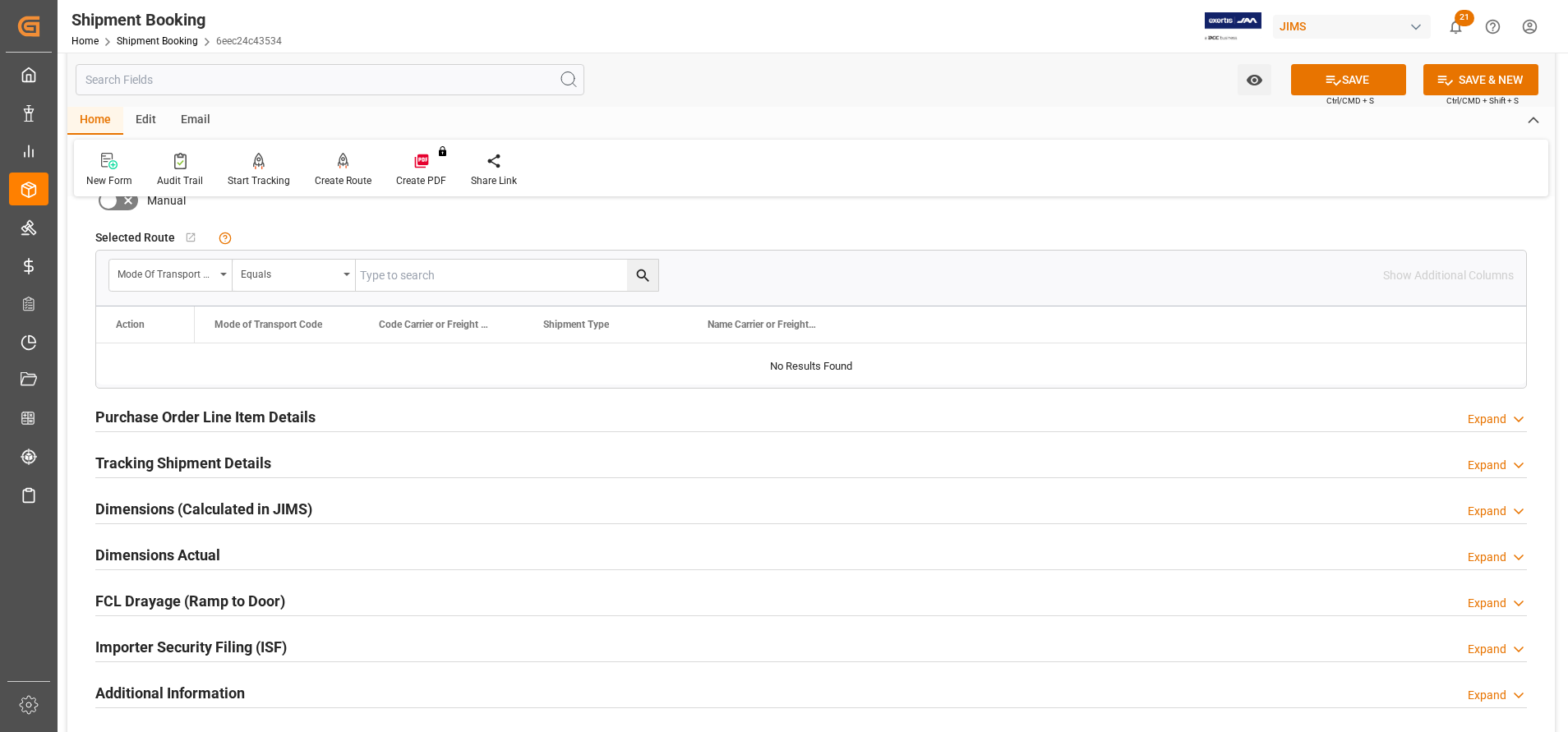
scroll to position [493, 0]
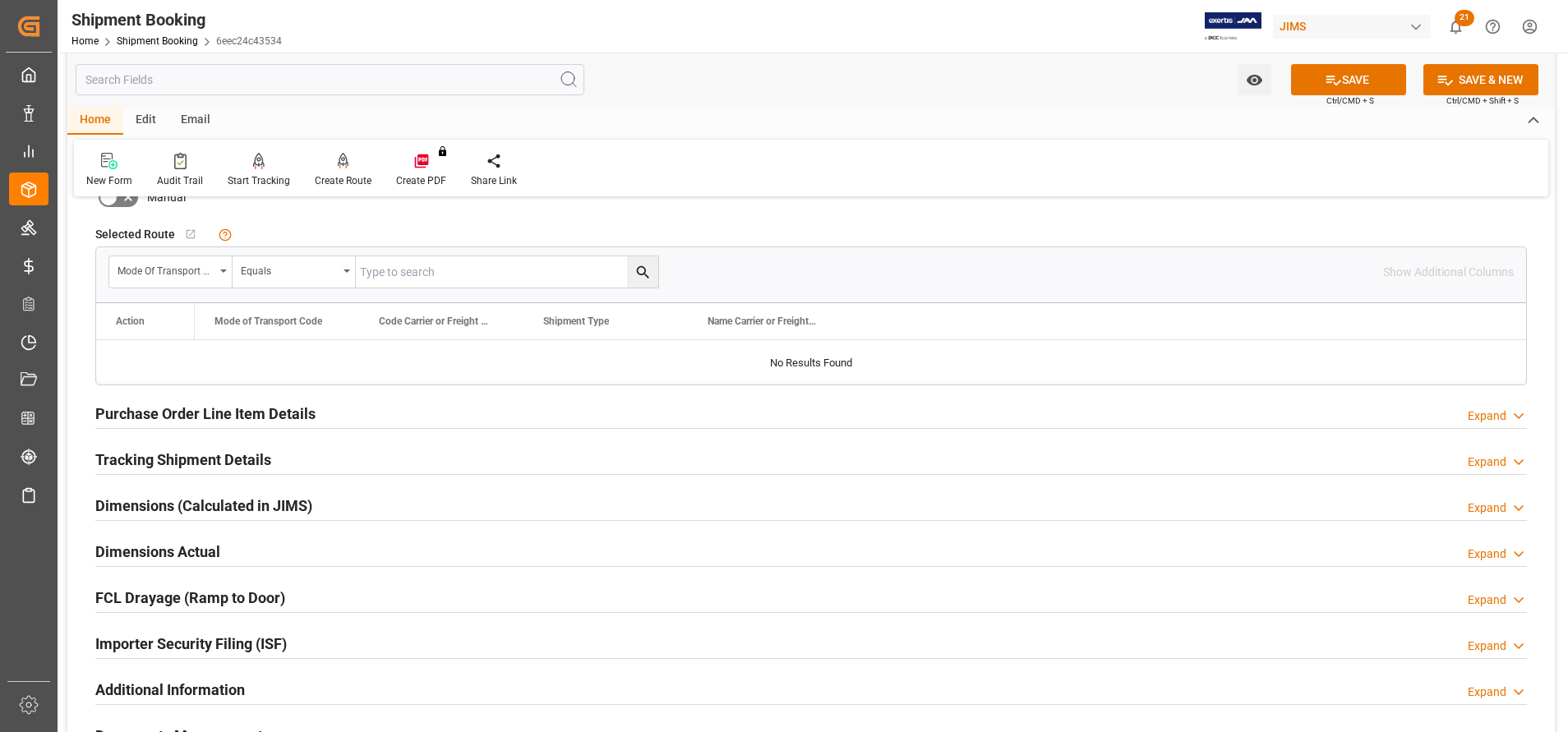
click at [239, 422] on h2 "Purchase Order Line Item Details" at bounding box center [205, 414] width 220 height 23
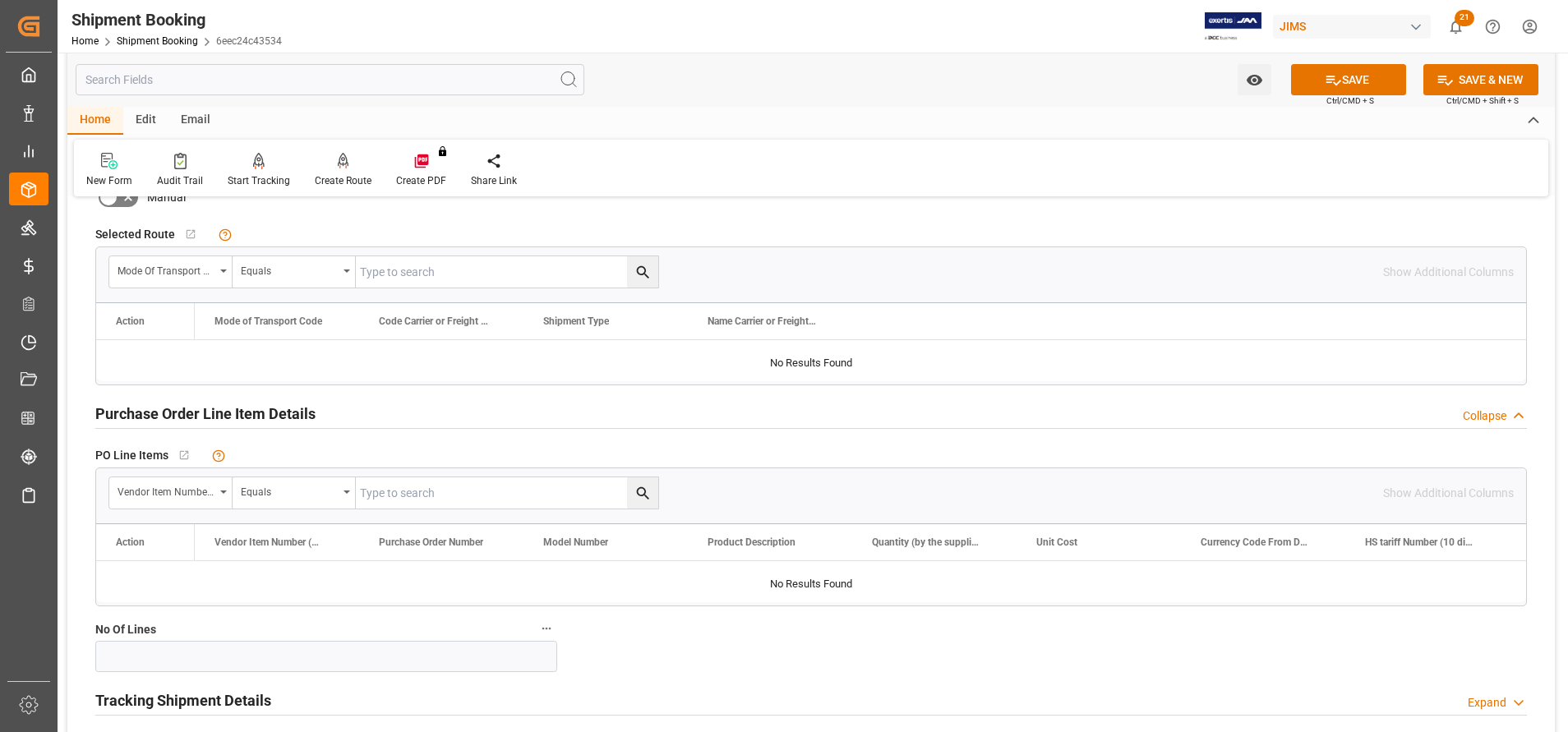
click at [239, 422] on h2 "Purchase Order Line Item Details" at bounding box center [205, 414] width 220 height 23
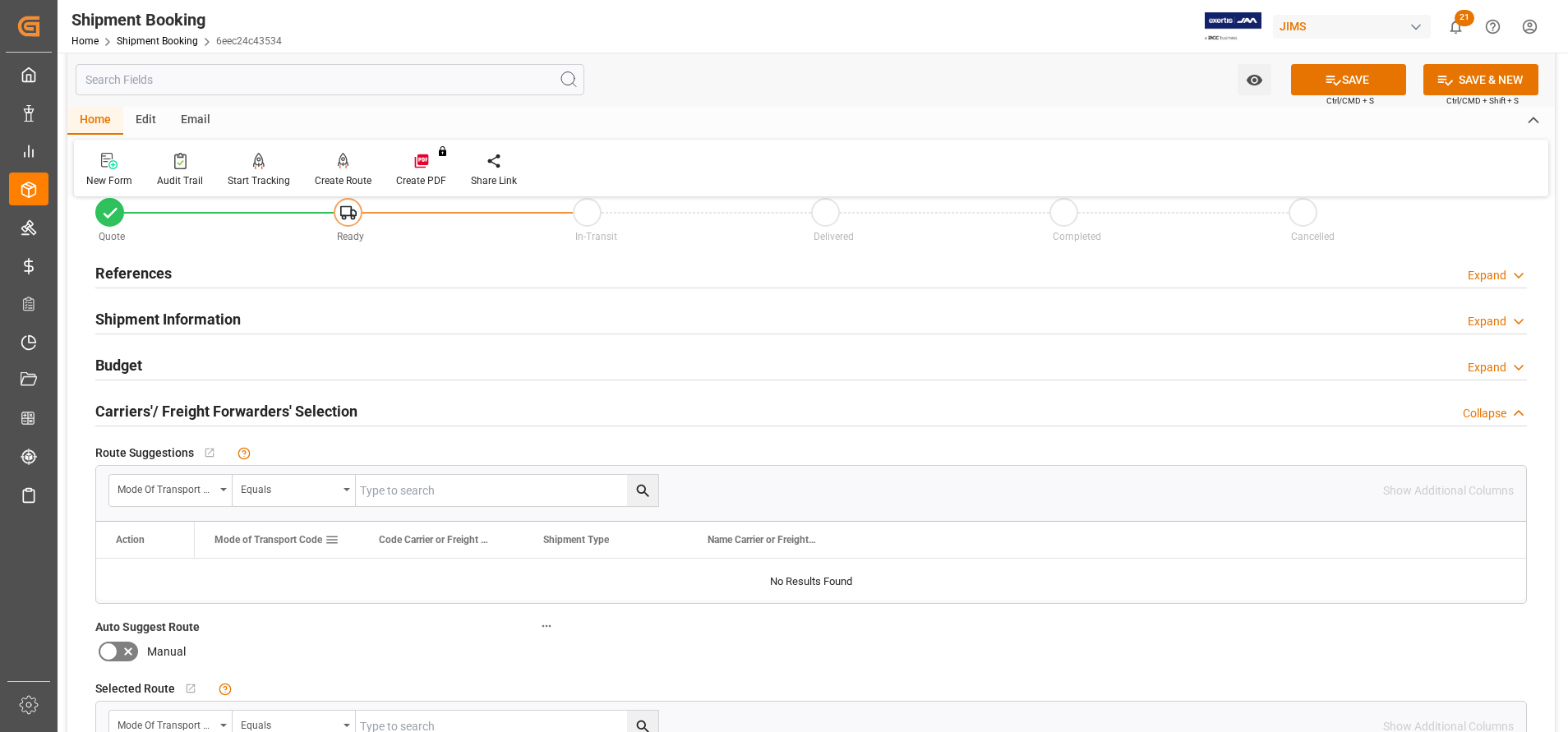
scroll to position [0, 0]
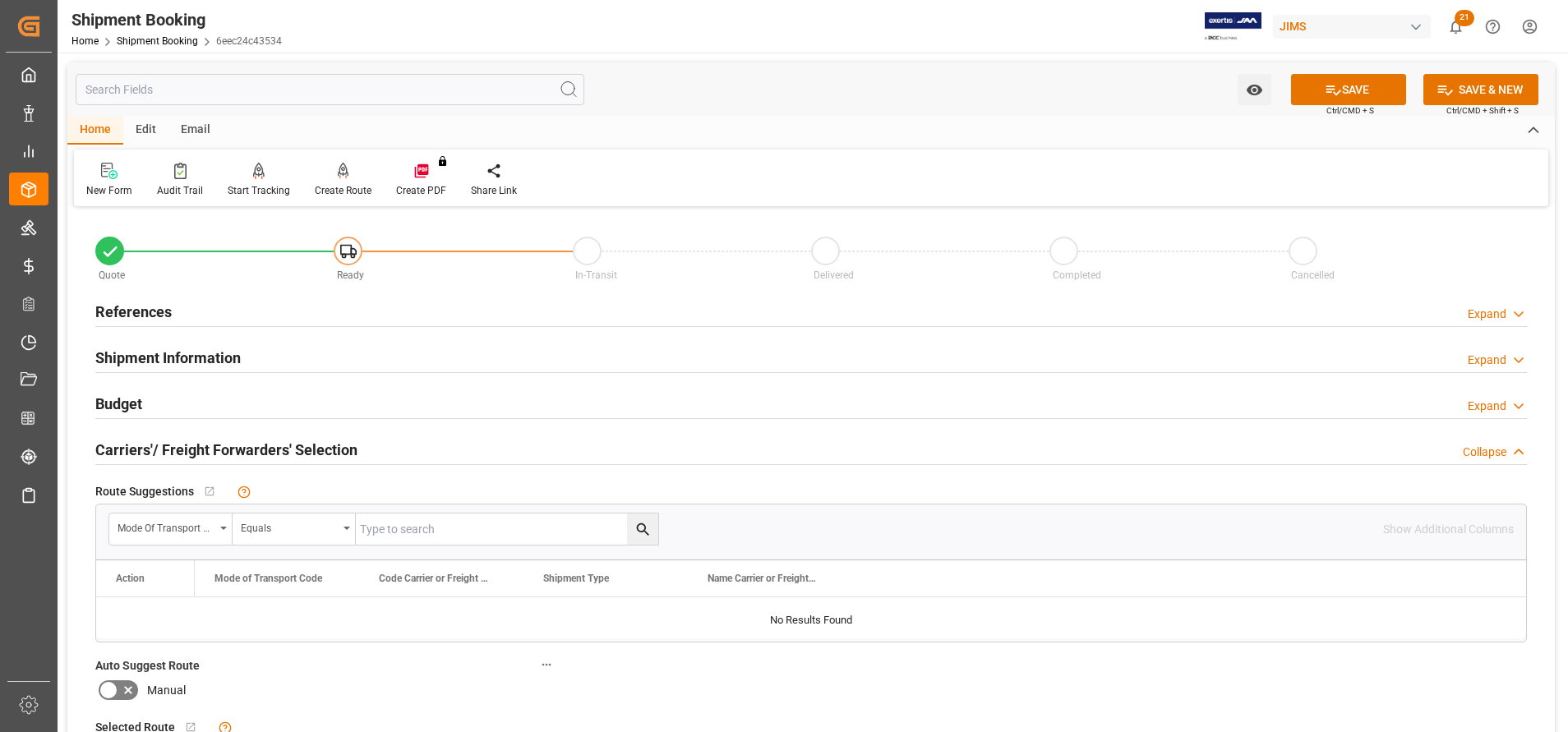
click at [139, 310] on h2 "References" at bounding box center [134, 311] width 77 height 23
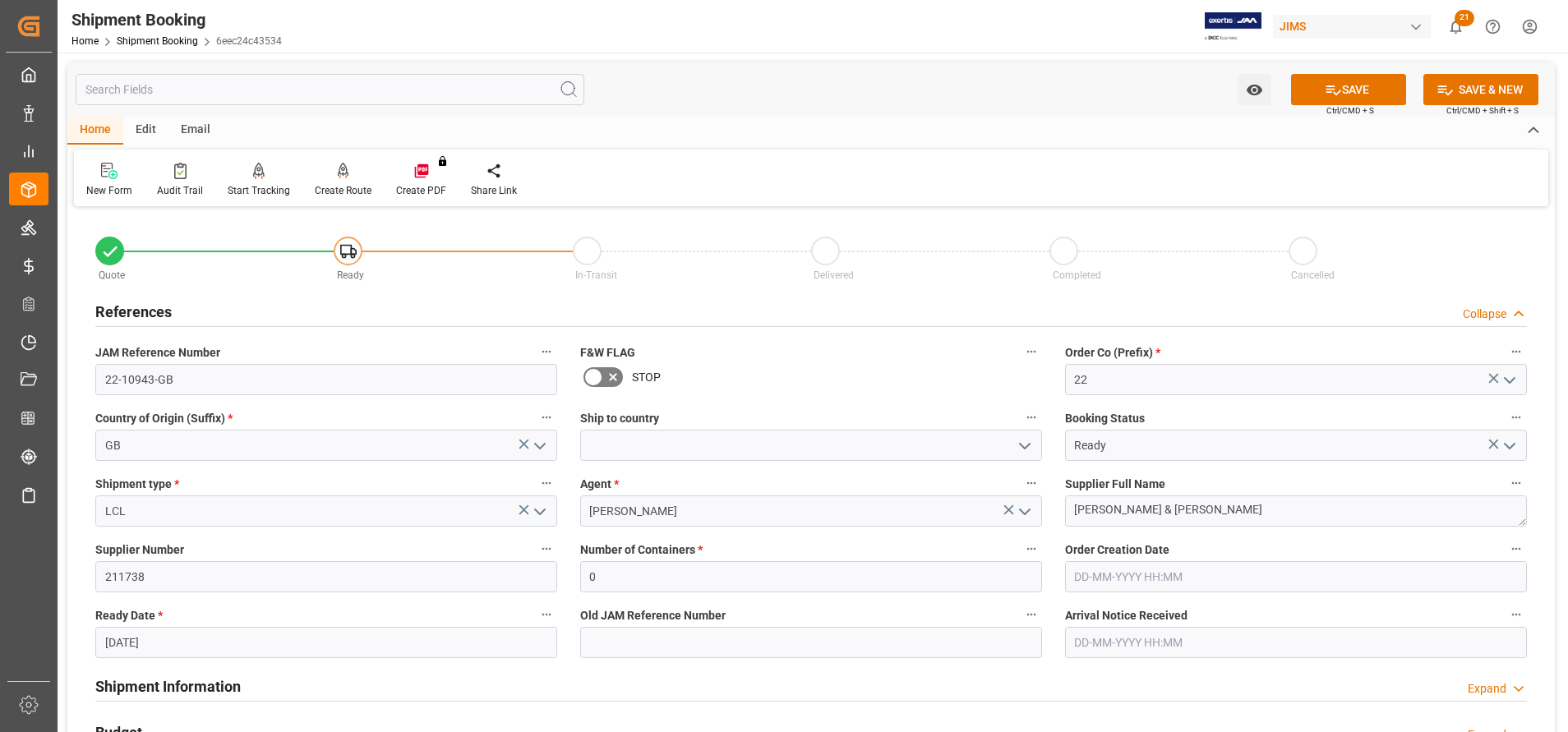
click at [139, 310] on h2 "References" at bounding box center [134, 311] width 77 height 23
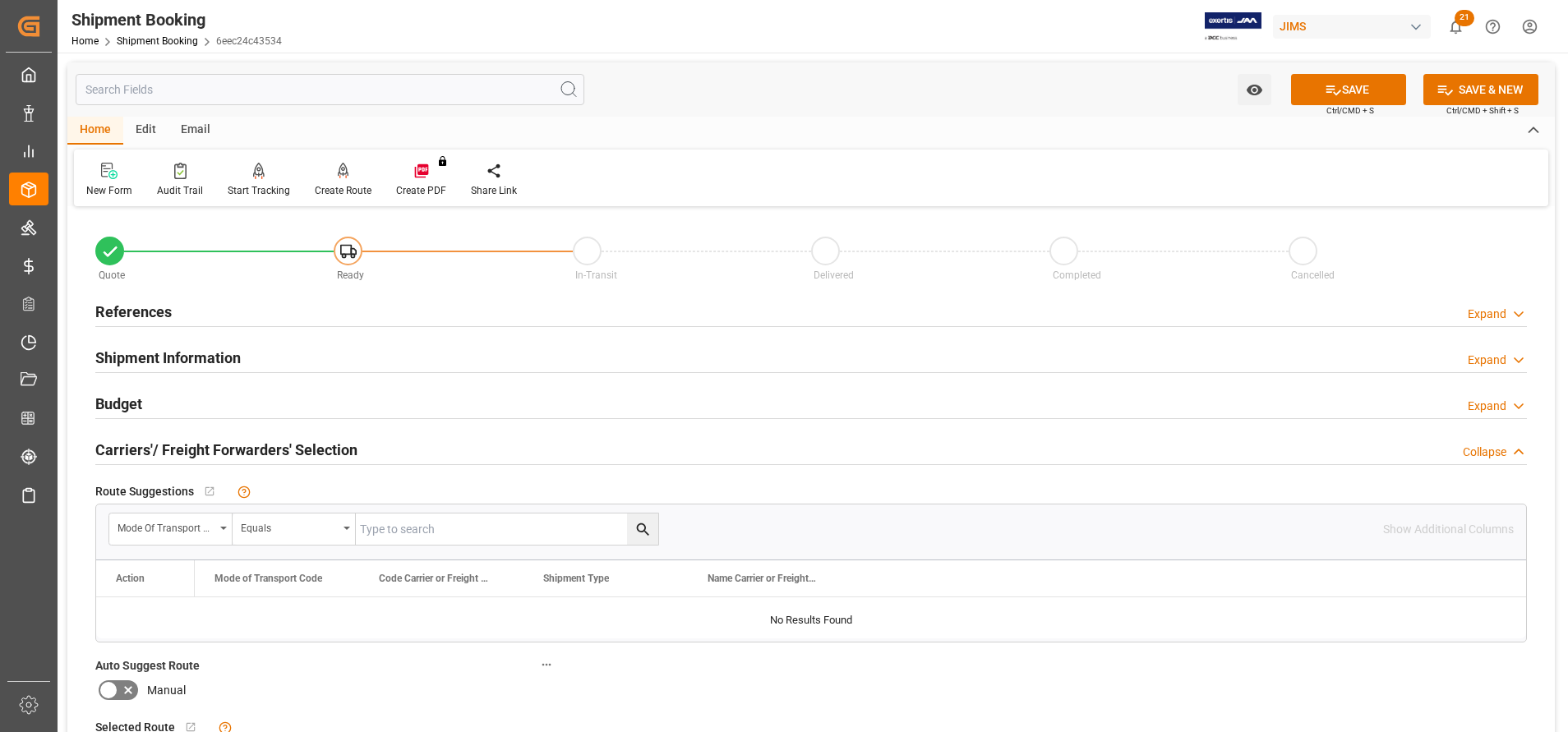
click at [139, 310] on h2 "References" at bounding box center [134, 311] width 77 height 23
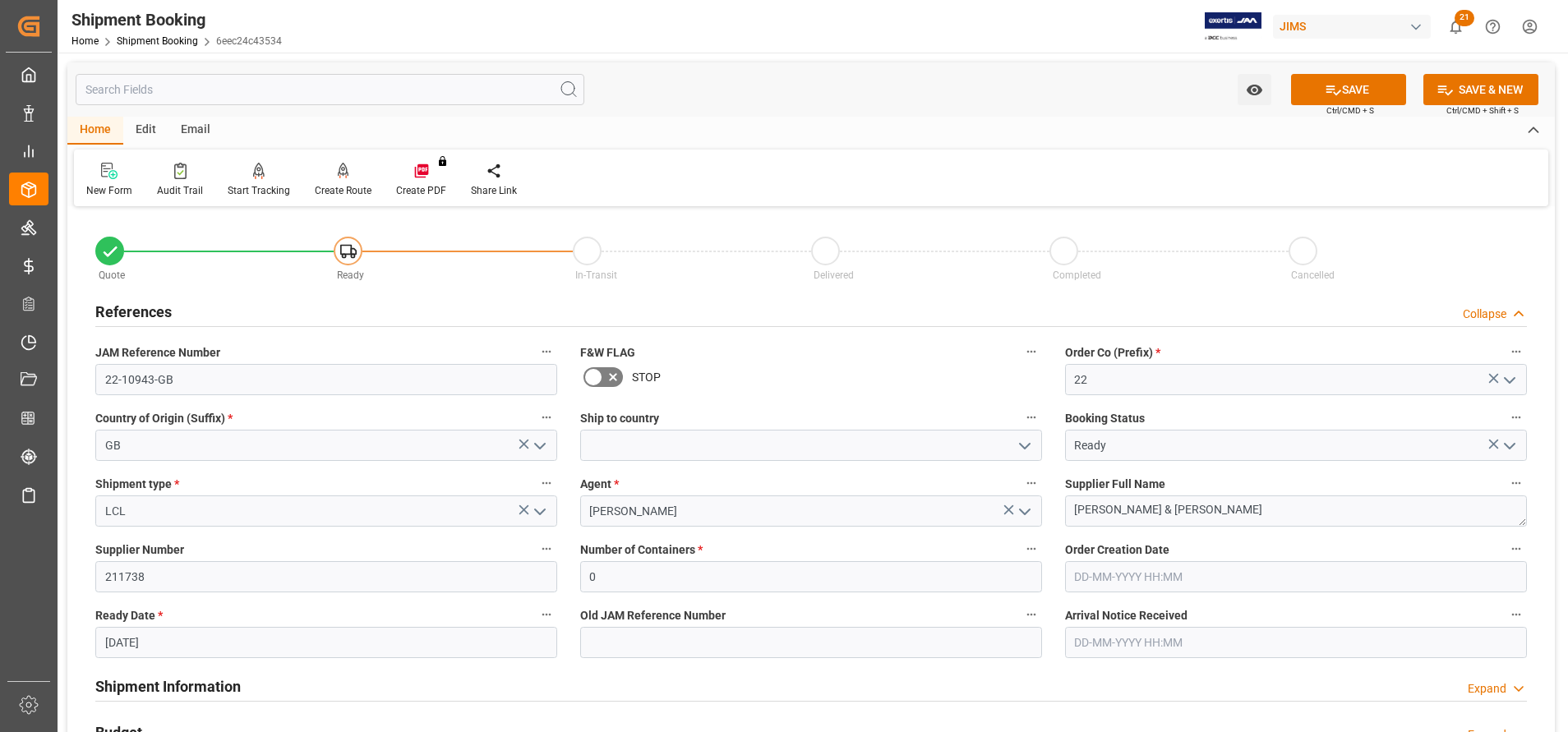
click at [139, 310] on h2 "References" at bounding box center [134, 311] width 77 height 23
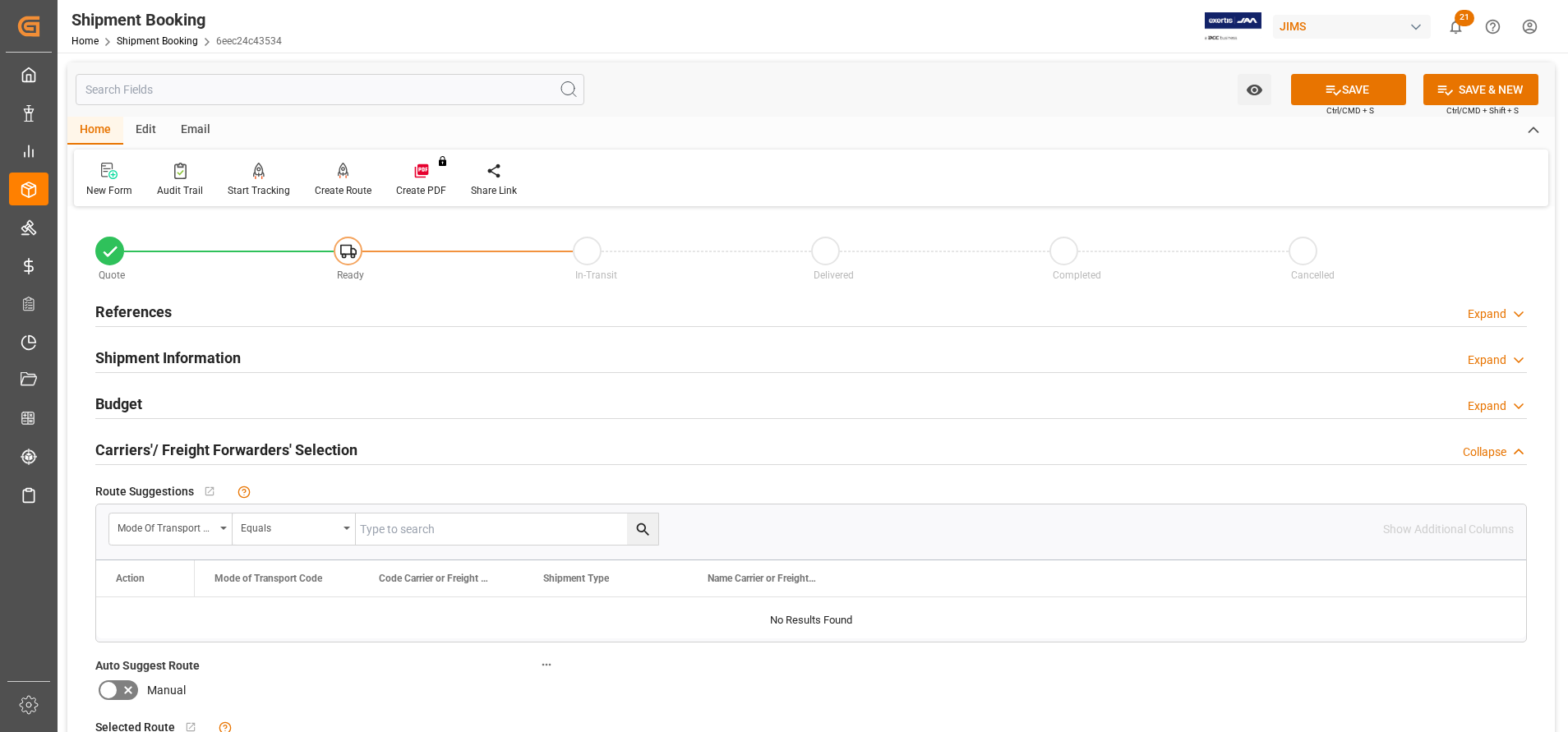
click at [159, 357] on h2 "Shipment Information" at bounding box center [168, 358] width 145 height 23
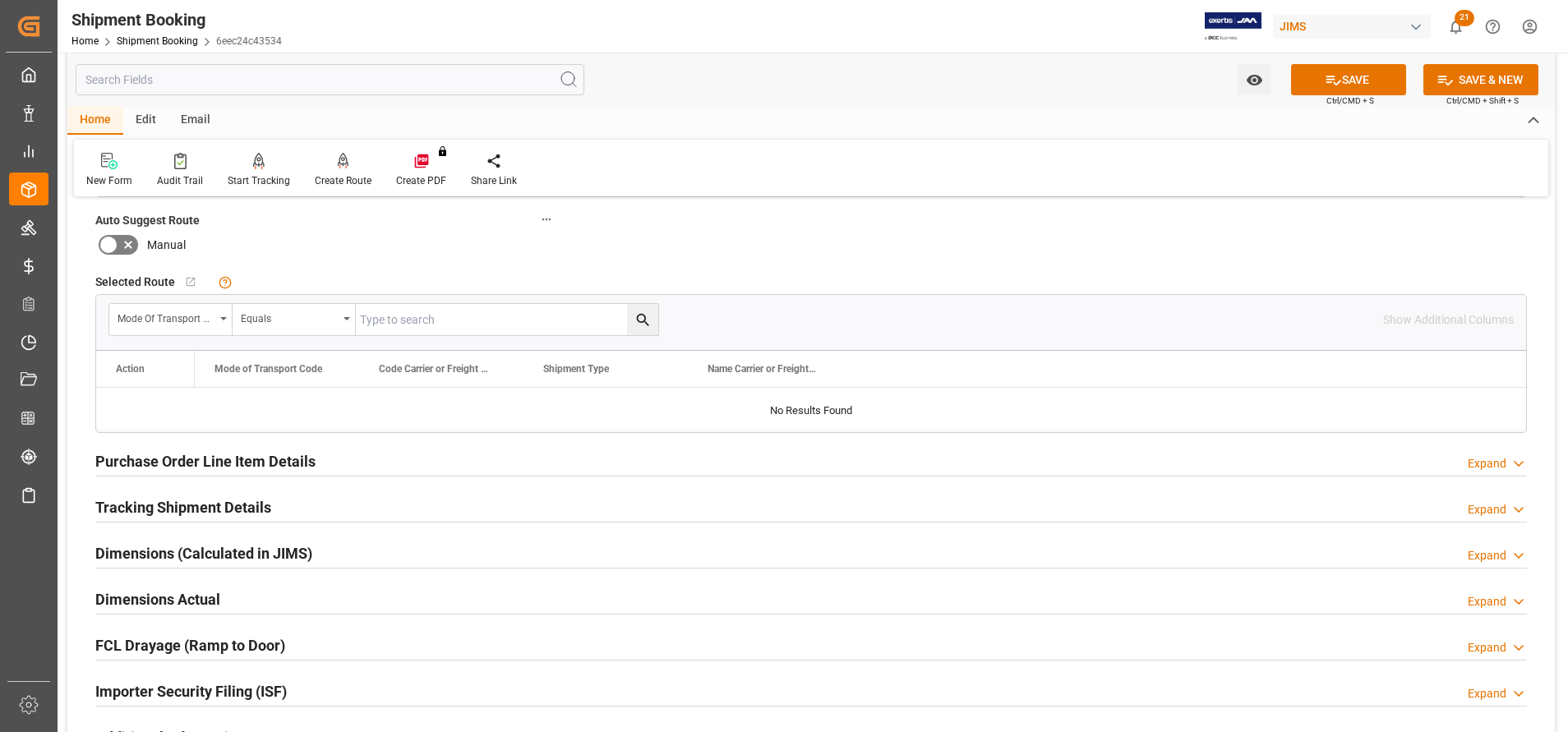
scroll to position [1233, 0]
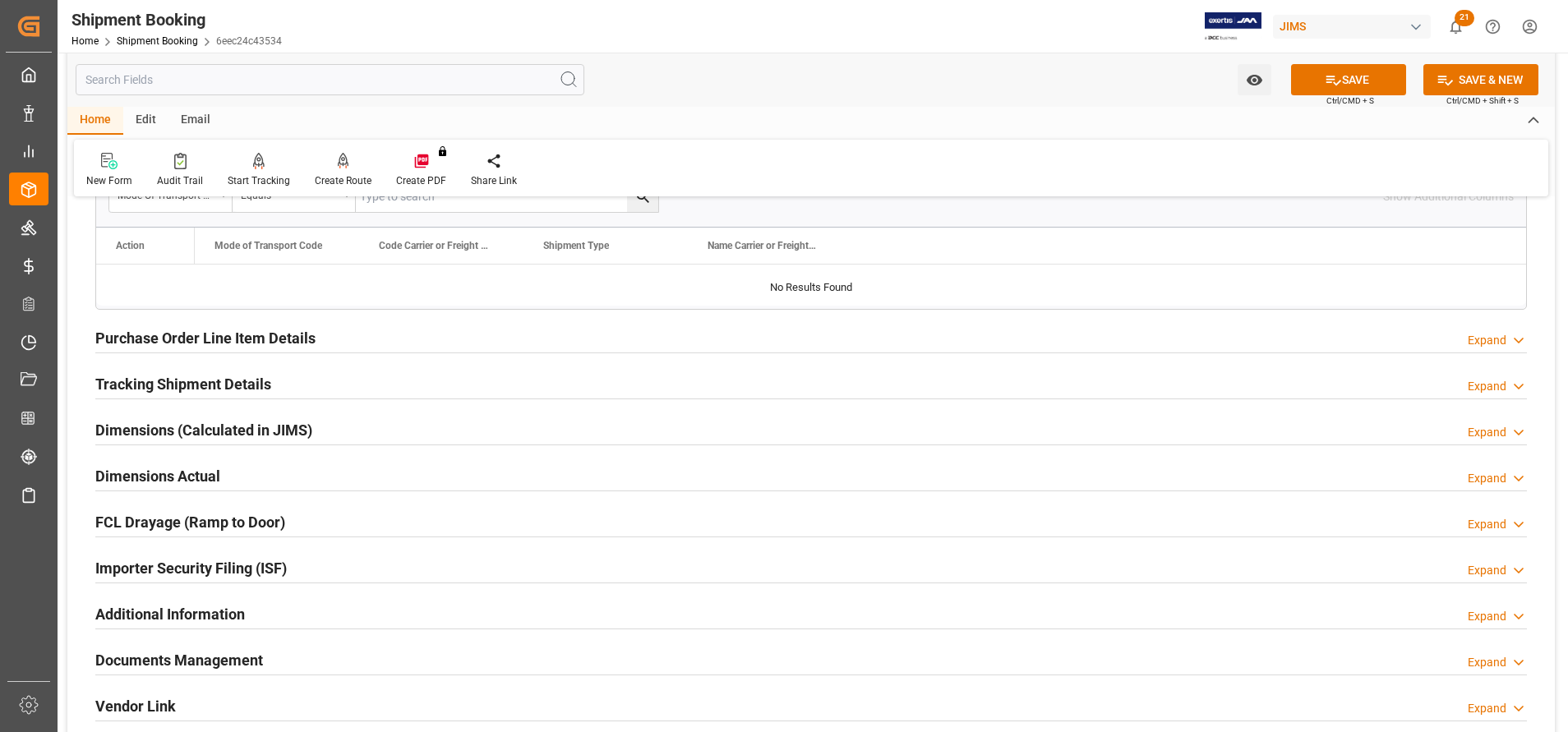
click at [234, 338] on h2 "Purchase Order Line Item Details" at bounding box center [205, 338] width 220 height 23
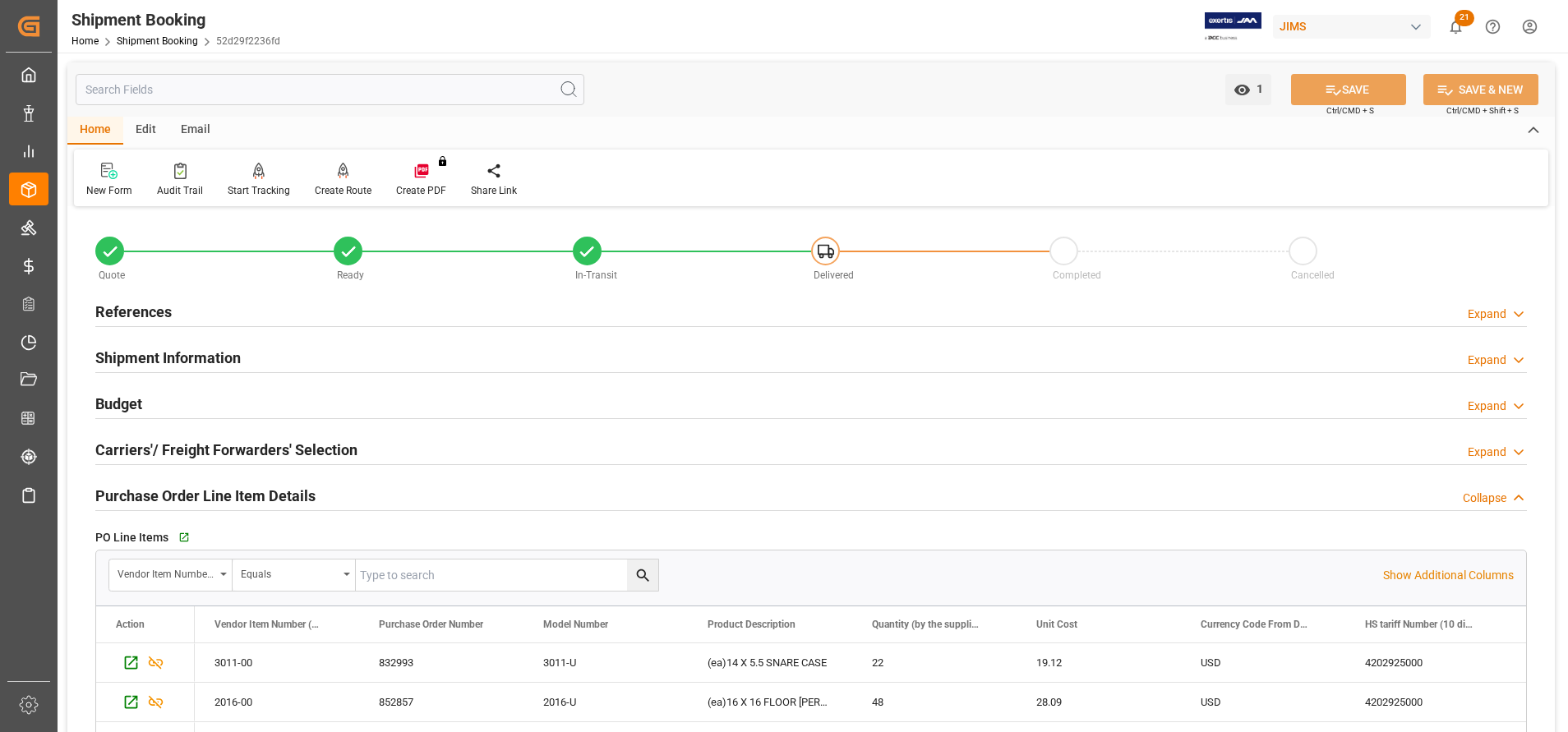
scroll to position [123, 0]
